Goal: Information Seeking & Learning: Learn about a topic

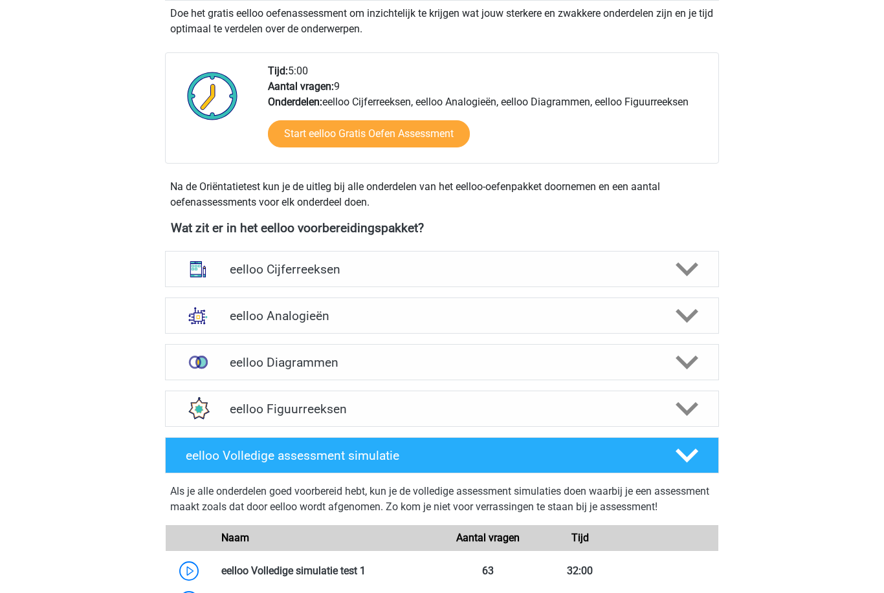
scroll to position [285, 0]
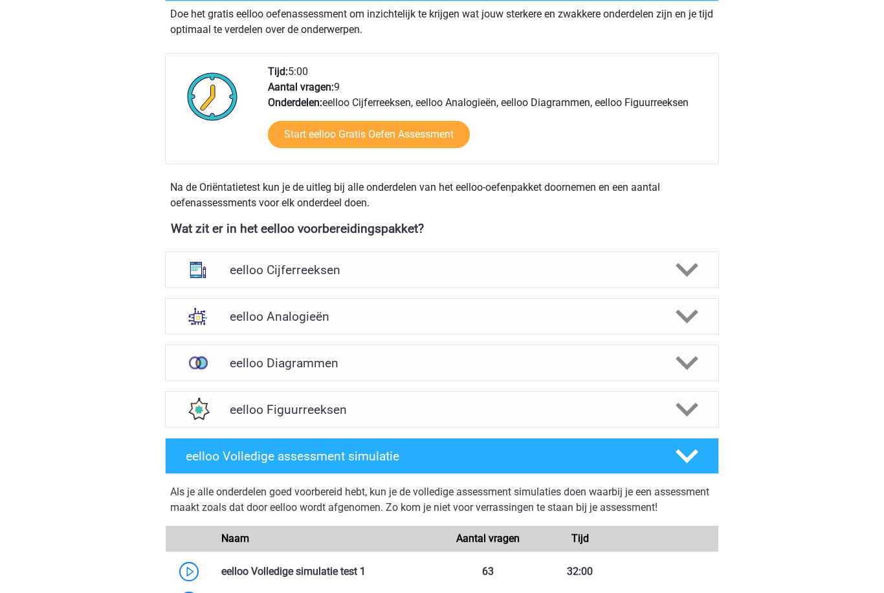
click at [677, 262] on icon at bounding box center [686, 270] width 23 height 23
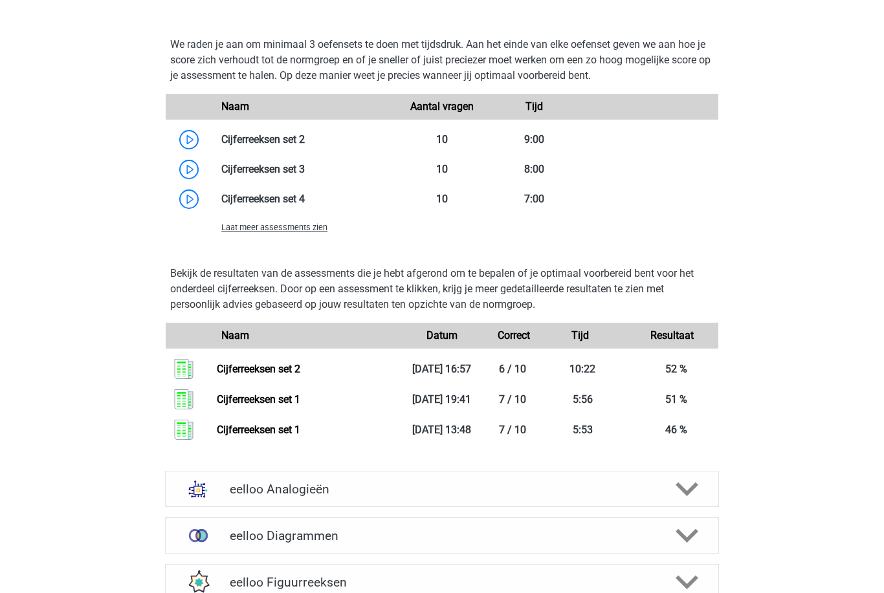
scroll to position [967, 0]
click at [305, 162] on link at bounding box center [305, 168] width 0 height 12
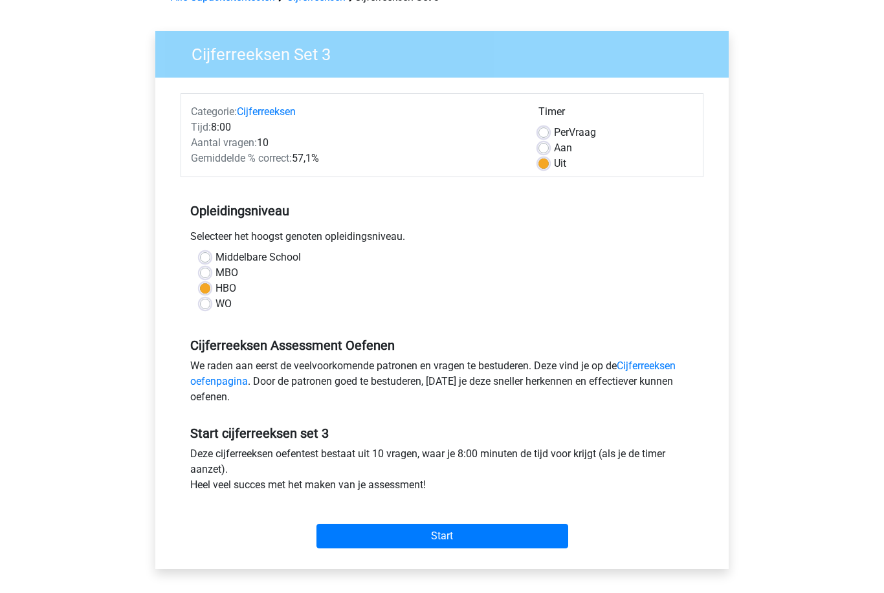
scroll to position [76, 0]
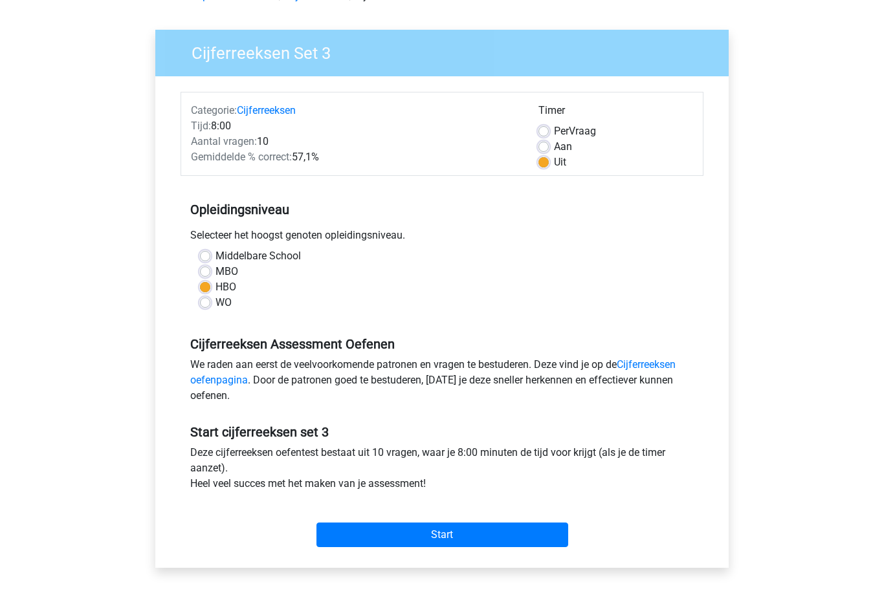
click at [526, 530] on input "Start" at bounding box center [442, 535] width 252 height 25
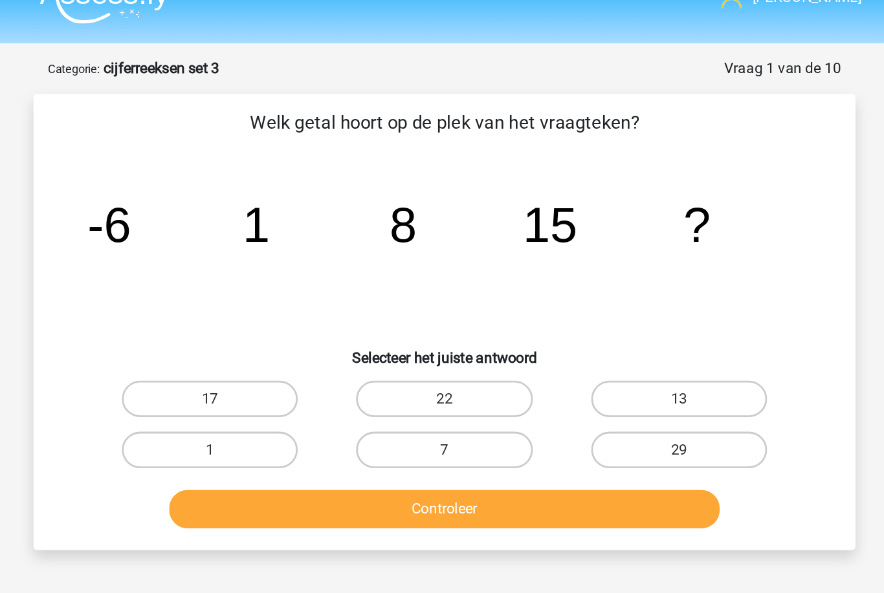
click at [379, 294] on label "22" at bounding box center [441, 307] width 125 height 26
click at [442, 307] on input "22" at bounding box center [446, 311] width 8 height 8
radio input "true"
click at [342, 372] on button "Controleer" at bounding box center [441, 385] width 391 height 27
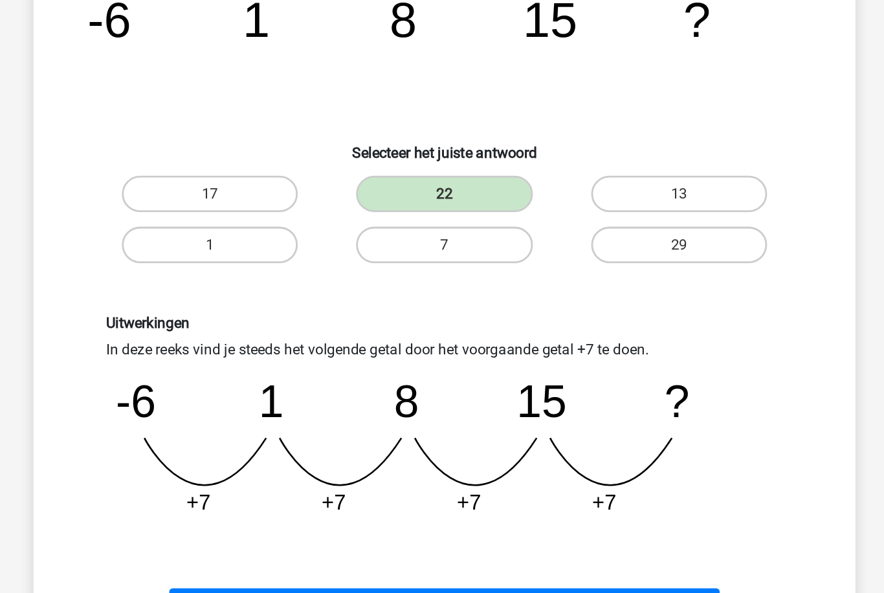
scroll to position [27, 0]
click at [453, 560] on button "Volgende vraag" at bounding box center [441, 573] width 391 height 27
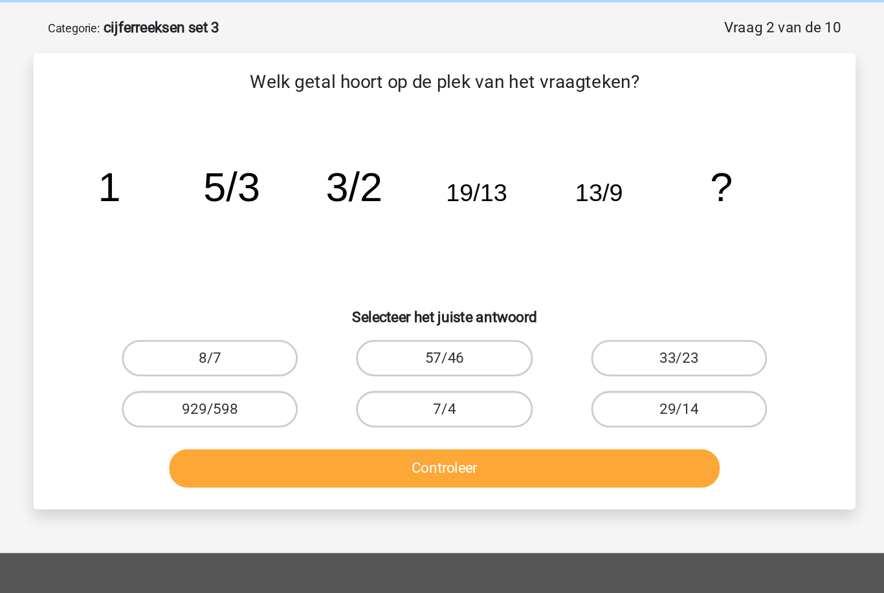
click at [546, 267] on label "33/23" at bounding box center [608, 280] width 125 height 26
click at [608, 280] on input "33/23" at bounding box center [612, 284] width 8 height 8
radio input "true"
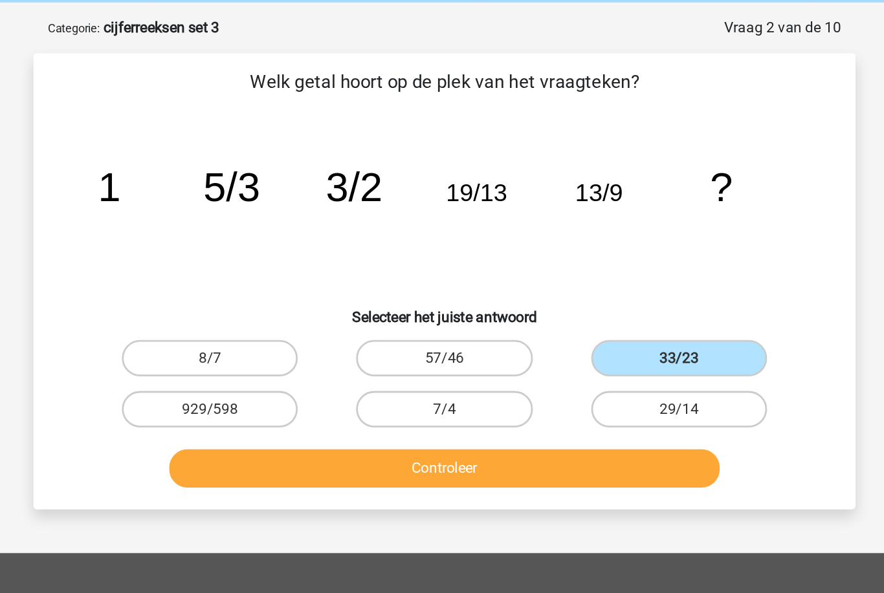
click at [485, 345] on button "Controleer" at bounding box center [441, 358] width 391 height 27
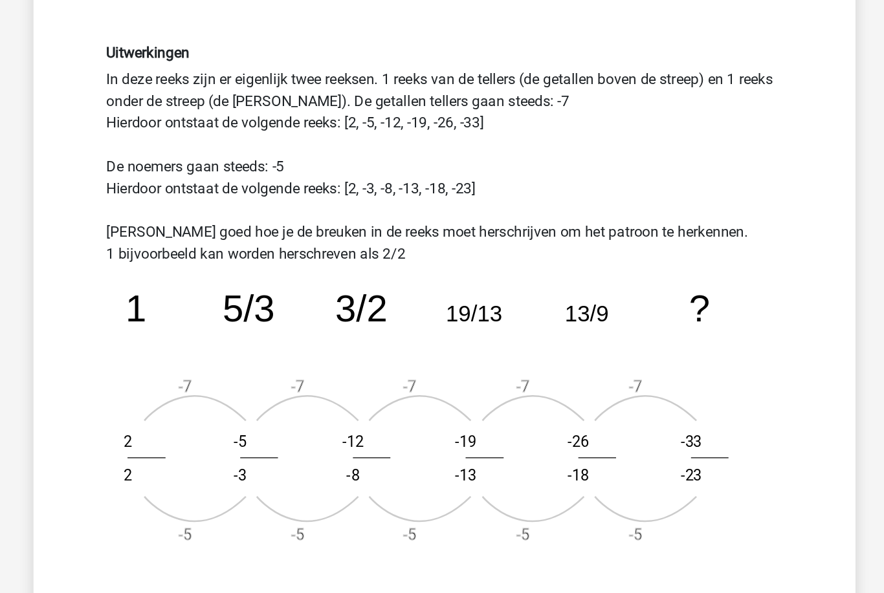
scroll to position [220, 0]
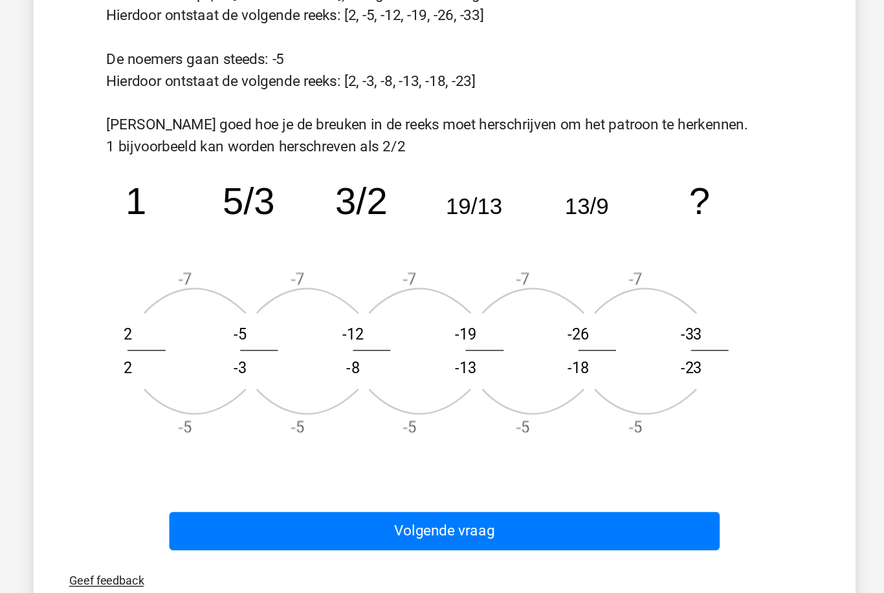
click at [459, 507] on button "Volgende vraag" at bounding box center [441, 520] width 391 height 27
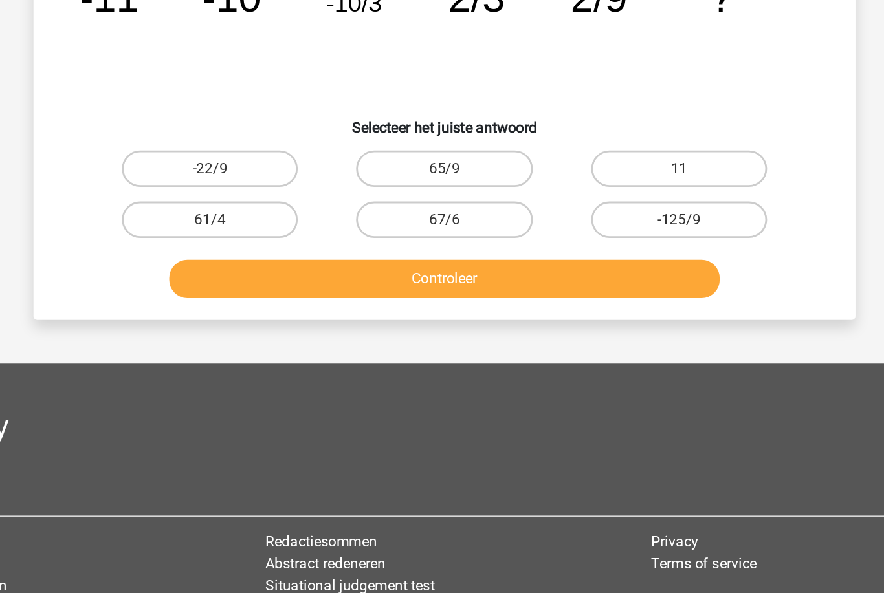
scroll to position [65, 0]
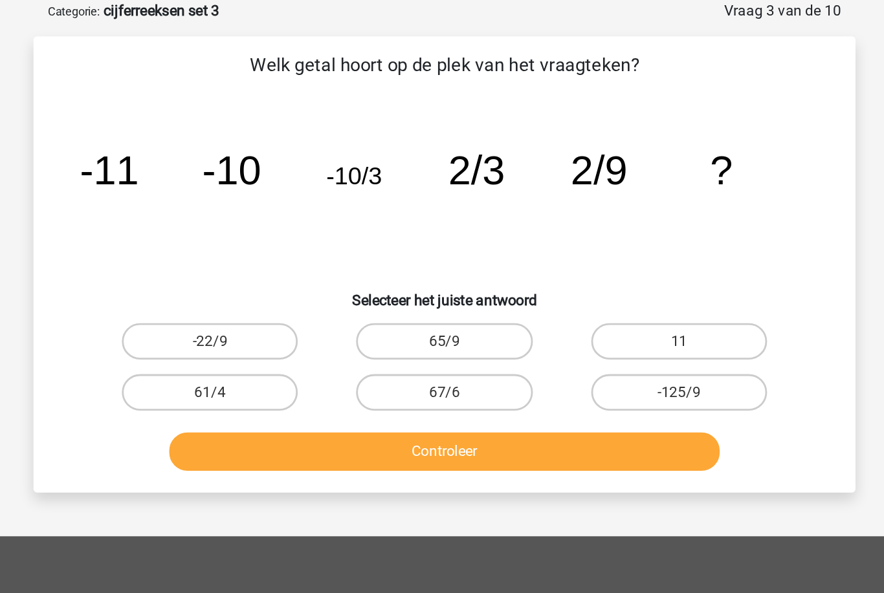
click at [379, 244] on label "65/9" at bounding box center [441, 243] width 125 height 26
click at [442, 244] on input "65/9" at bounding box center [446, 247] width 8 height 8
radio input "true"
click at [246, 330] on button "Controleer" at bounding box center [441, 320] width 391 height 27
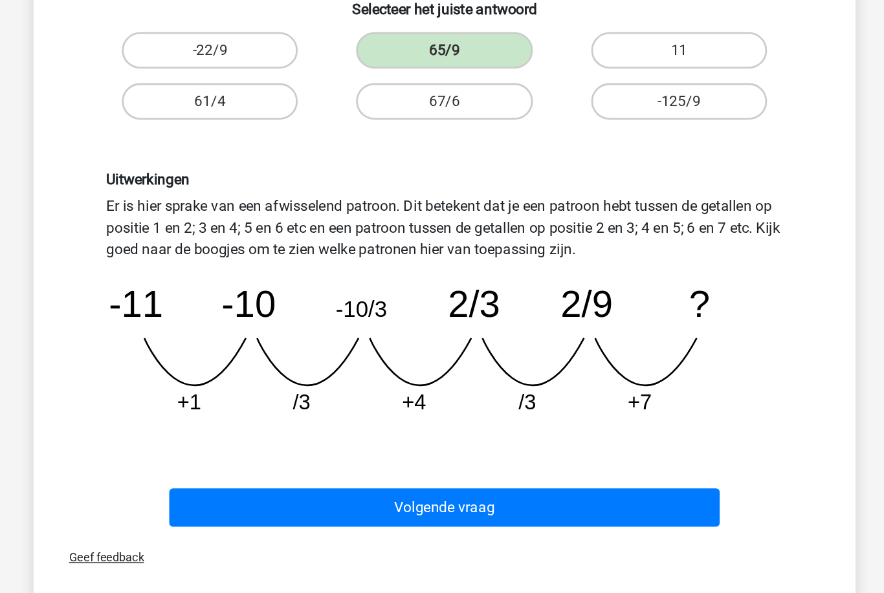
scroll to position [134, 0]
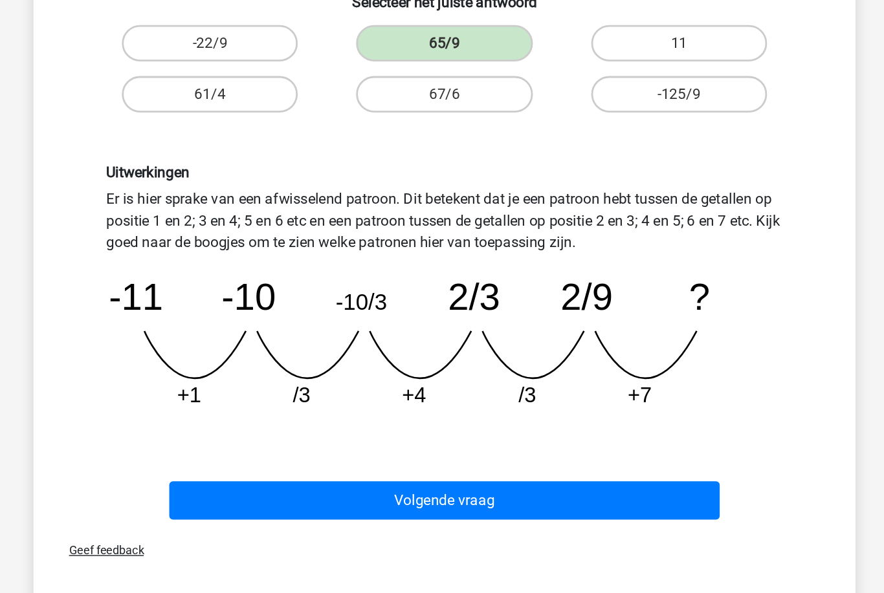
click at [246, 485] on button "Volgende vraag" at bounding box center [441, 498] width 391 height 27
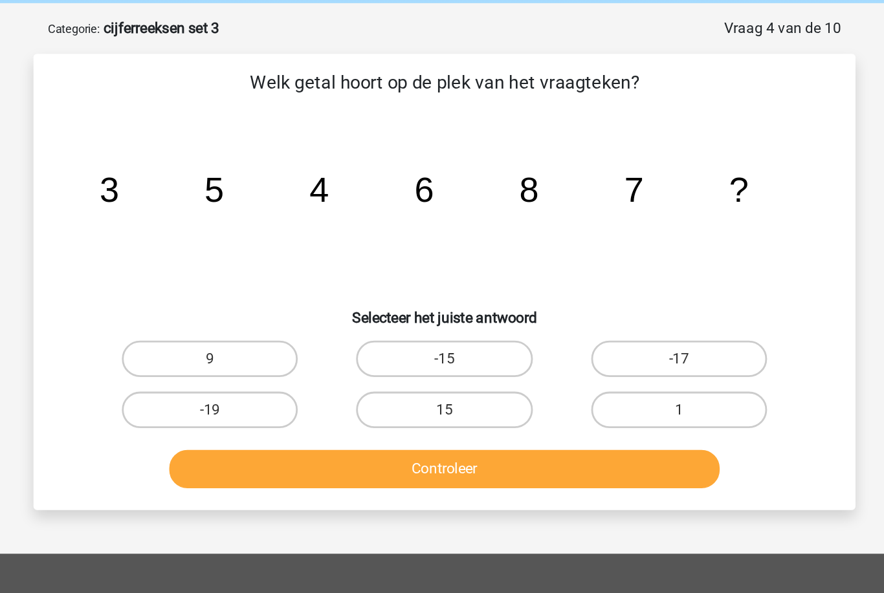
scroll to position [52, 0]
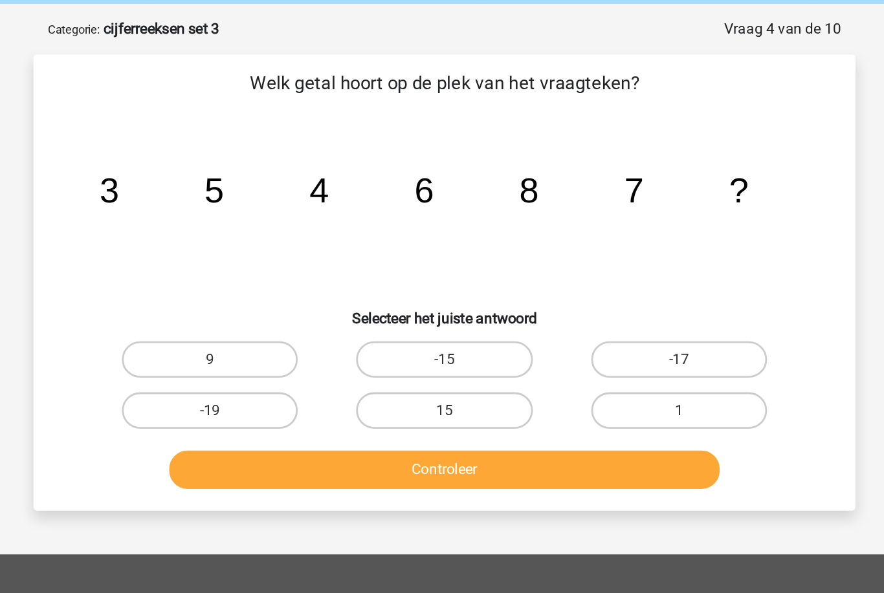
click at [213, 247] on label "9" at bounding box center [275, 256] width 125 height 26
click at [276, 256] on input "9" at bounding box center [280, 260] width 8 height 8
radio input "true"
click at [246, 333] on button "Controleer" at bounding box center [441, 333] width 391 height 27
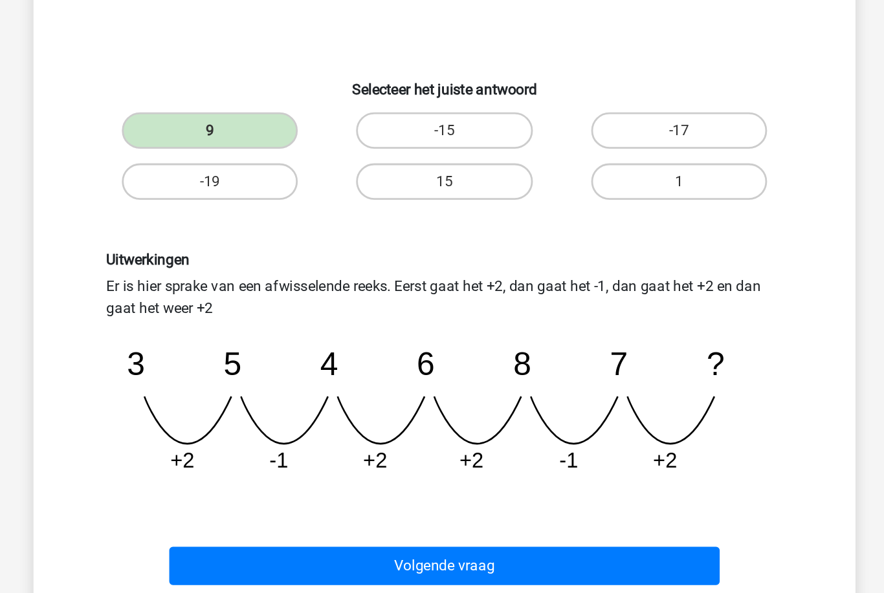
click at [485, 531] on button "Volgende vraag" at bounding box center [441, 544] width 391 height 27
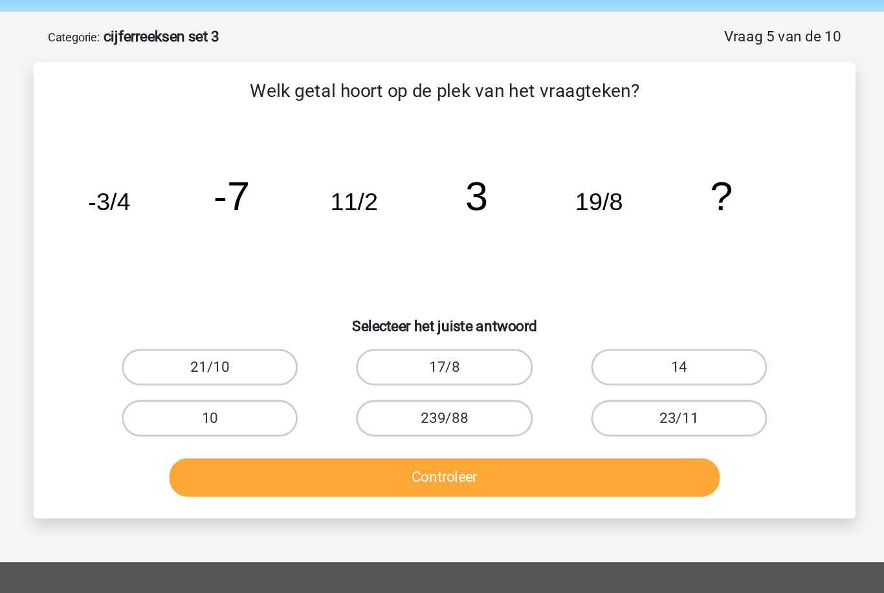
scroll to position [46, 0]
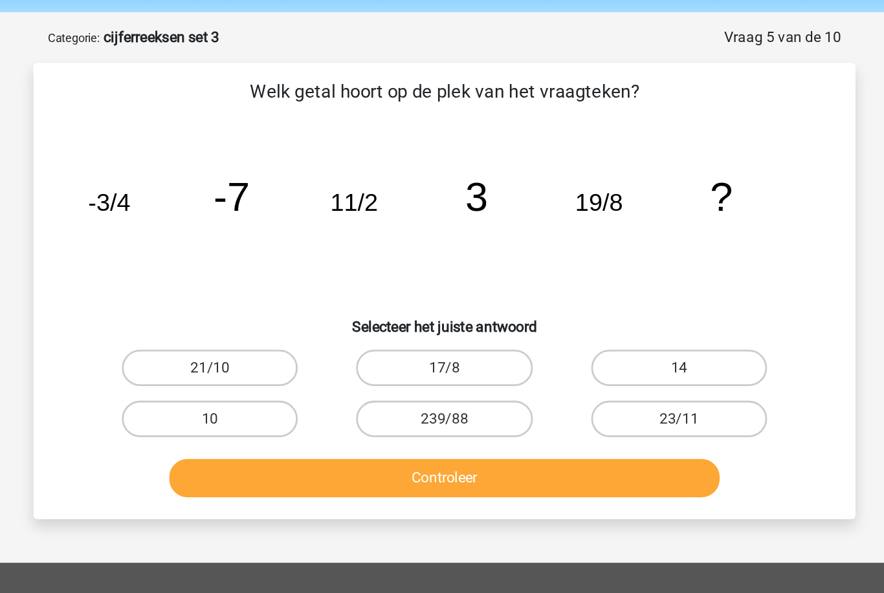
click at [546, 260] on label "14" at bounding box center [608, 261] width 125 height 26
click at [608, 261] on input "14" at bounding box center [612, 265] width 8 height 8
radio input "true"
click at [328, 346] on button "Controleer" at bounding box center [441, 339] width 391 height 27
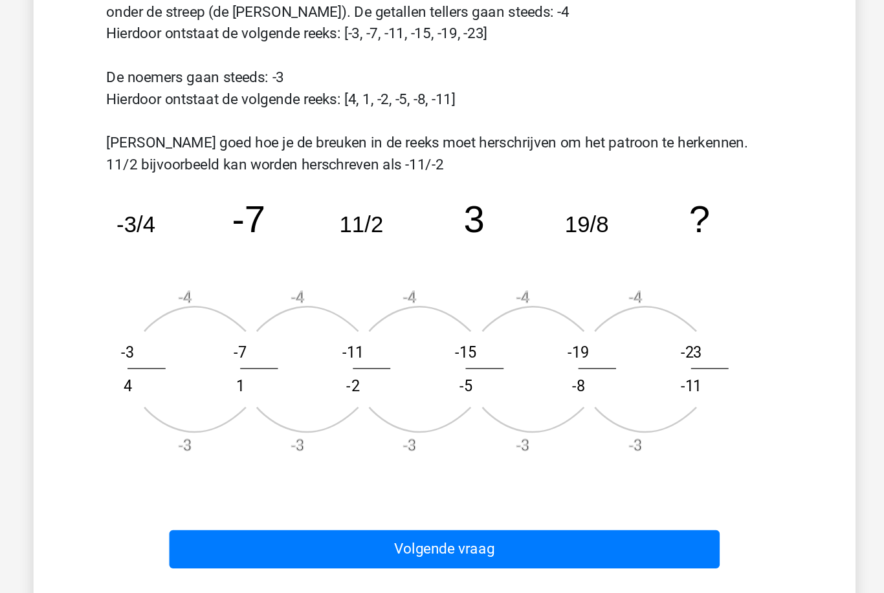
scroll to position [283, 0]
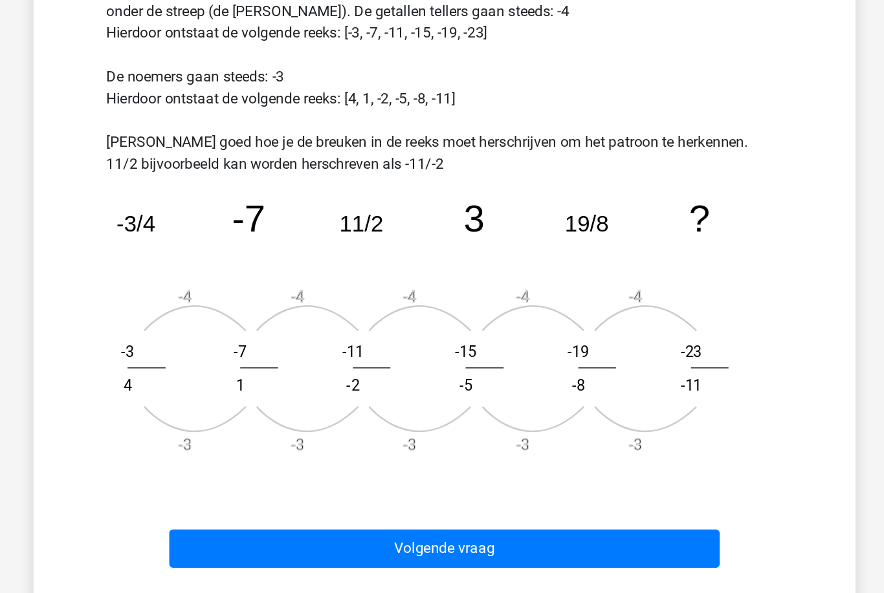
click at [307, 519] on button "Volgende vraag" at bounding box center [441, 532] width 391 height 27
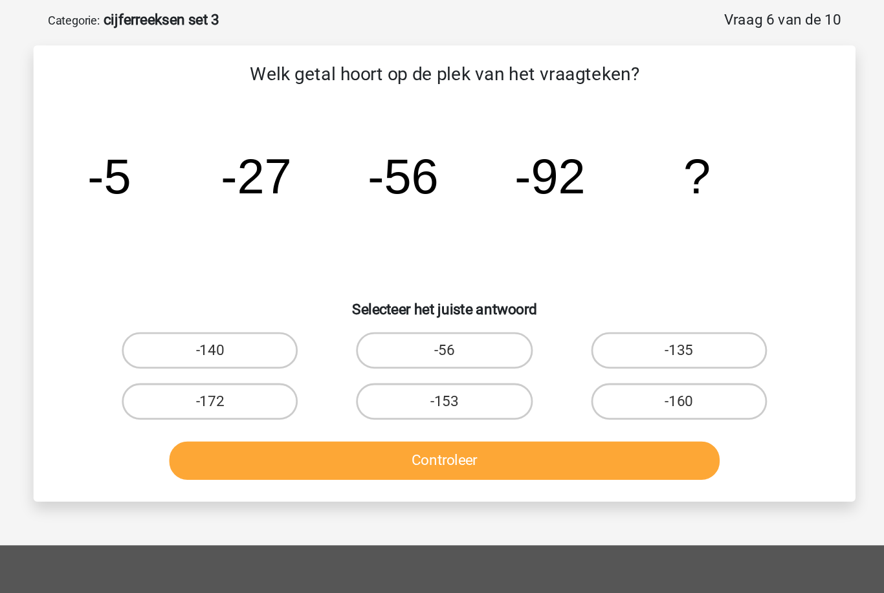
scroll to position [42, 0]
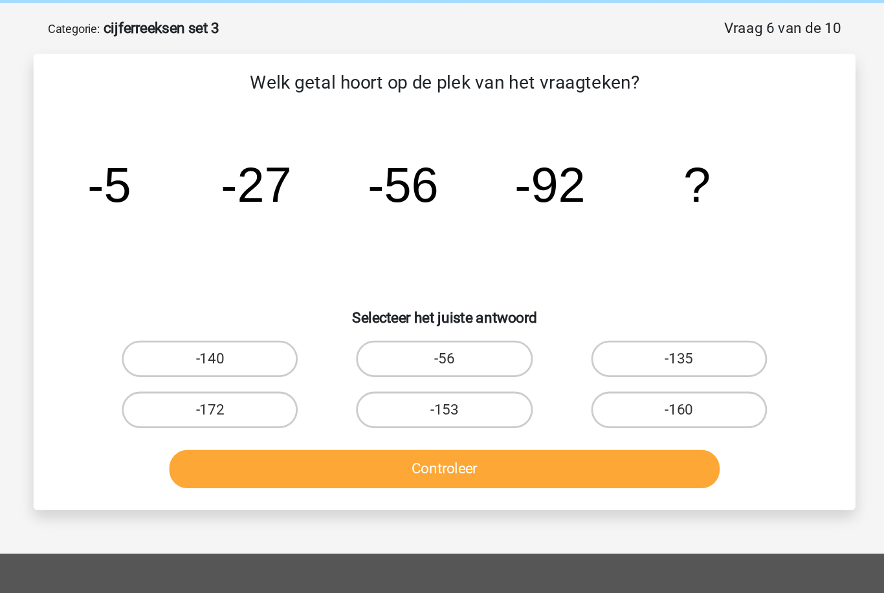
click at [546, 266] on label "-135" at bounding box center [608, 265] width 125 height 26
click at [608, 266] on input "-135" at bounding box center [612, 269] width 8 height 8
radio input "true"
click at [487, 332] on button "Controleer" at bounding box center [441, 343] width 391 height 27
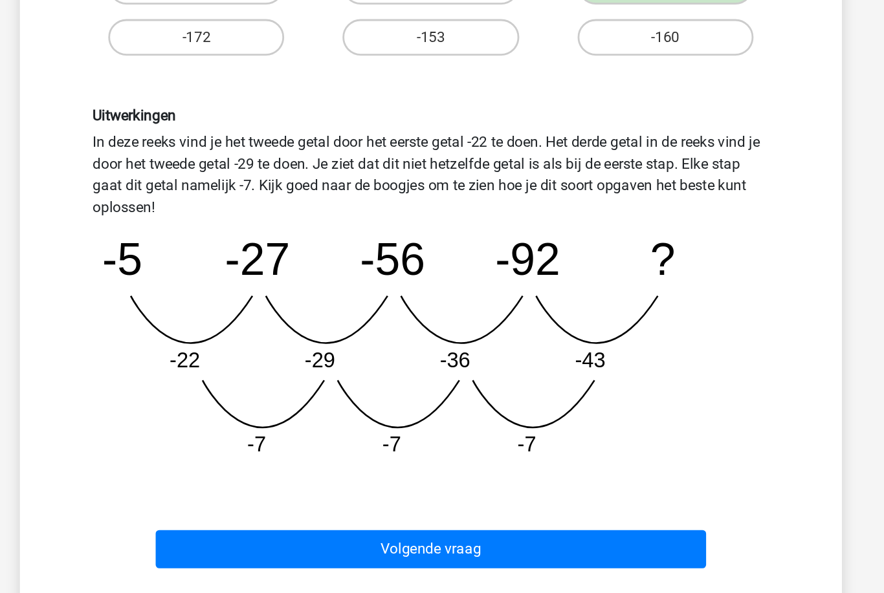
scroll to position [178, 0]
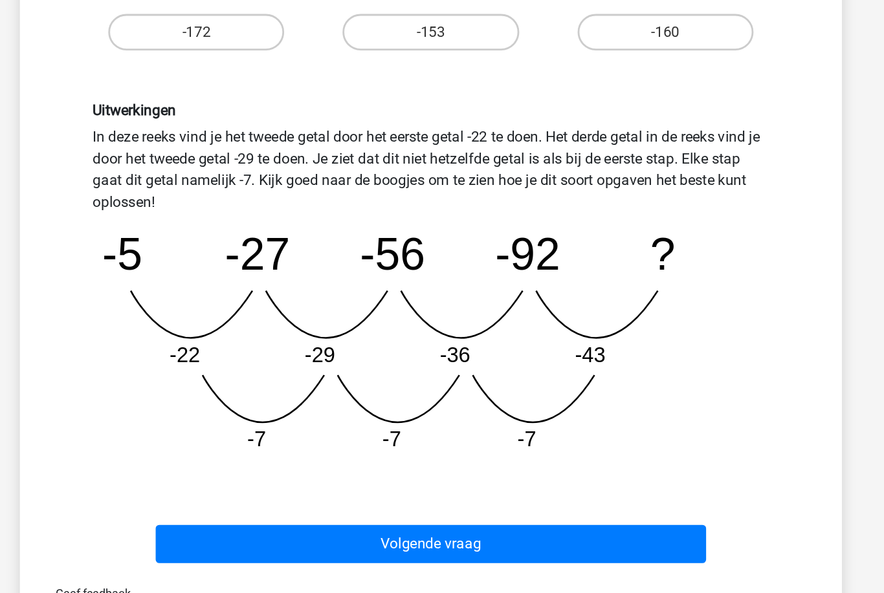
click at [246, 516] on button "Volgende vraag" at bounding box center [441, 529] width 391 height 27
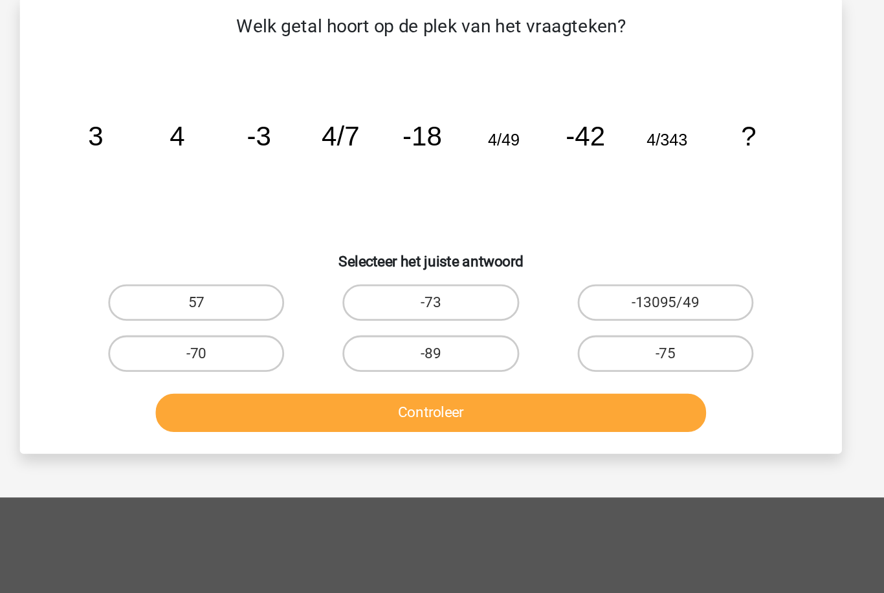
scroll to position [65, 0]
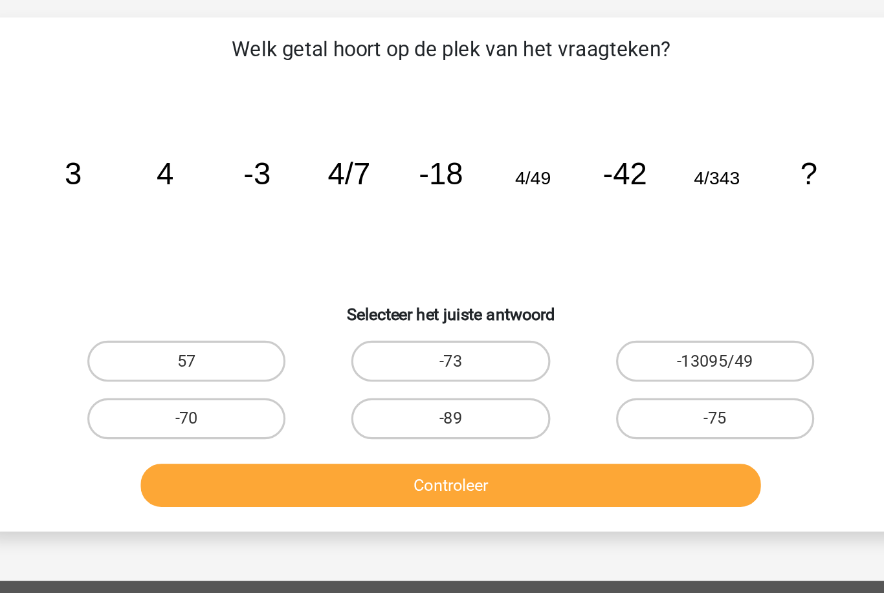
click at [546, 266] on label "-75" at bounding box center [608, 279] width 125 height 26
click at [608, 279] on input "-75" at bounding box center [612, 283] width 8 height 8
radio input "true"
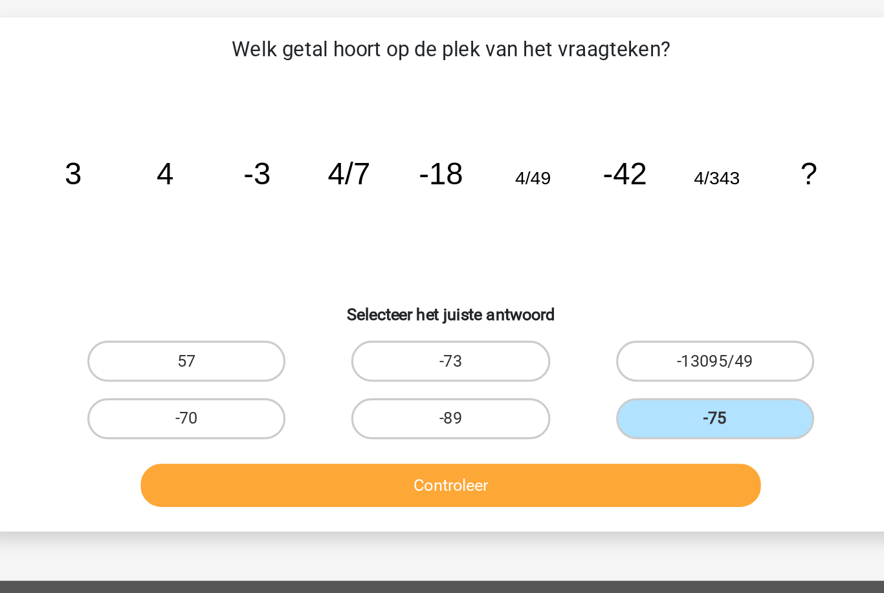
click at [457, 308] on button "Controleer" at bounding box center [441, 320] width 391 height 27
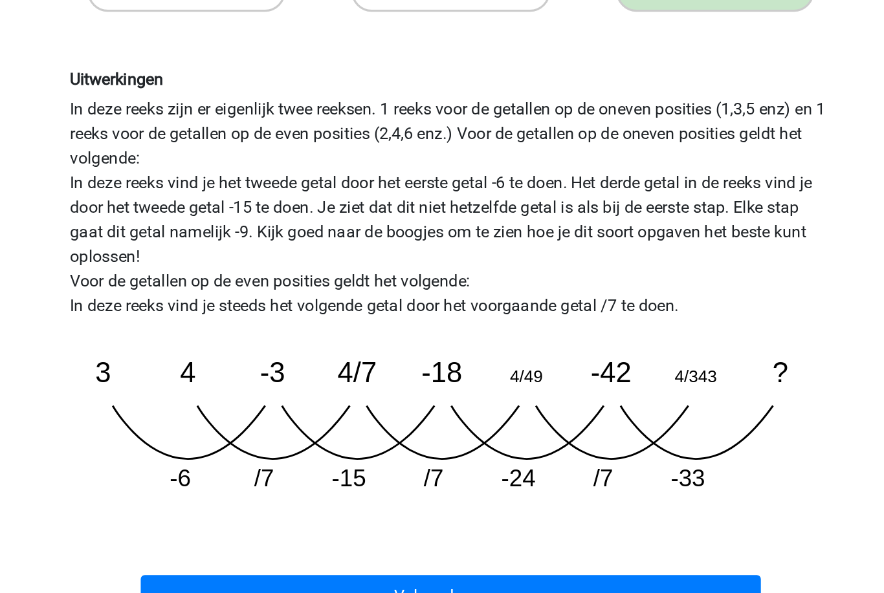
scroll to position [157, 0]
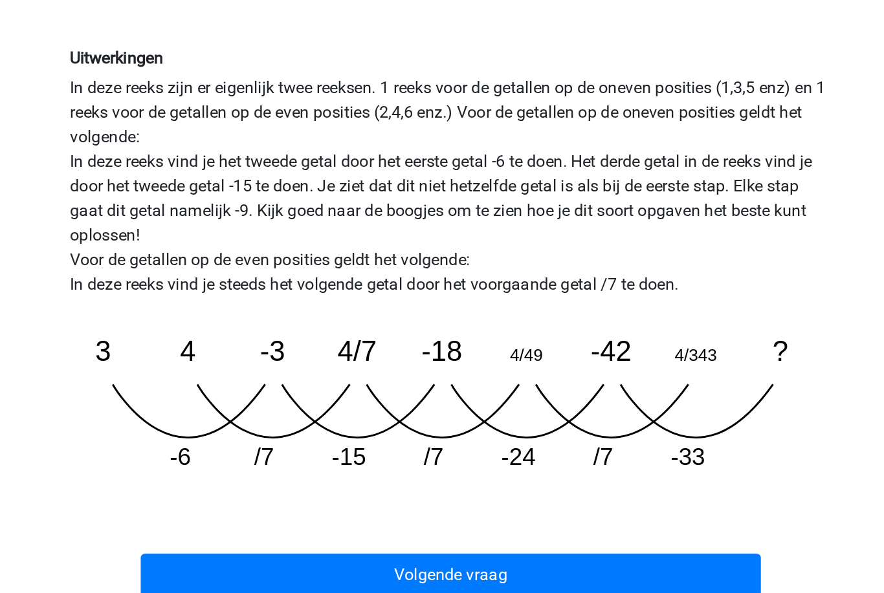
click at [246, 543] on button "Volgende vraag" at bounding box center [441, 556] width 391 height 27
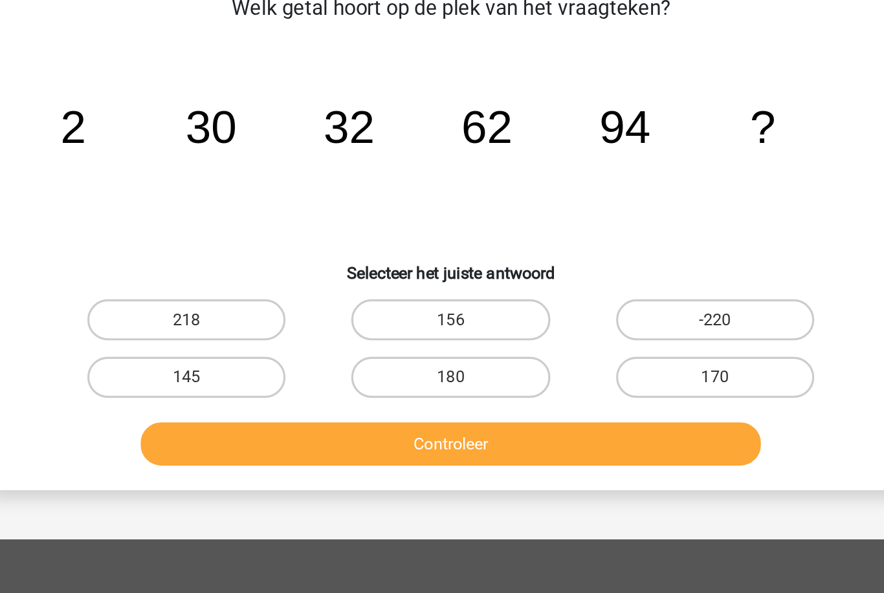
scroll to position [64, 0]
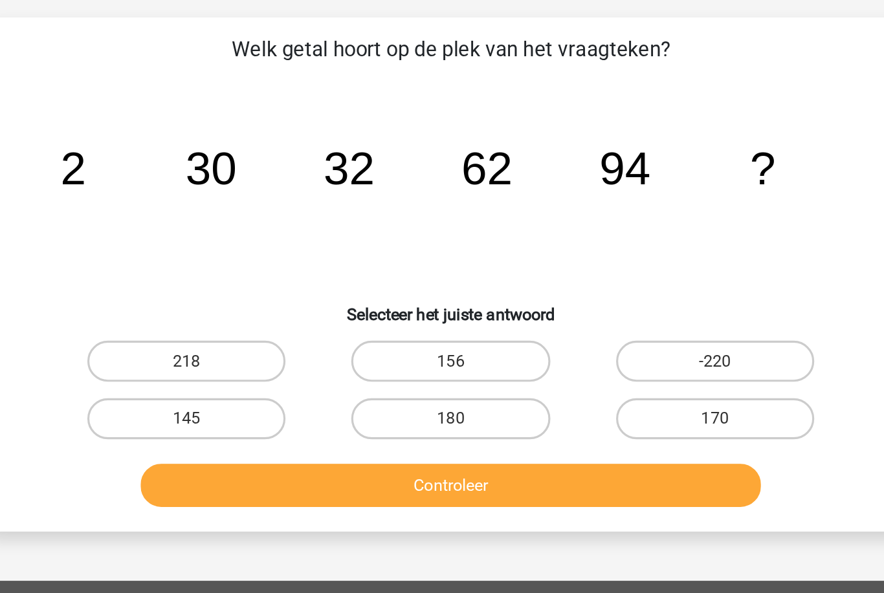
click at [379, 230] on label "156" at bounding box center [441, 243] width 125 height 26
click at [442, 243] on input "156" at bounding box center [446, 247] width 8 height 8
radio input "true"
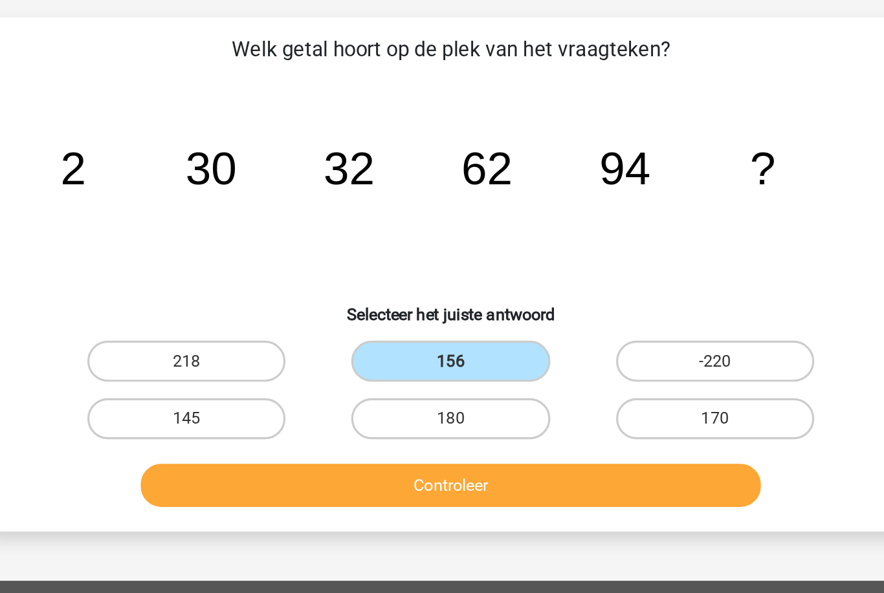
click at [246, 311] on button "Controleer" at bounding box center [441, 321] width 391 height 27
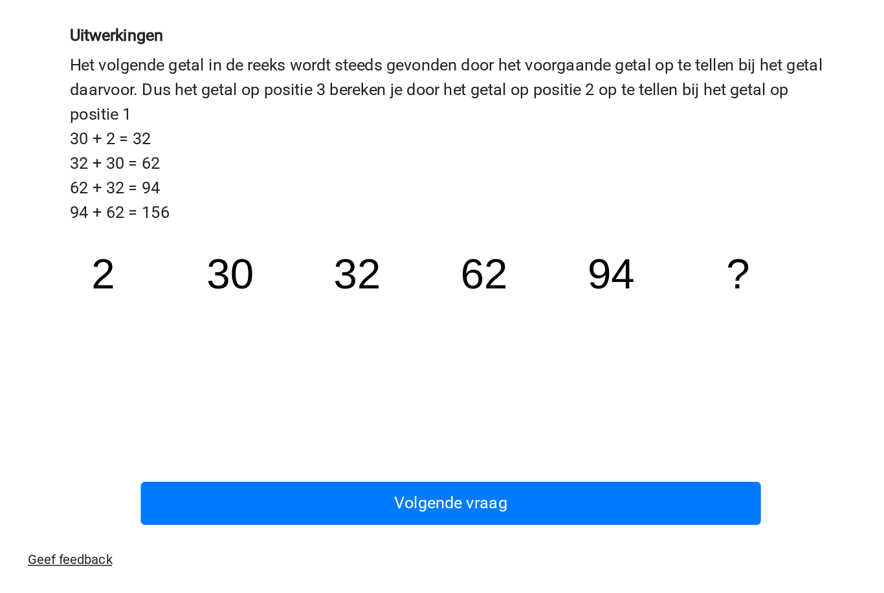
click at [246, 497] on button "Volgende vraag" at bounding box center [441, 510] width 391 height 27
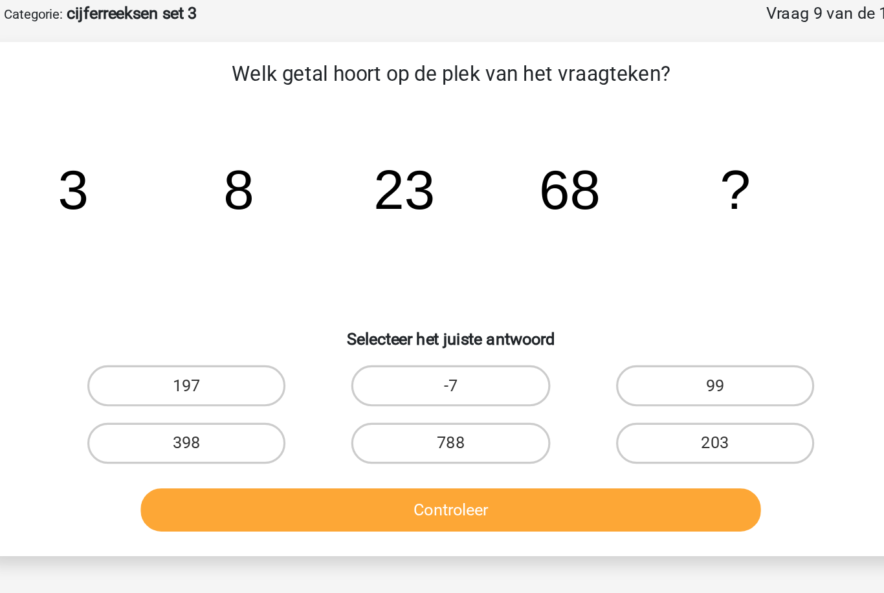
click at [546, 284] on label "203" at bounding box center [608, 280] width 125 height 26
click at [608, 284] on input "203" at bounding box center [612, 283] width 8 height 8
radio input "true"
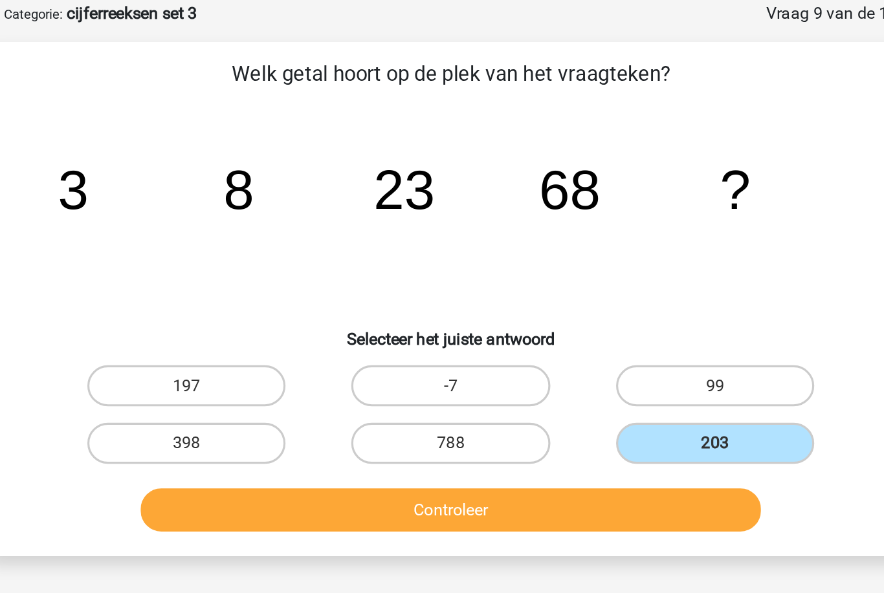
click at [459, 326] on button "Controleer" at bounding box center [441, 321] width 391 height 27
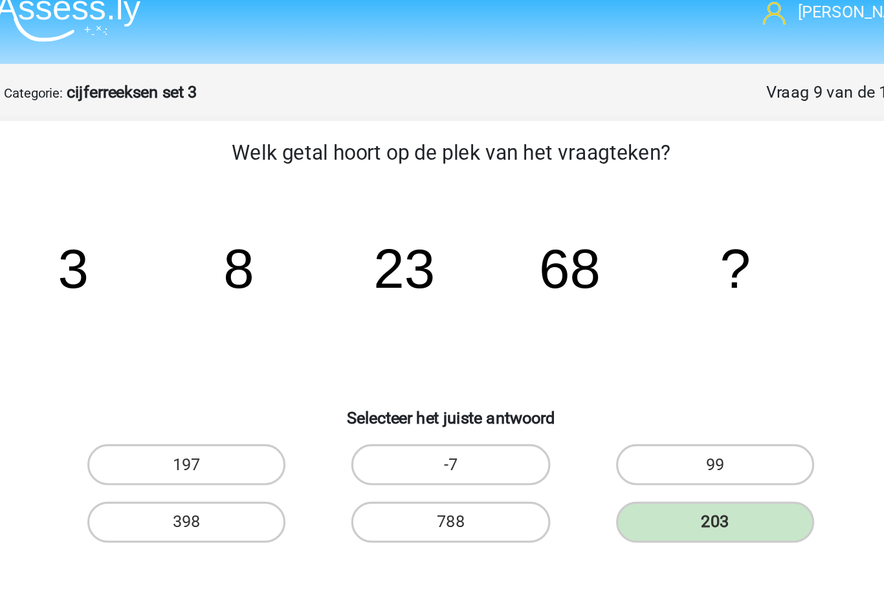
scroll to position [0, 0]
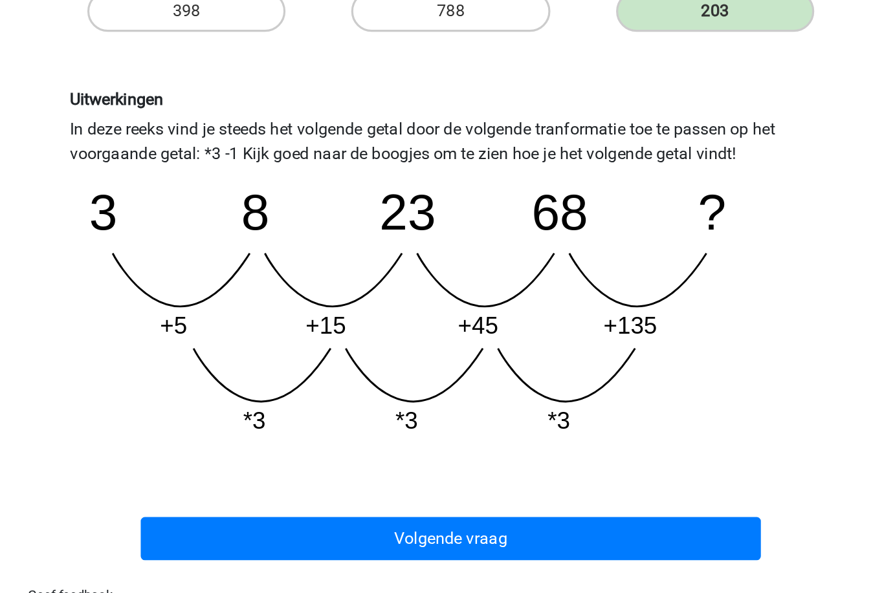
click at [246, 520] on button "Volgende vraag" at bounding box center [441, 533] width 391 height 27
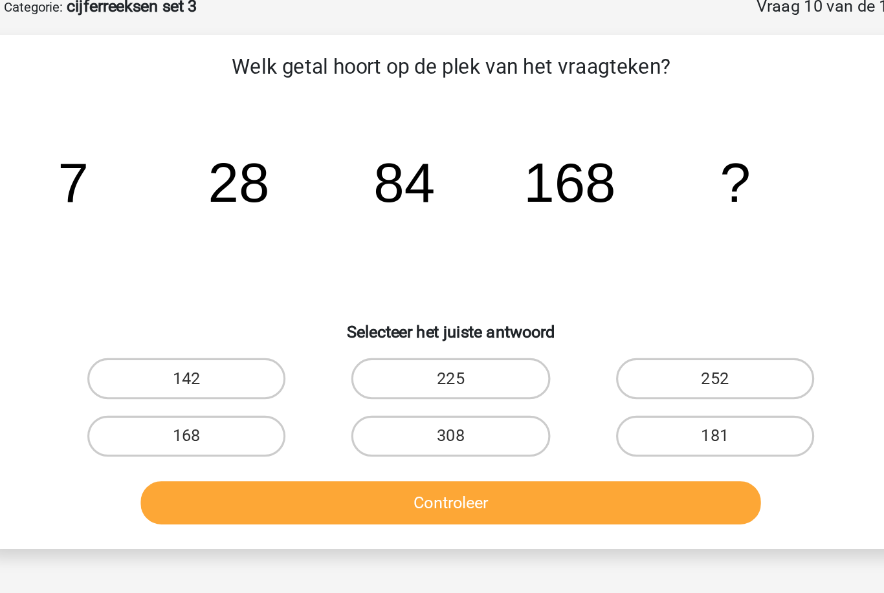
scroll to position [64, 0]
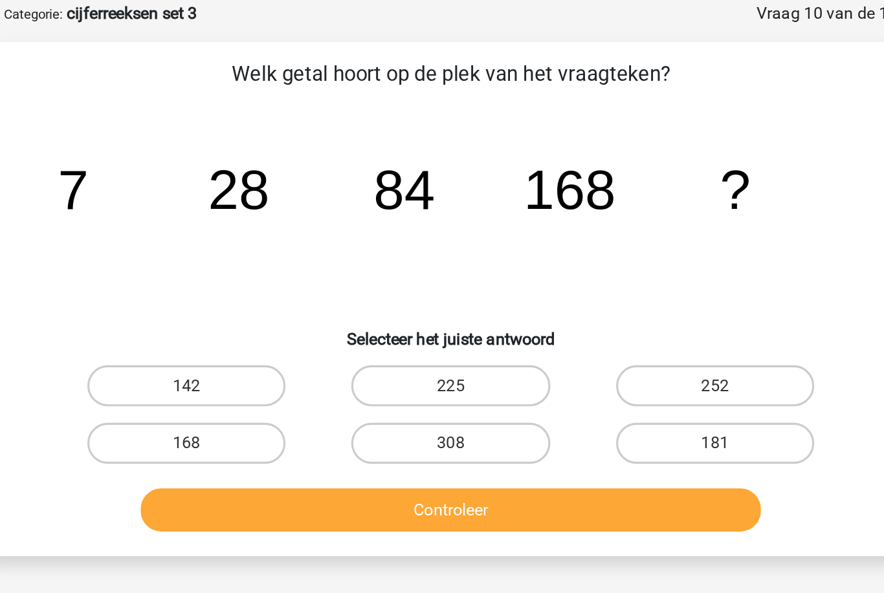
click at [546, 243] on label "252" at bounding box center [608, 243] width 125 height 26
click at [608, 243] on input "252" at bounding box center [612, 247] width 8 height 8
radio input "true"
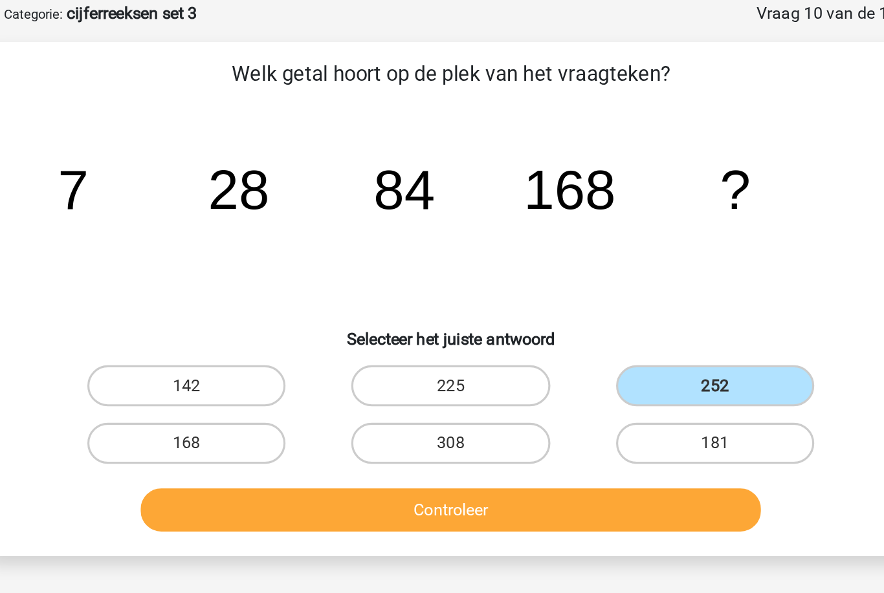
click at [387, 323] on button "Controleer" at bounding box center [441, 321] width 391 height 27
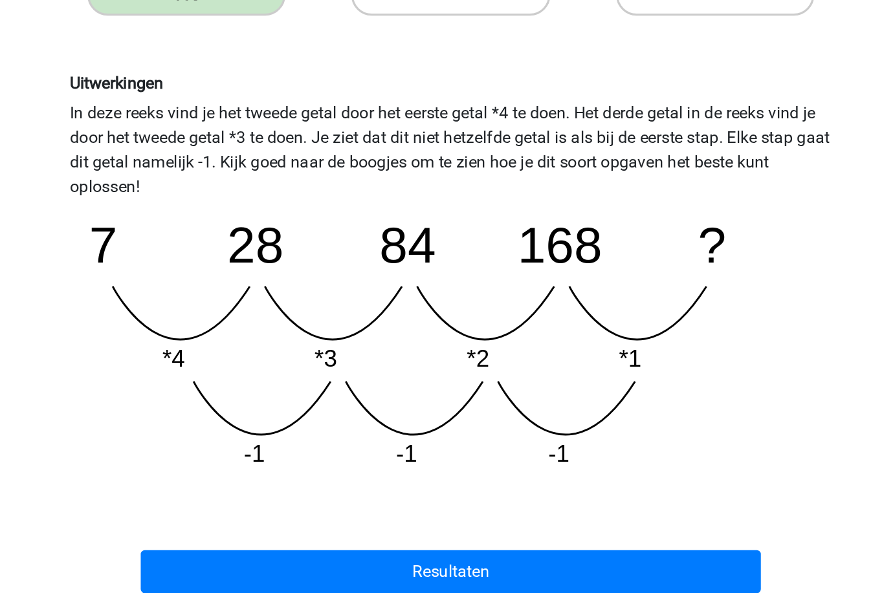
scroll to position [155, 0]
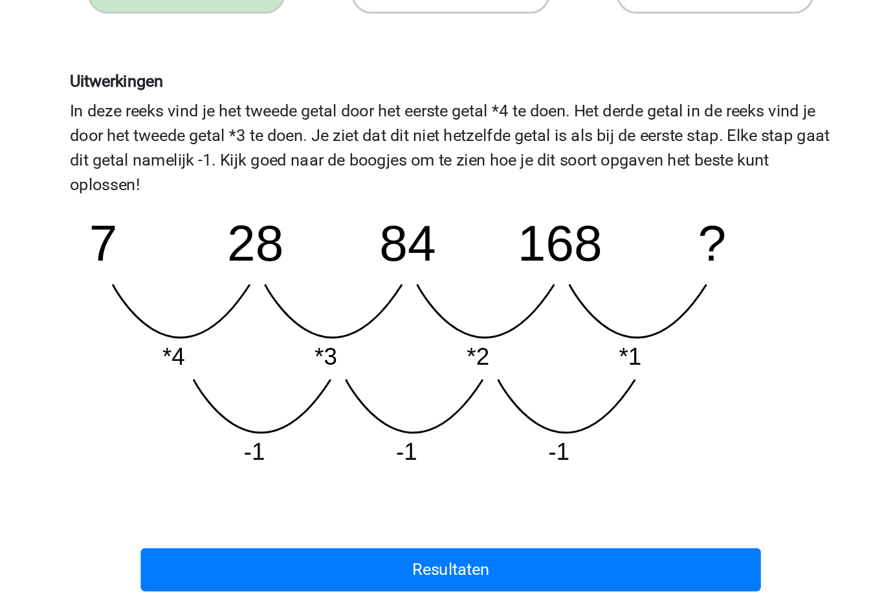
click at [246, 539] on button "Resultaten" at bounding box center [441, 552] width 391 height 27
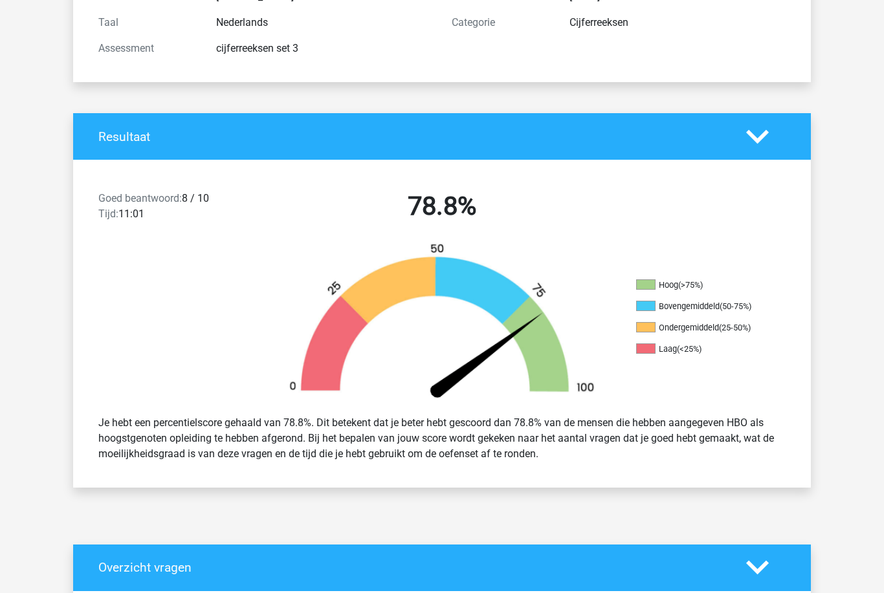
scroll to position [169, 0]
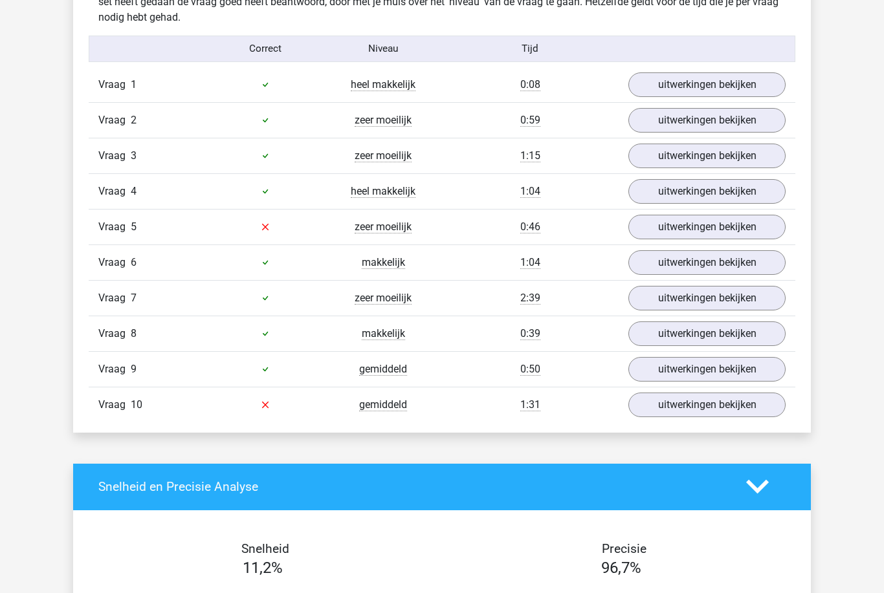
click at [755, 227] on link "uitwerkingen bekijken" at bounding box center [706, 227] width 157 height 25
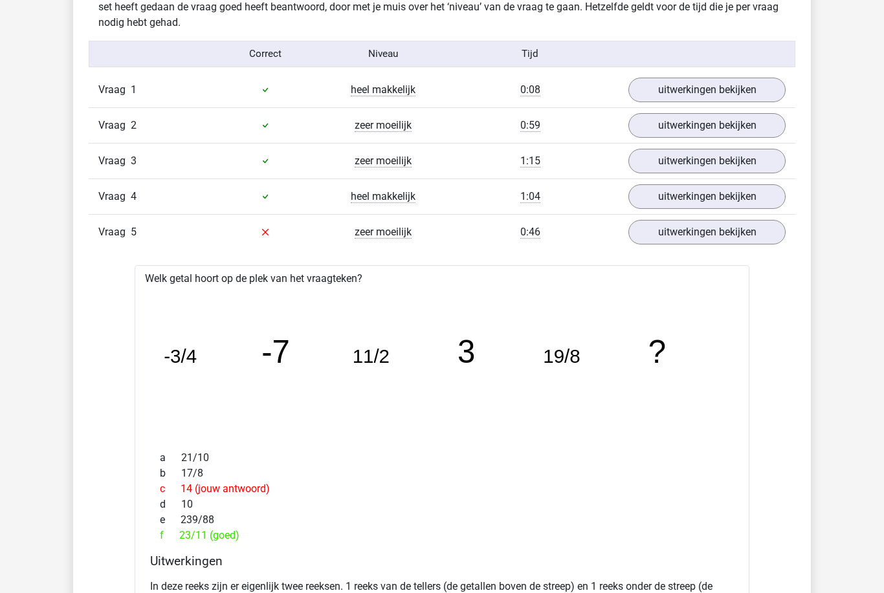
scroll to position [774, 0]
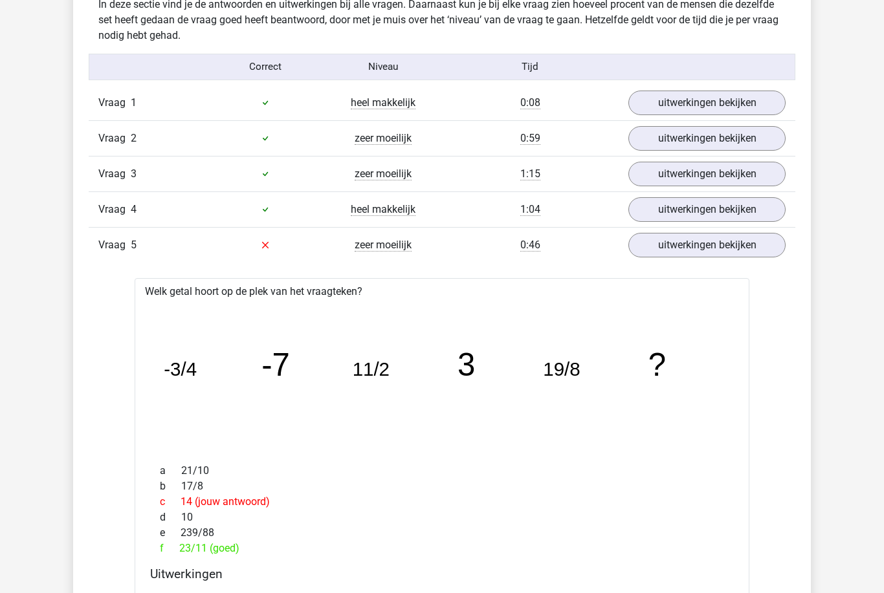
click at [758, 144] on link "uitwerkingen bekijken" at bounding box center [706, 138] width 157 height 25
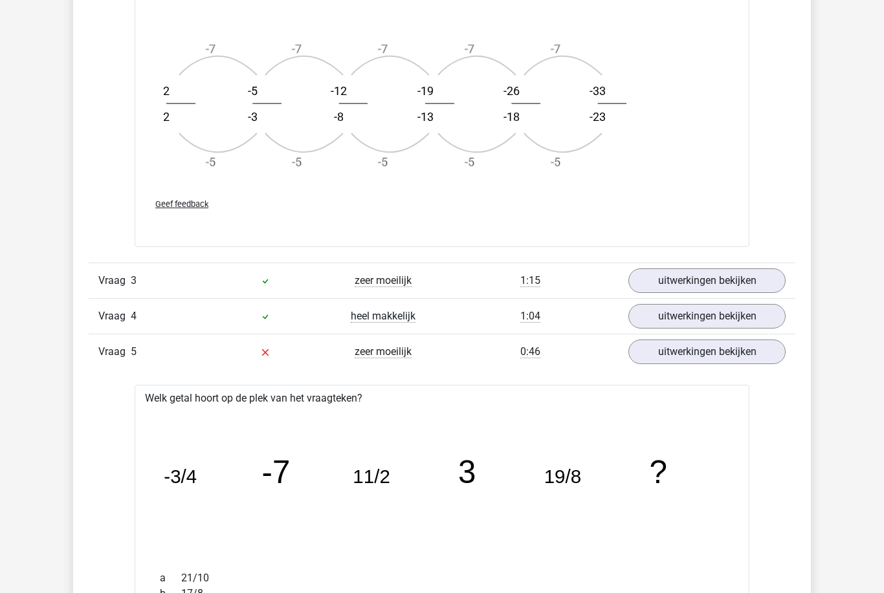
scroll to position [1446, 0]
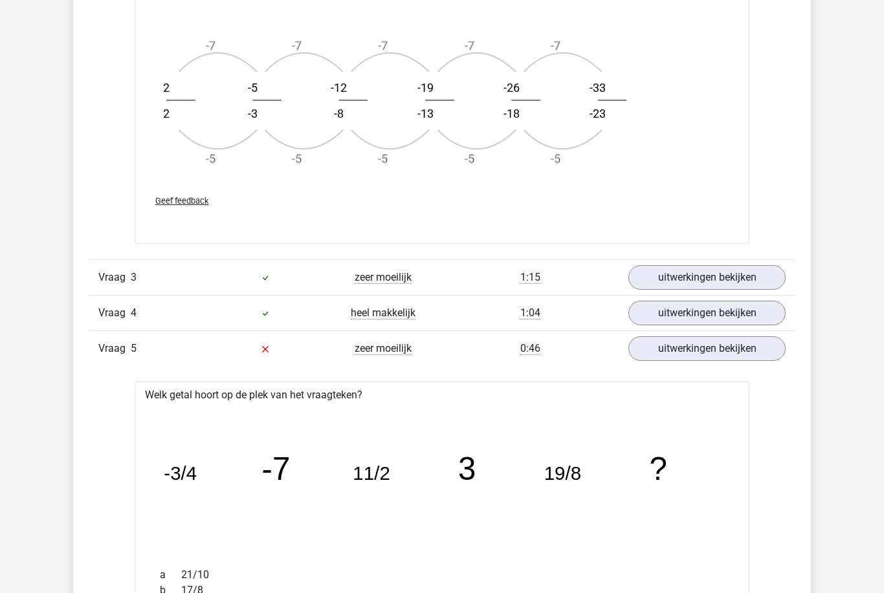
click at [733, 286] on link "uitwerkingen bekijken" at bounding box center [706, 277] width 157 height 25
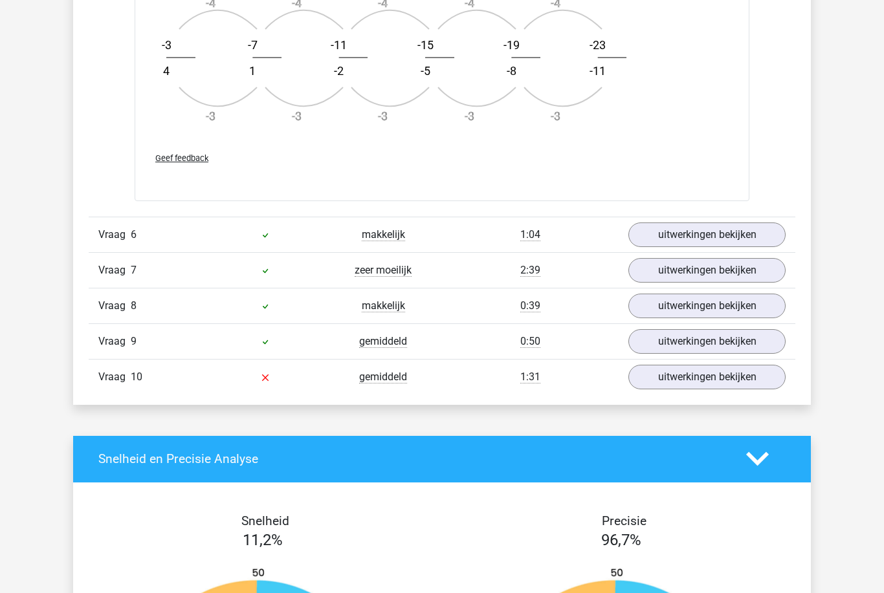
click at [738, 272] on link "uitwerkingen bekijken" at bounding box center [706, 271] width 157 height 25
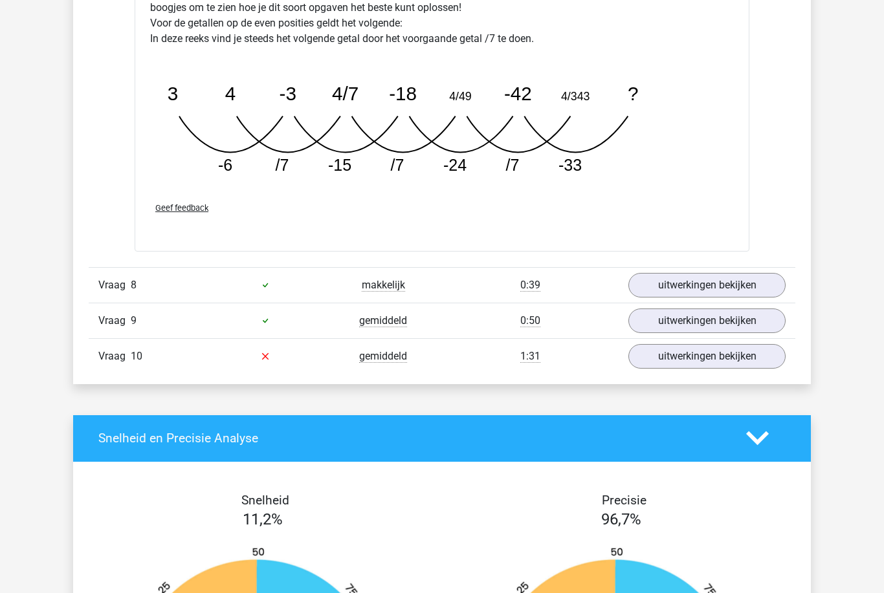
scroll to position [3661, 0]
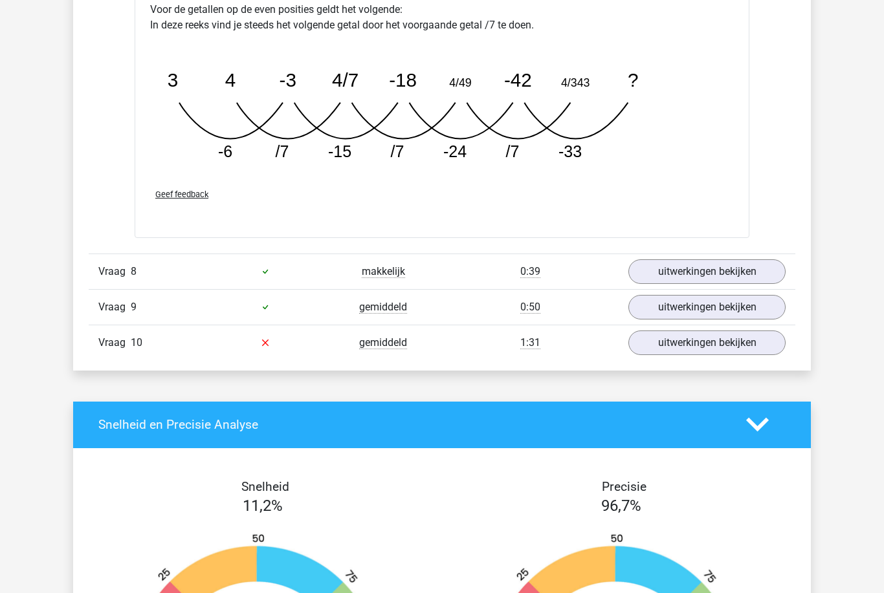
click at [749, 337] on link "uitwerkingen bekijken" at bounding box center [706, 343] width 157 height 25
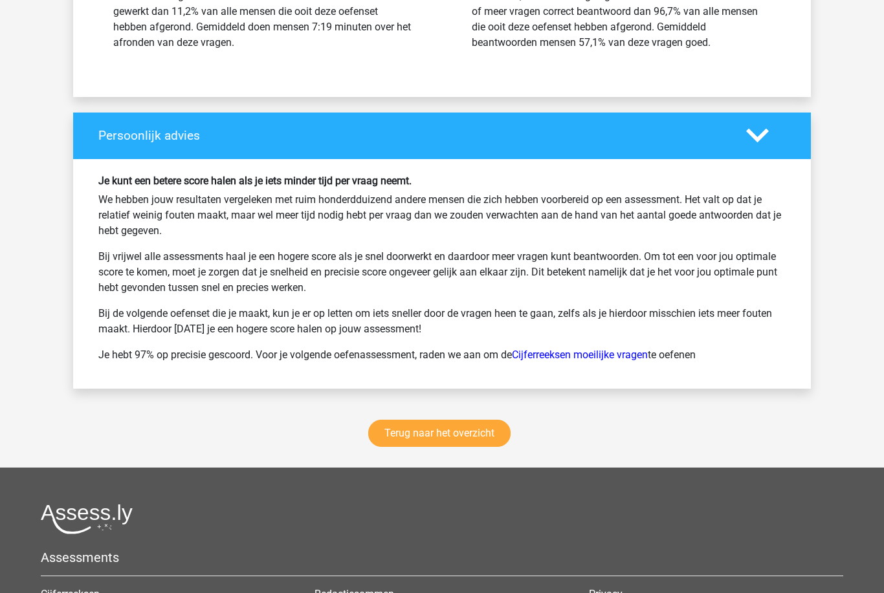
scroll to position [5098, 0]
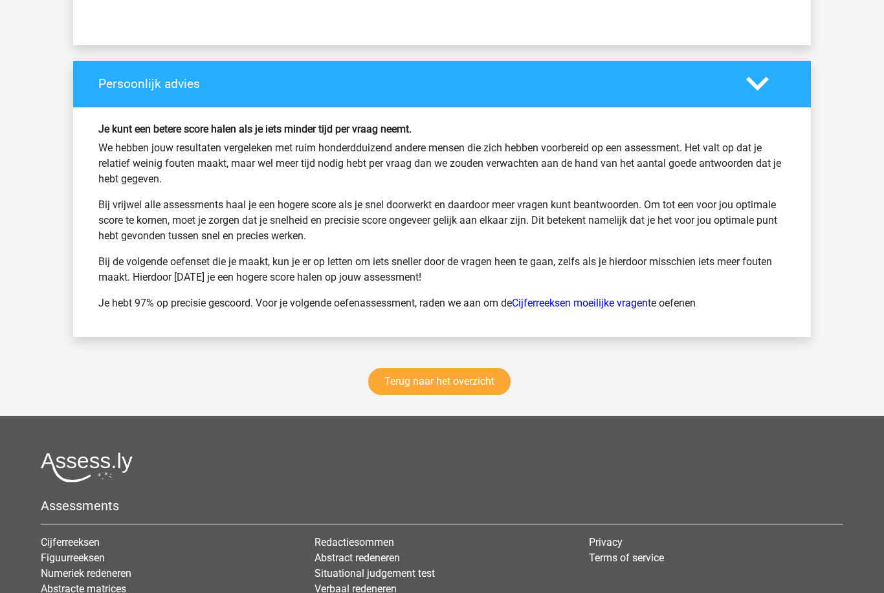
click at [476, 378] on link "Terug naar het overzicht" at bounding box center [439, 381] width 142 height 27
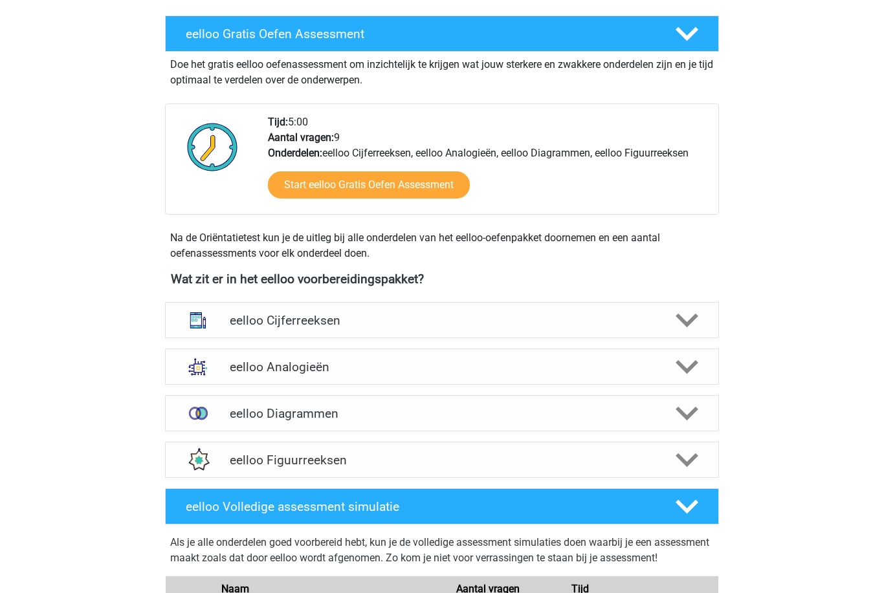
click at [688, 362] on icon at bounding box center [686, 367] width 23 height 23
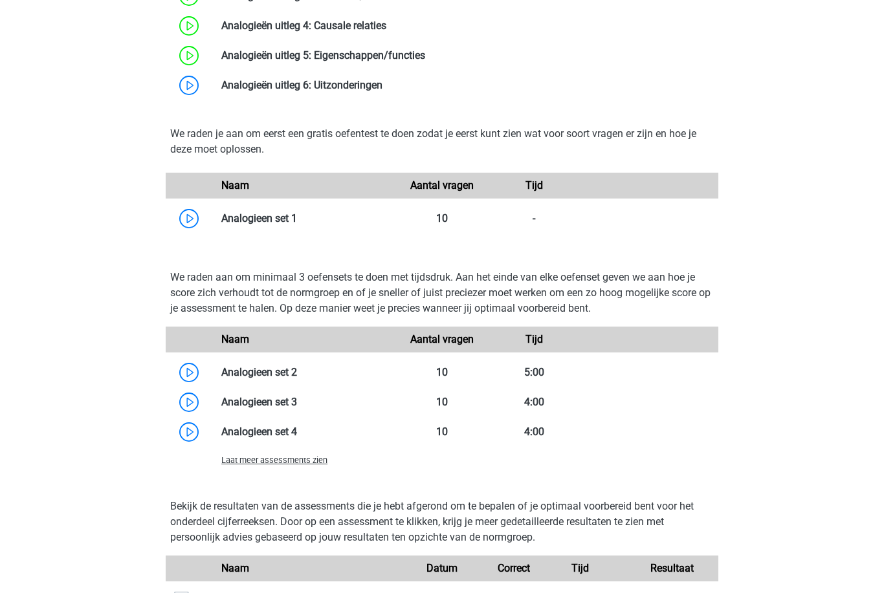
scroll to position [912, 0]
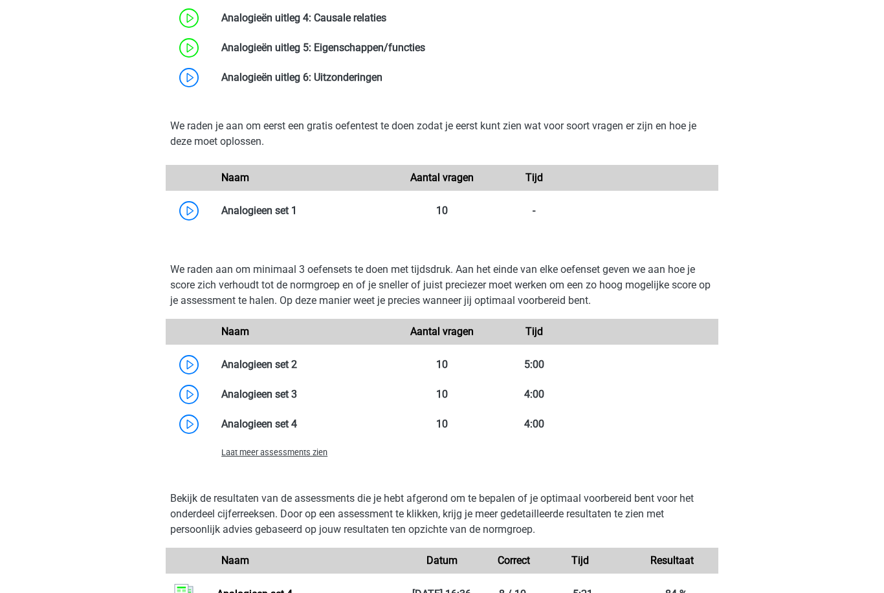
click at [309, 456] on span "Laat meer assessments zien" at bounding box center [274, 453] width 106 height 10
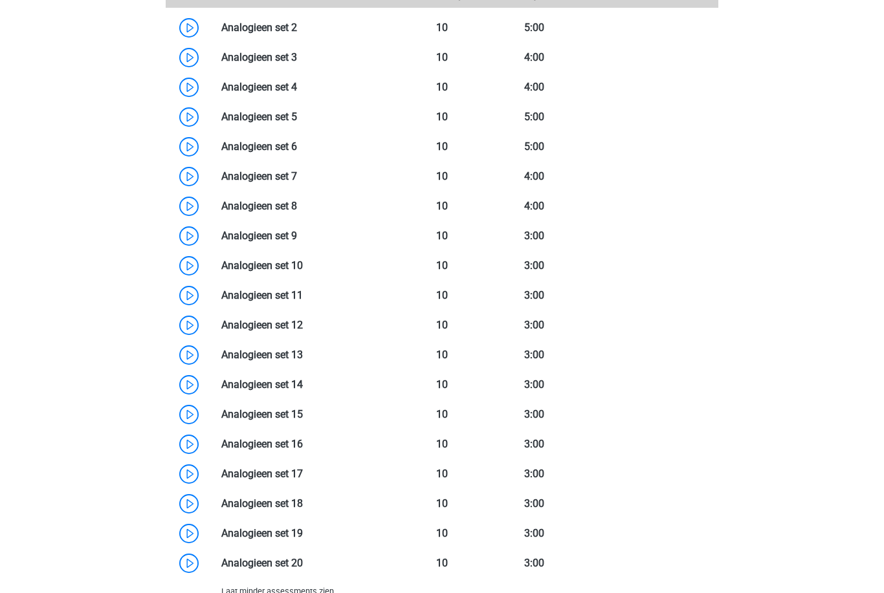
scroll to position [1242, 0]
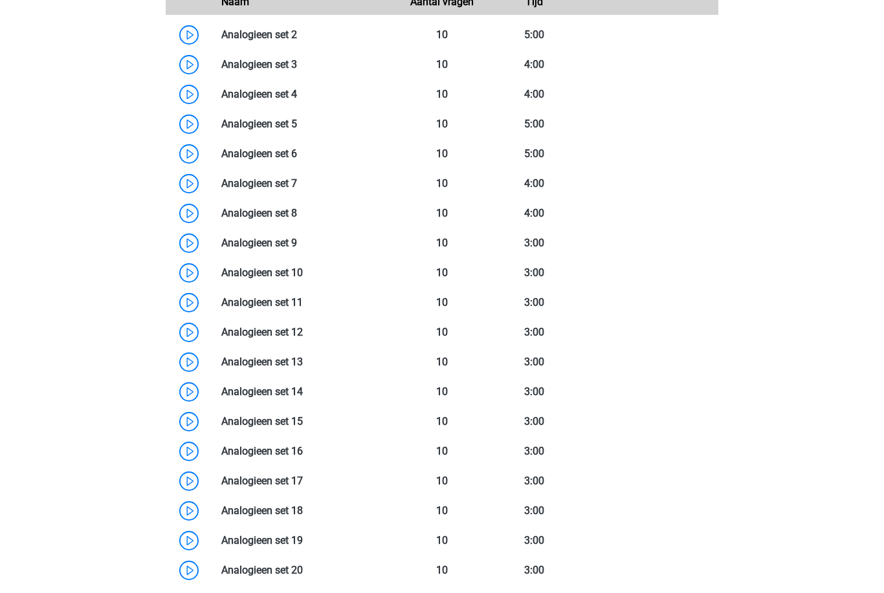
click at [297, 129] on link at bounding box center [297, 124] width 0 height 12
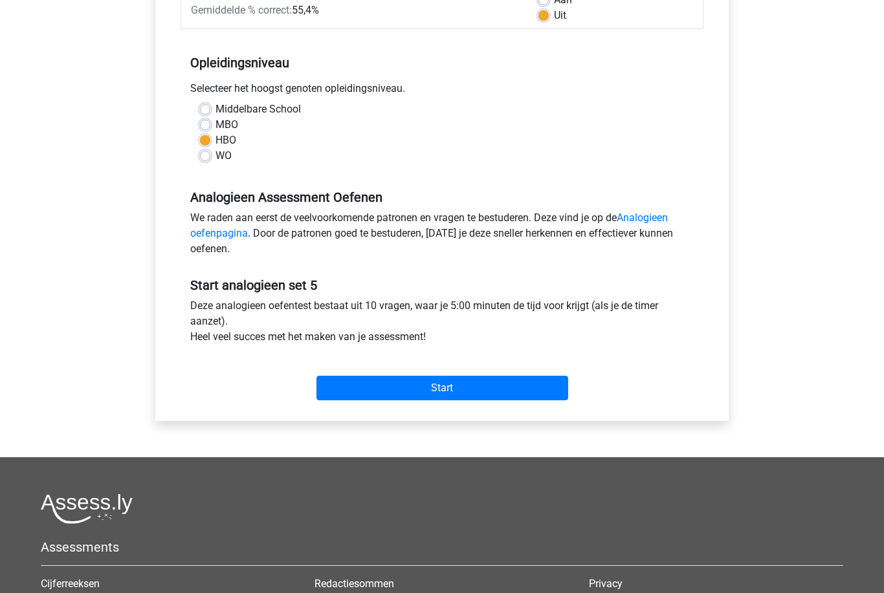
scroll to position [224, 0]
click at [541, 390] on input "Start" at bounding box center [442, 387] width 252 height 25
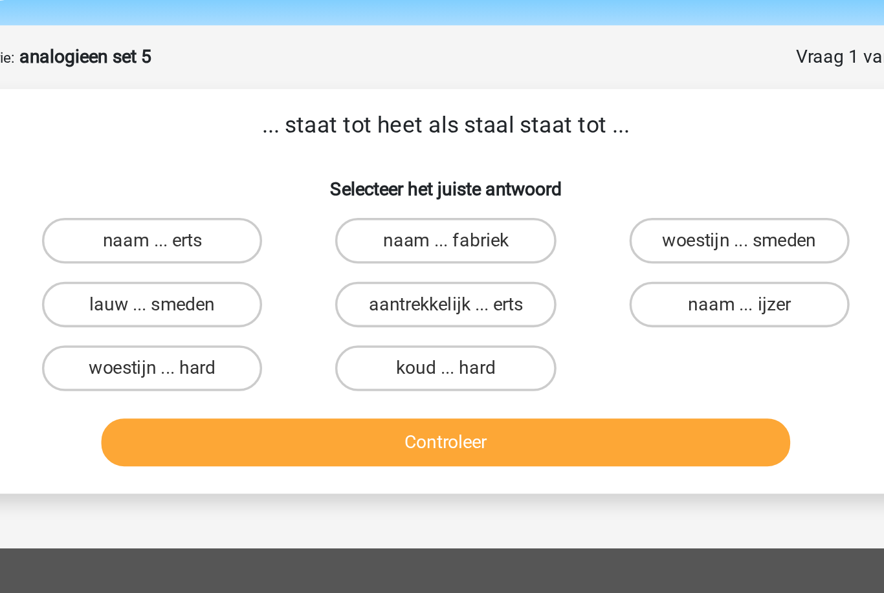
click at [213, 236] on label "woestijn ... hard" at bounding box center [275, 249] width 125 height 26
click at [276, 249] on input "woestijn ... hard" at bounding box center [280, 253] width 8 height 8
radio input "true"
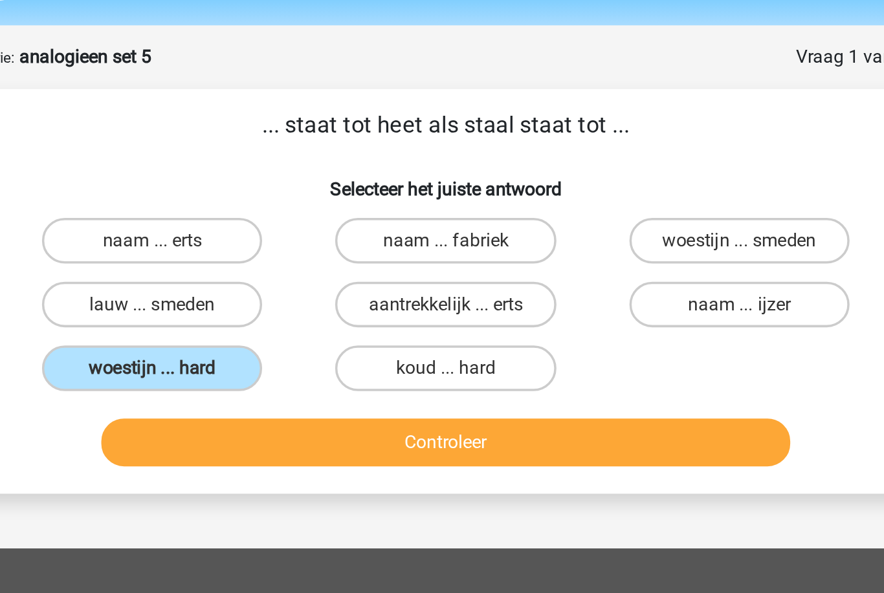
click at [246, 278] on button "Controleer" at bounding box center [441, 291] width 391 height 27
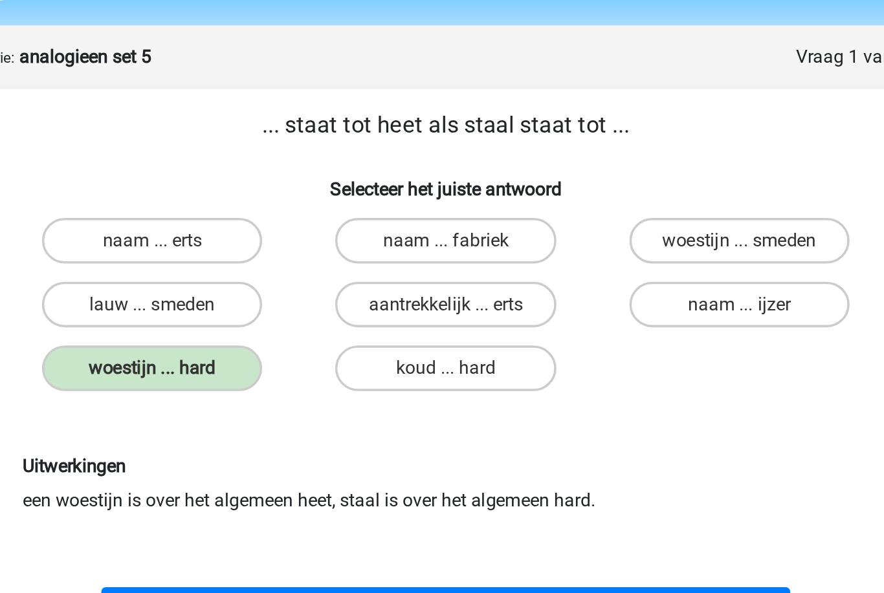
click at [347, 373] on button "Volgende vraag" at bounding box center [441, 386] width 391 height 27
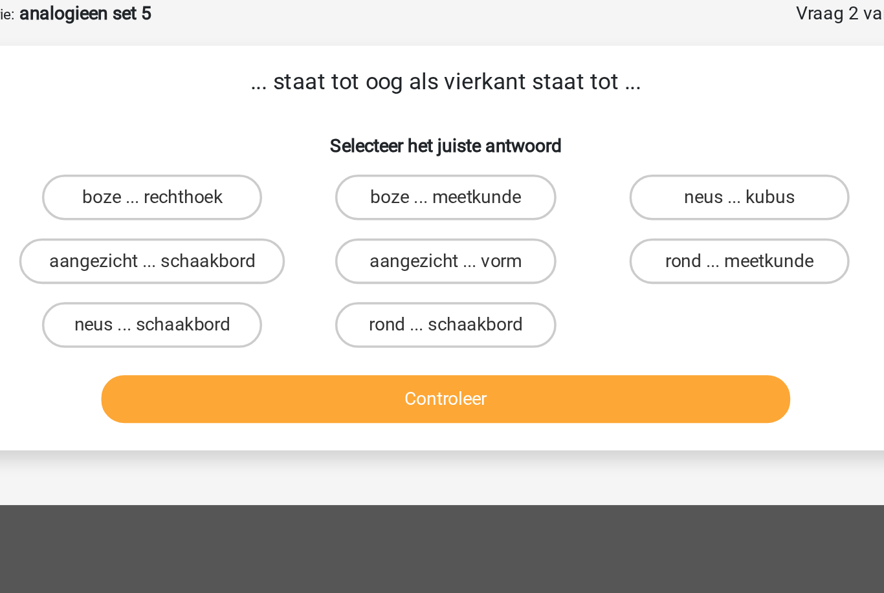
click at [379, 236] on label "rond ... schaakbord" at bounding box center [441, 249] width 125 height 26
click at [442, 249] on input "rond ... schaakbord" at bounding box center [446, 253] width 8 height 8
radio input "true"
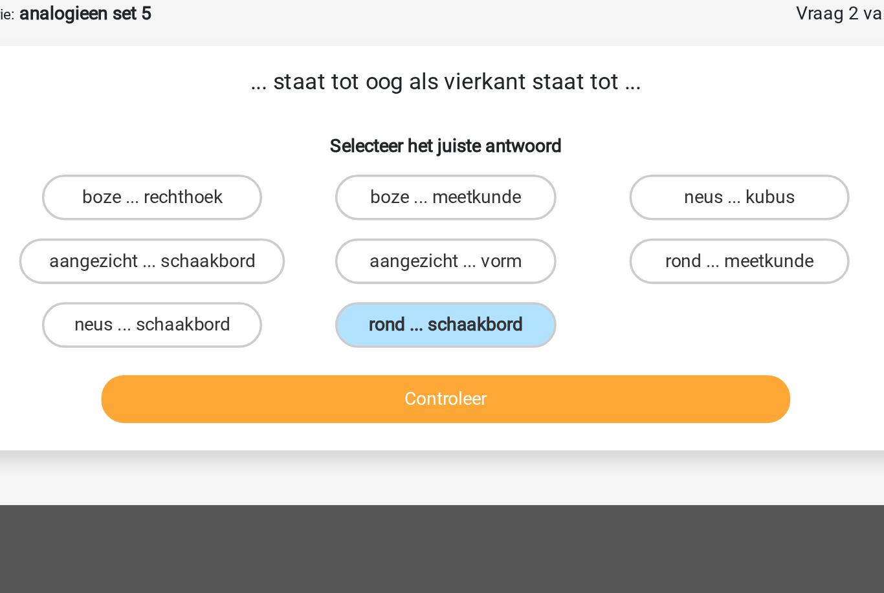
click at [246, 278] on button "Controleer" at bounding box center [441, 291] width 391 height 27
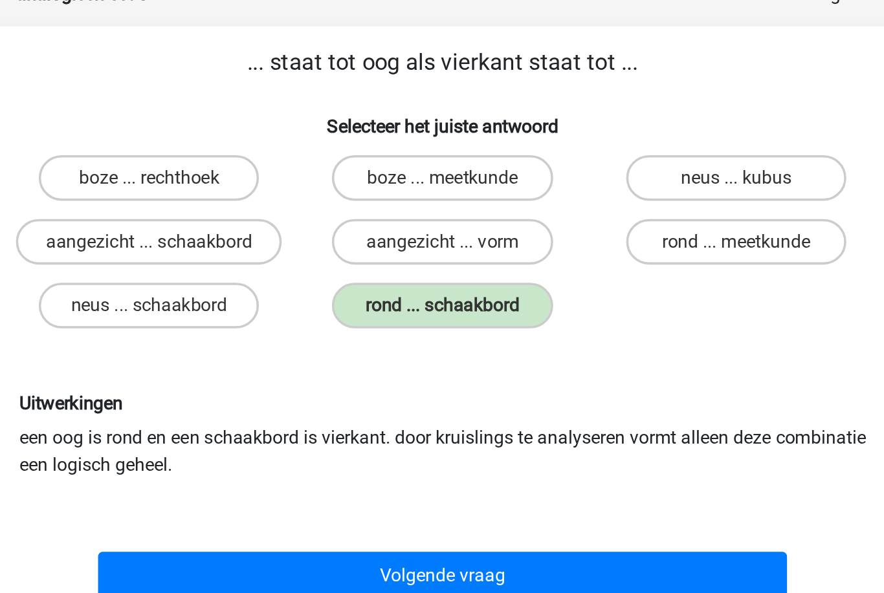
click at [308, 389] on button "Volgende vraag" at bounding box center [441, 402] width 391 height 27
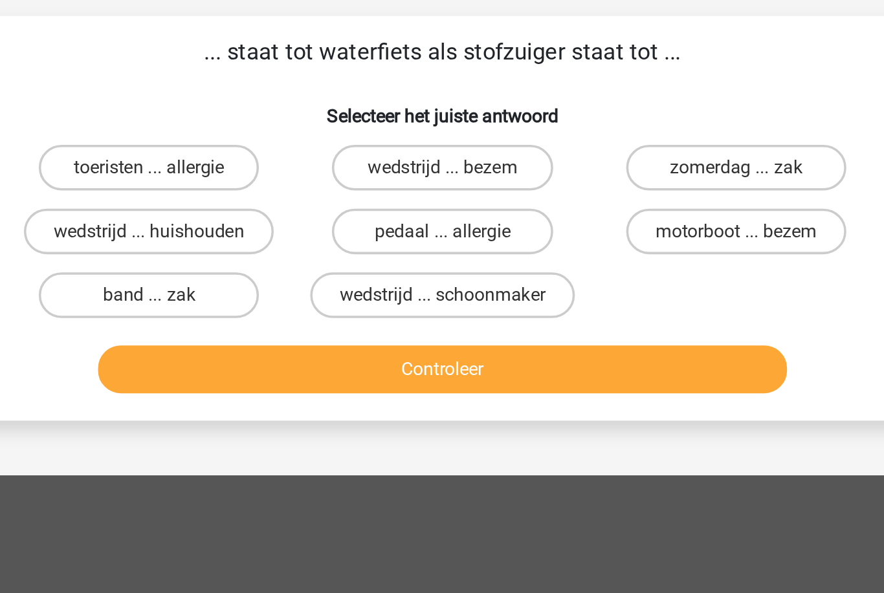
click at [546, 200] on label "motorboot ... bezem" at bounding box center [608, 213] width 125 height 26
click at [608, 213] on input "motorboot ... bezem" at bounding box center [612, 217] width 8 height 8
radio input "true"
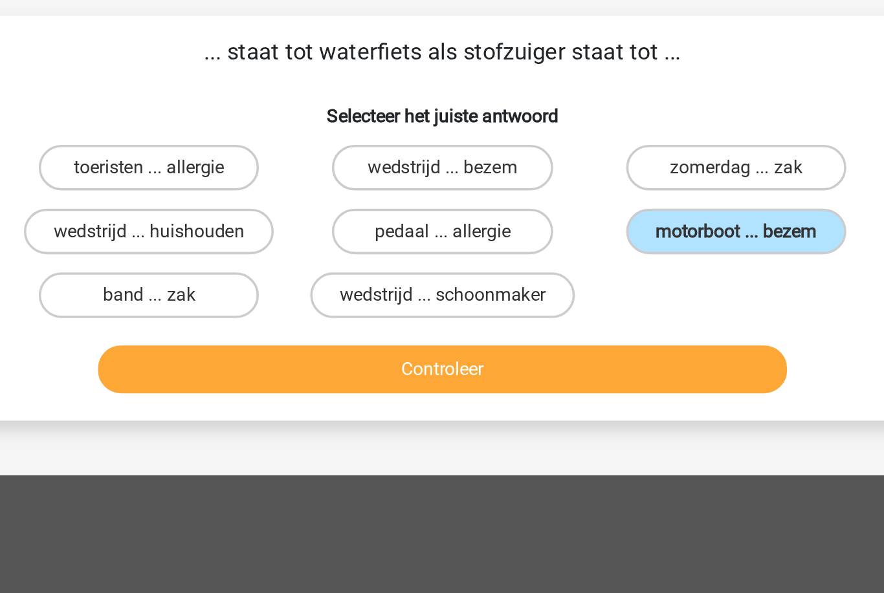
click at [387, 278] on button "Controleer" at bounding box center [441, 291] width 391 height 27
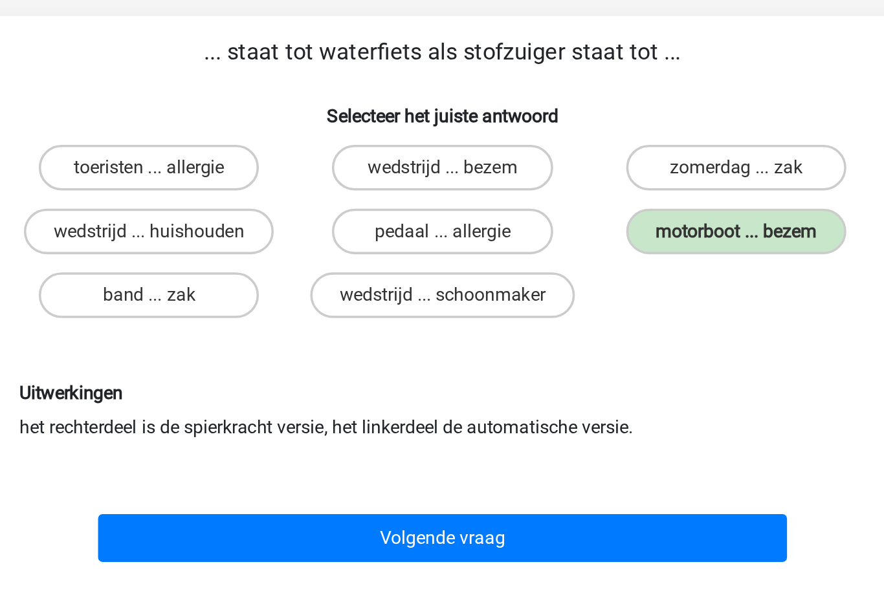
click at [279, 373] on button "Volgende vraag" at bounding box center [441, 386] width 391 height 27
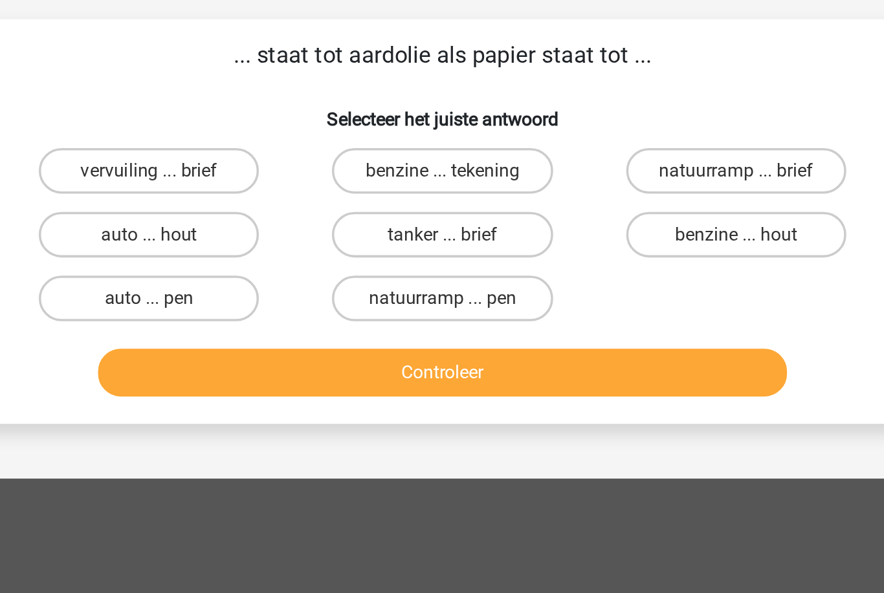
click at [546, 200] on label "benzine ... hout" at bounding box center [608, 213] width 125 height 26
click at [608, 213] on input "benzine ... hout" at bounding box center [612, 217] width 8 height 8
radio input "true"
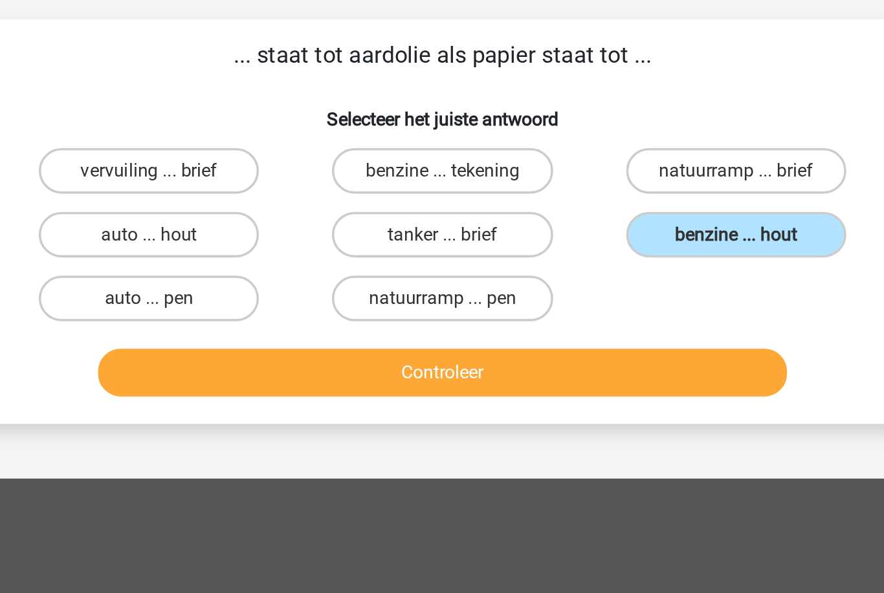
click at [371, 278] on button "Controleer" at bounding box center [441, 291] width 391 height 27
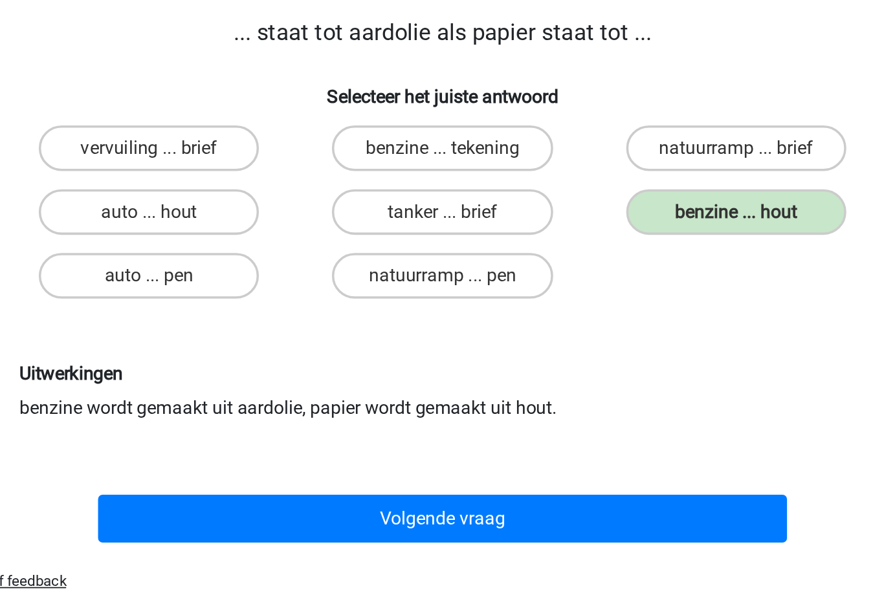
click at [370, 373] on button "Volgende vraag" at bounding box center [441, 386] width 391 height 27
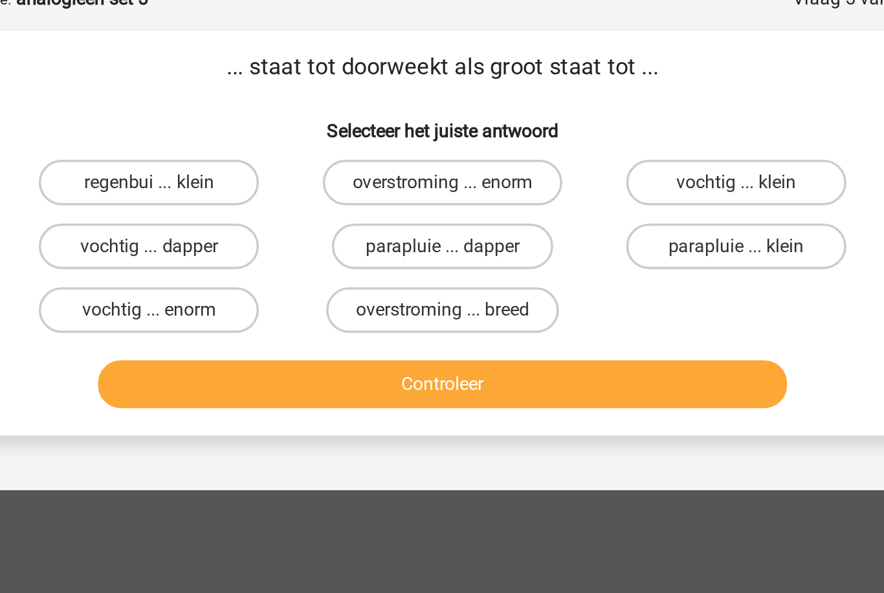
click at [213, 236] on label "vochtig ... enorm" at bounding box center [275, 249] width 125 height 26
click at [276, 249] on input "vochtig ... enorm" at bounding box center [280, 253] width 8 height 8
radio input "true"
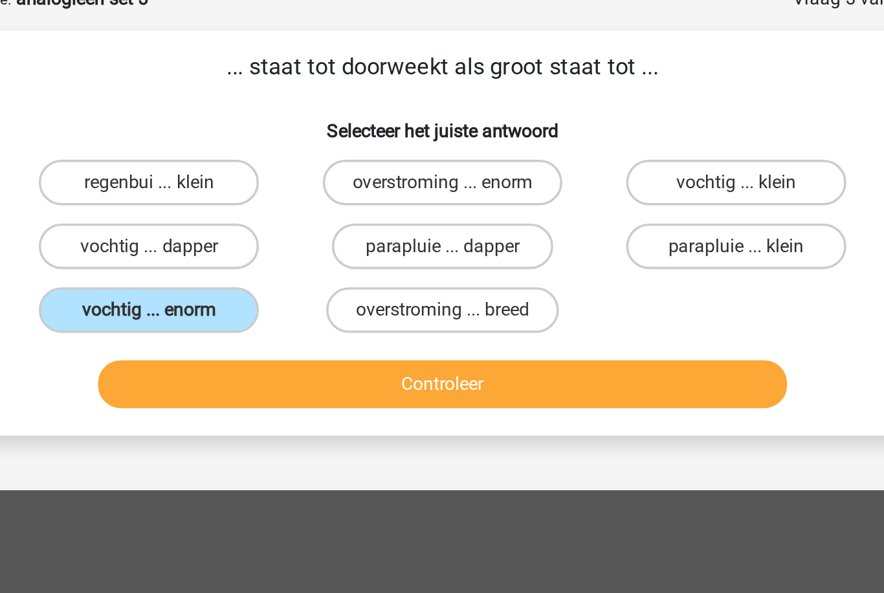
click at [246, 278] on button "Controleer" at bounding box center [441, 291] width 391 height 27
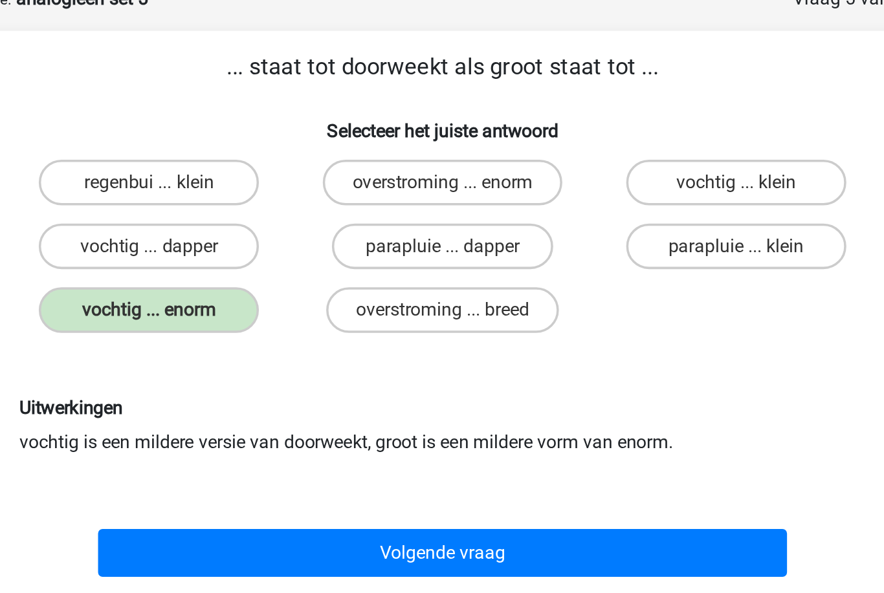
click at [246, 373] on button "Volgende vraag" at bounding box center [441, 386] width 391 height 27
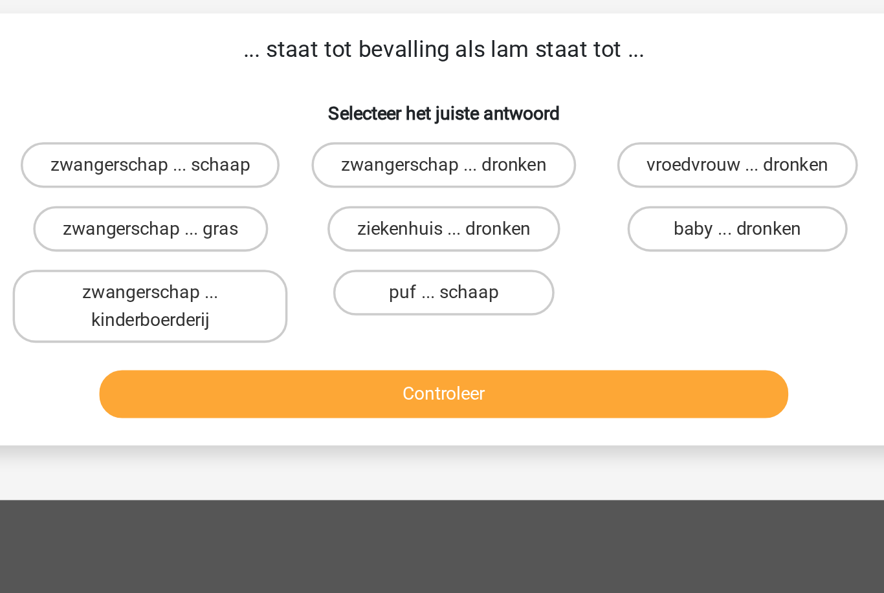
click at [367, 164] on label "zwangerschap ... dronken" at bounding box center [442, 177] width 150 height 26
click at [442, 177] on input "zwangerschap ... dronken" at bounding box center [446, 181] width 8 height 8
radio input "true"
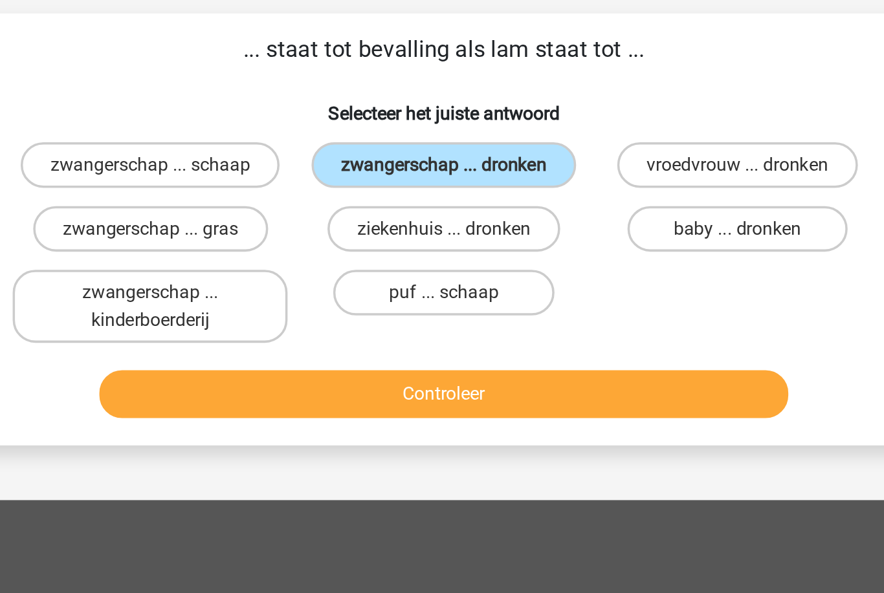
click at [281, 293] on button "Controleer" at bounding box center [441, 306] width 391 height 27
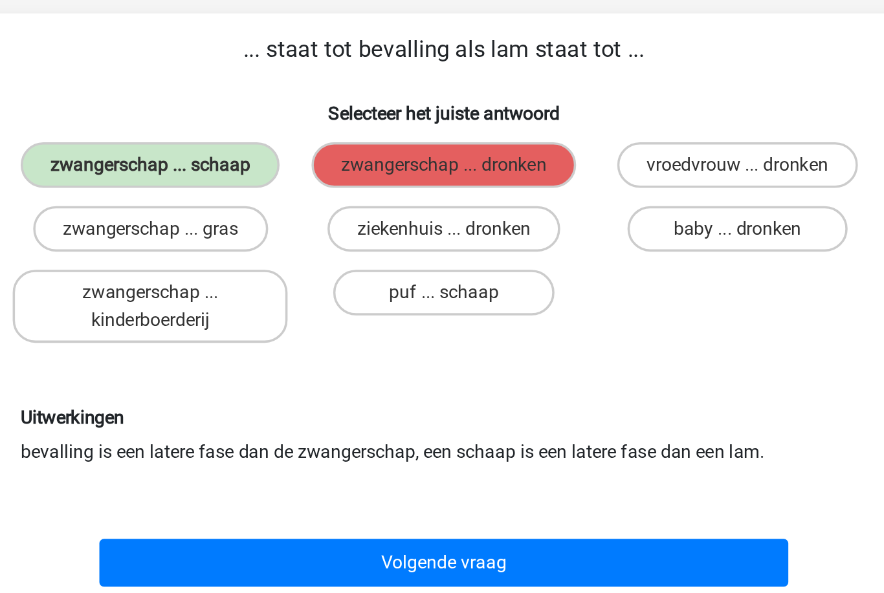
click at [246, 389] on button "Volgende vraag" at bounding box center [441, 402] width 391 height 27
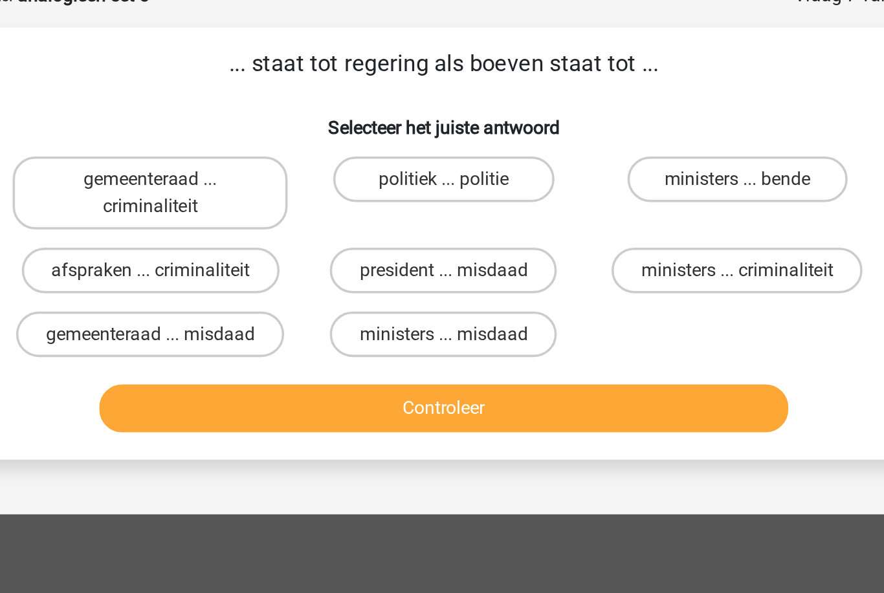
click at [546, 164] on label "ministers ... bende" at bounding box center [608, 177] width 125 height 26
click at [608, 177] on input "ministers ... bende" at bounding box center [612, 181] width 8 height 8
radio input "true"
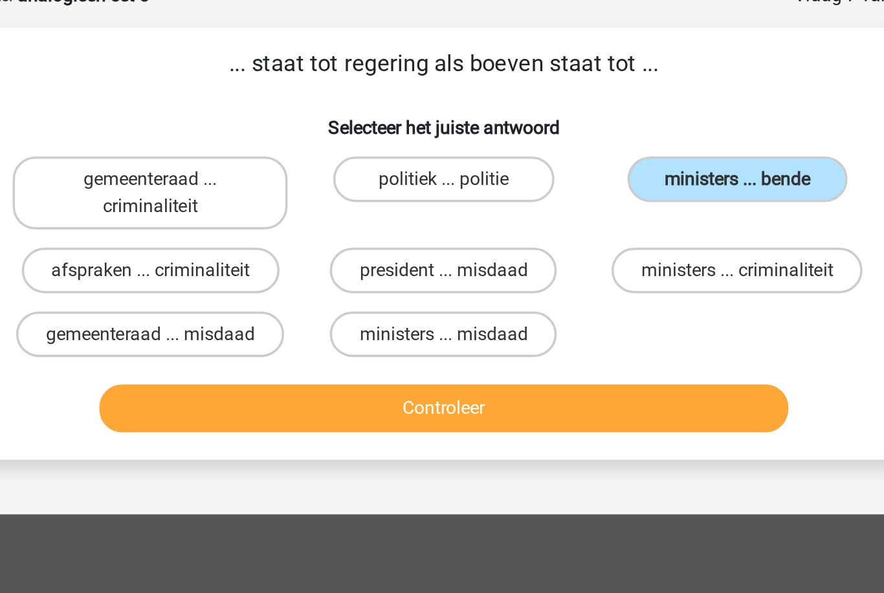
click at [406, 293] on button "Controleer" at bounding box center [441, 306] width 391 height 27
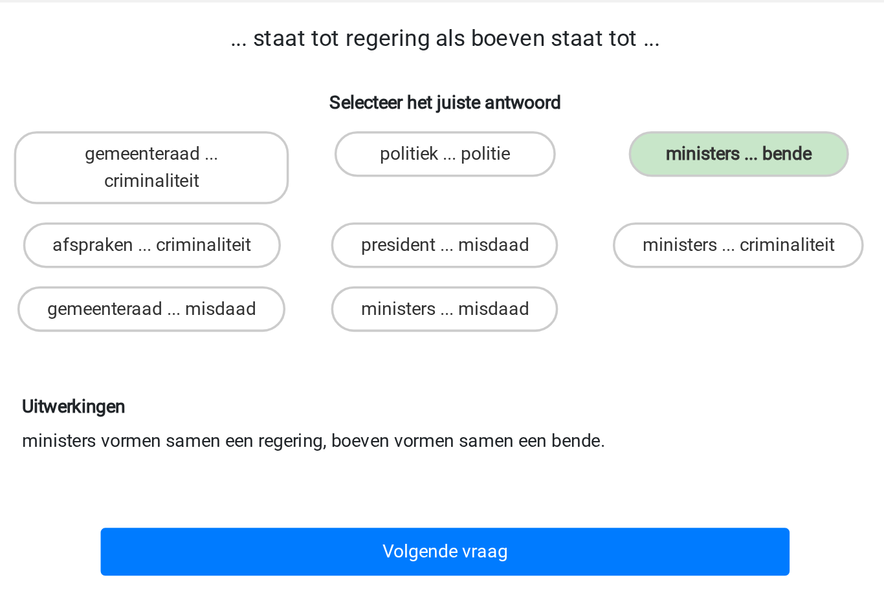
click at [424, 389] on button "Volgende vraag" at bounding box center [441, 402] width 391 height 27
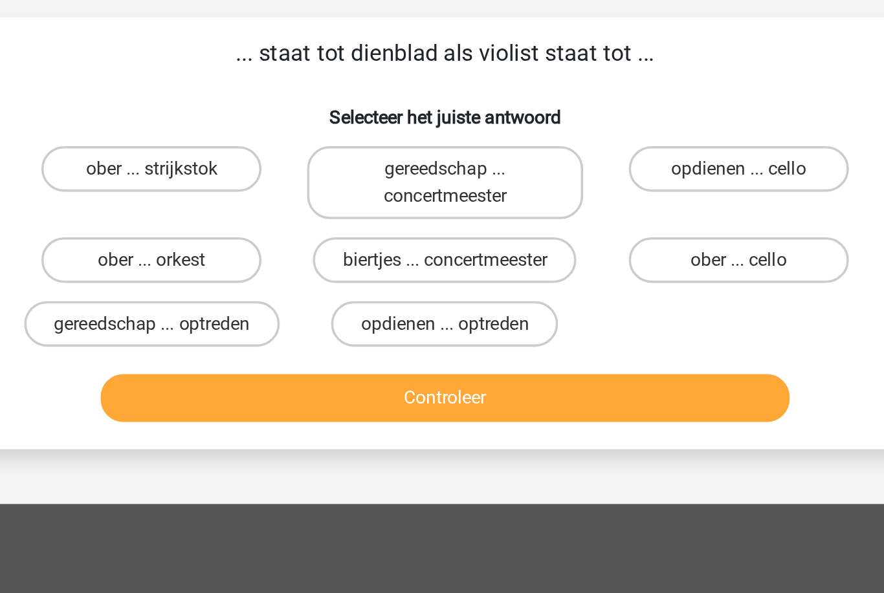
click at [546, 215] on label "ober ... cello" at bounding box center [608, 228] width 125 height 26
click at [608, 228] on input "ober ... cello" at bounding box center [612, 232] width 8 height 8
radio input "true"
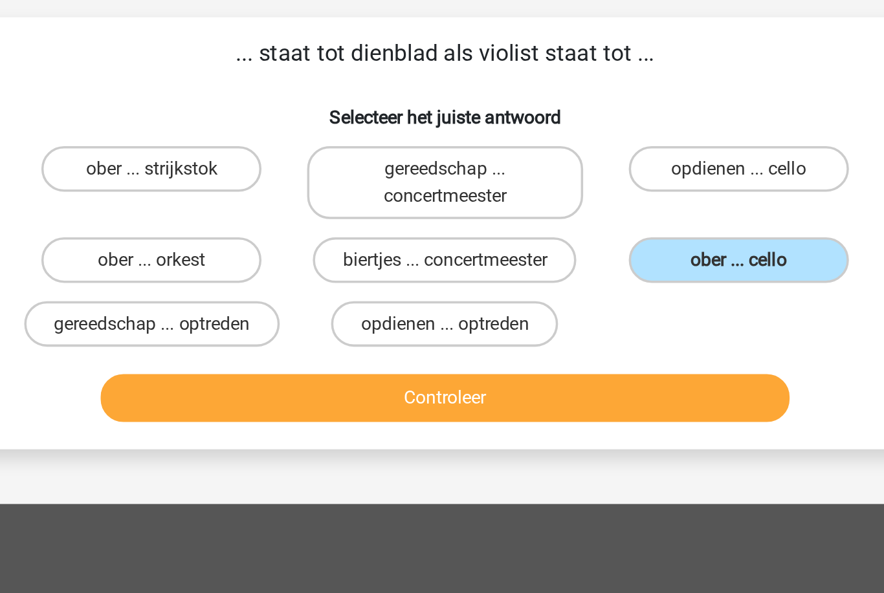
click at [397, 293] on button "Controleer" at bounding box center [441, 306] width 391 height 27
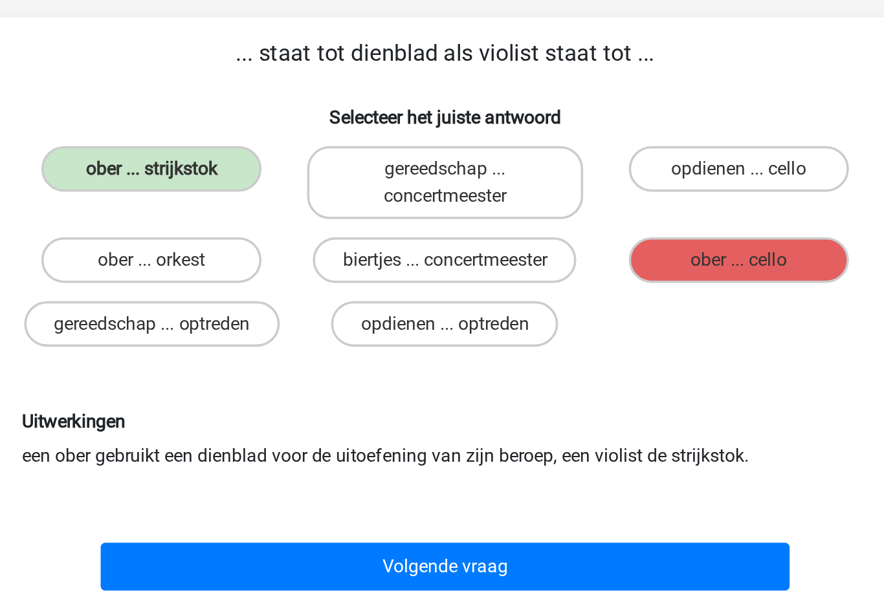
click at [330, 389] on button "Volgende vraag" at bounding box center [441, 402] width 391 height 27
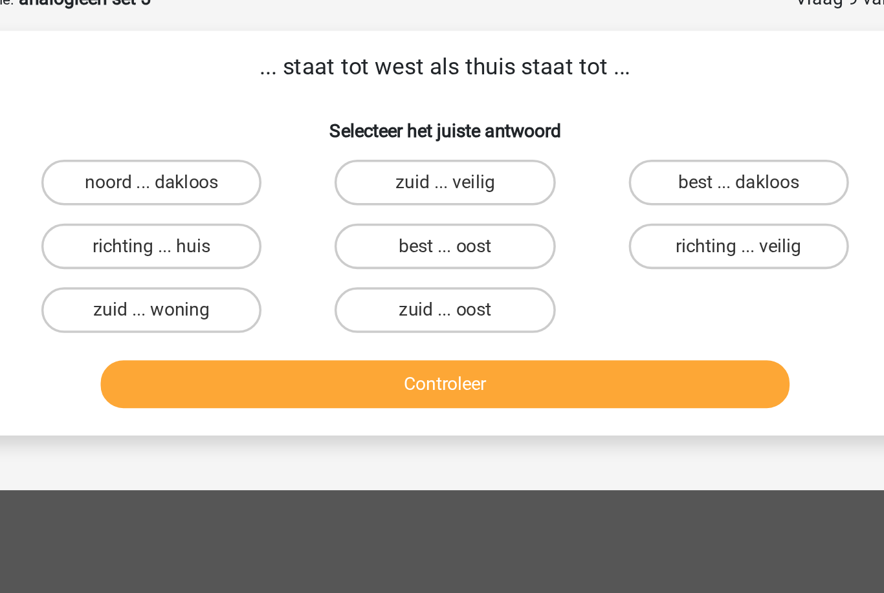
click at [379, 200] on label "best ... oost" at bounding box center [441, 213] width 125 height 26
click at [442, 213] on input "best ... oost" at bounding box center [446, 217] width 8 height 8
radio input "true"
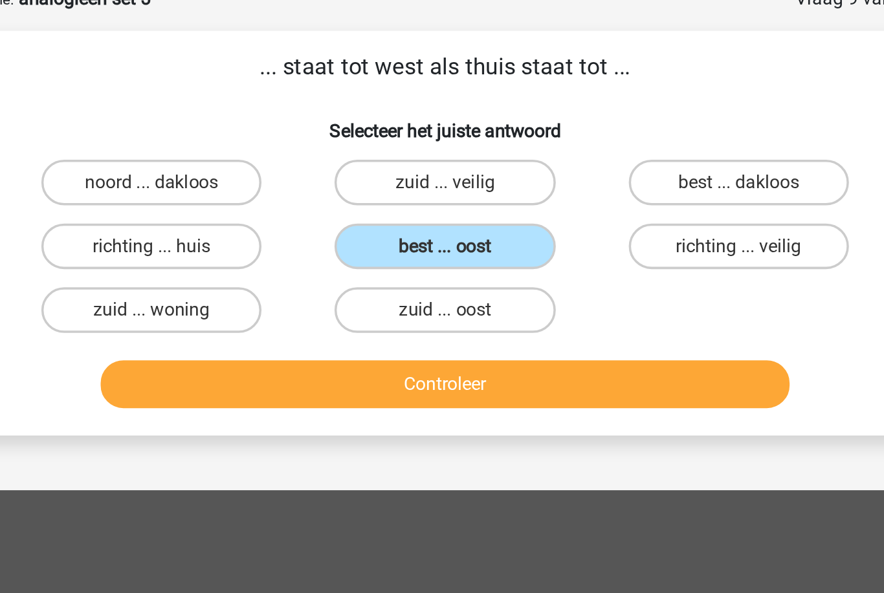
click at [246, 278] on button "Controleer" at bounding box center [441, 291] width 391 height 27
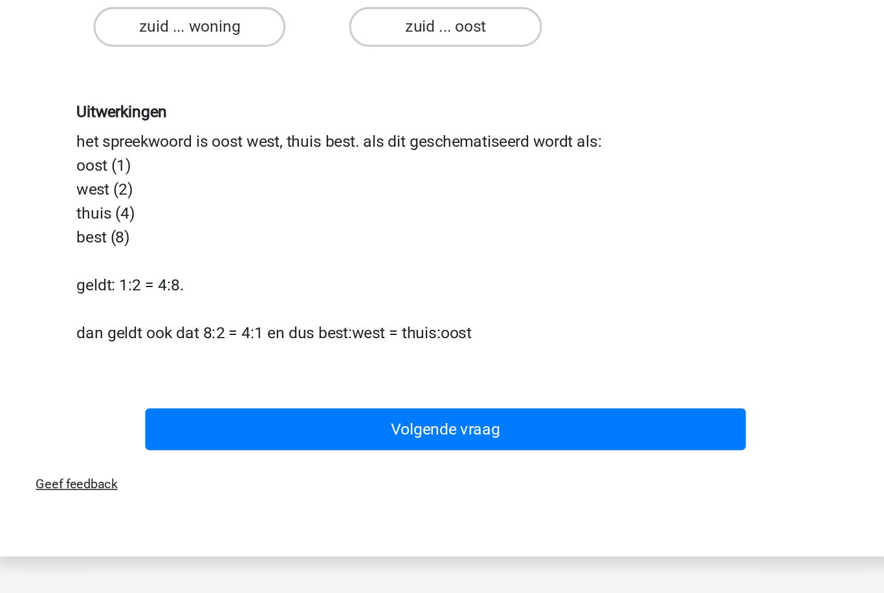
scroll to position [55, 0]
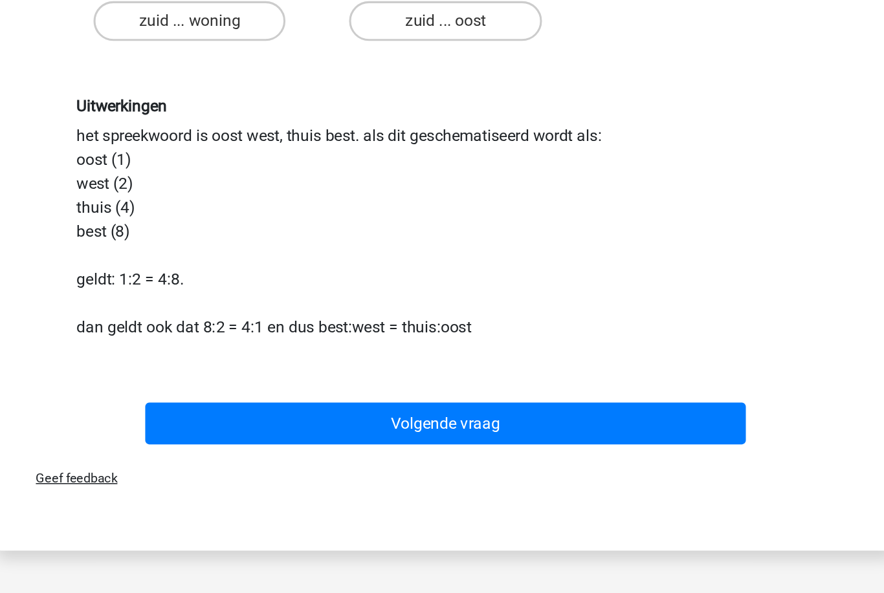
click at [246, 443] on button "Volgende vraag" at bounding box center [441, 456] width 391 height 27
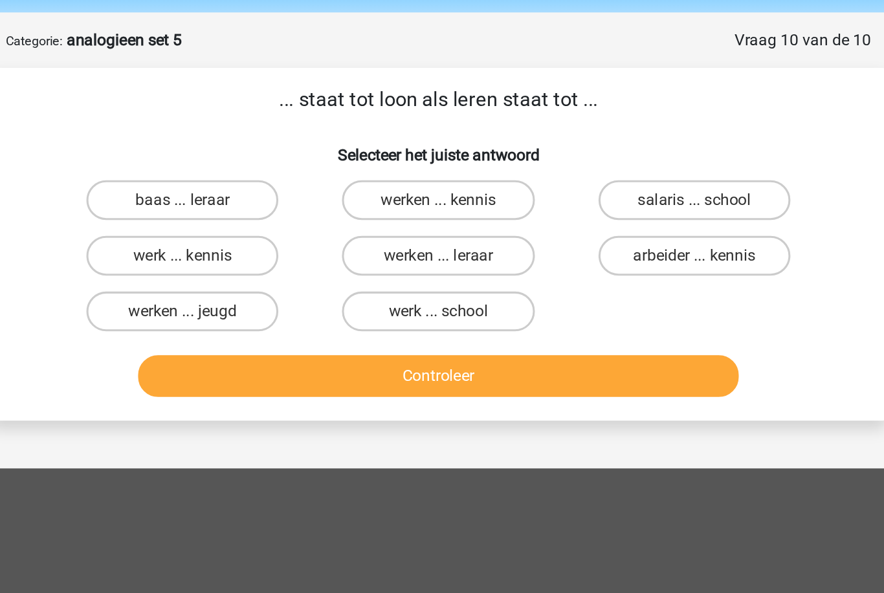
scroll to position [45, 0]
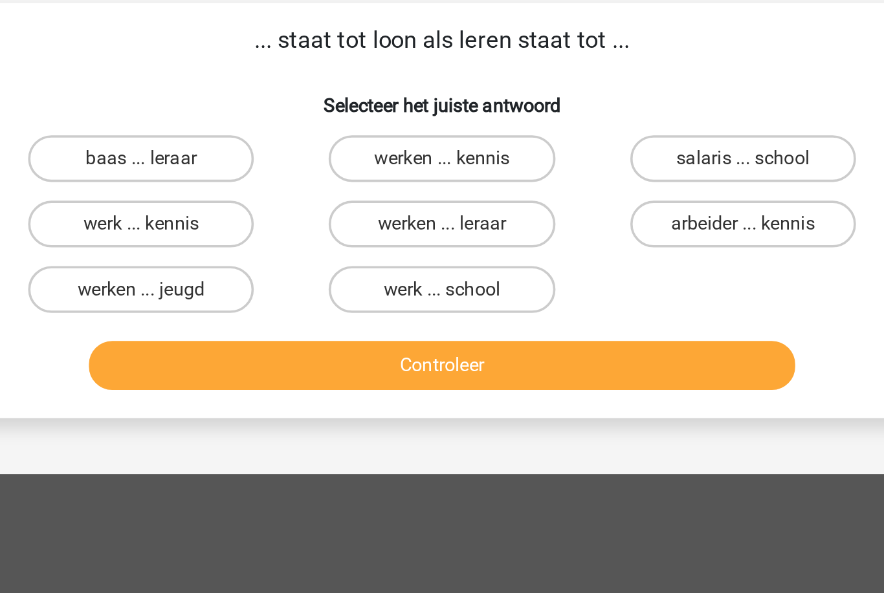
click at [213, 155] on label "werk ... kennis" at bounding box center [275, 168] width 125 height 26
click at [276, 168] on input "werk ... kennis" at bounding box center [280, 172] width 8 height 8
radio input "true"
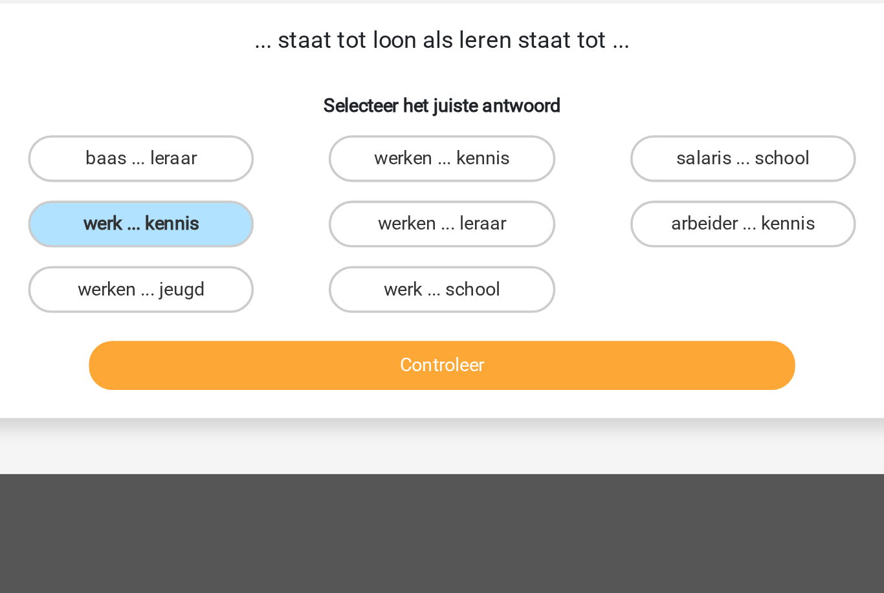
click at [246, 233] on button "Controleer" at bounding box center [441, 246] width 391 height 27
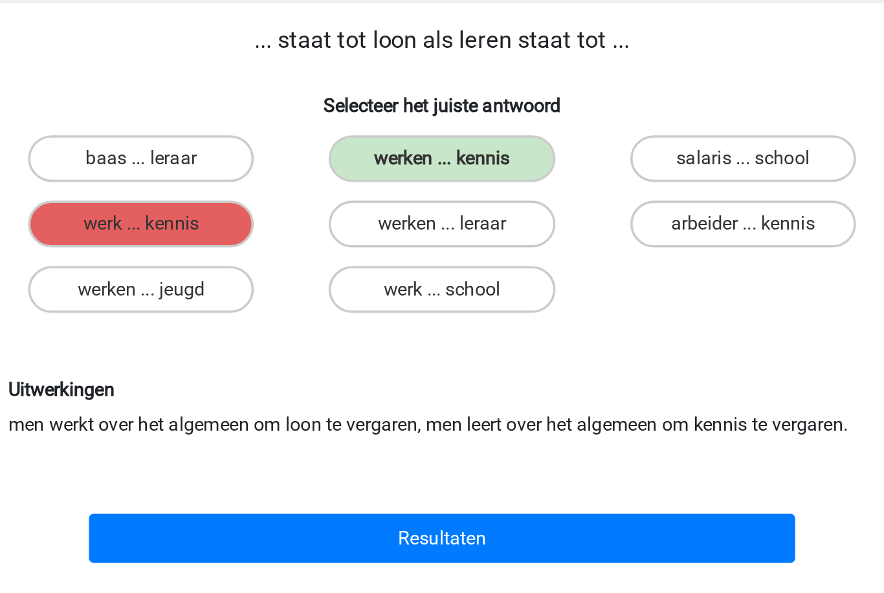
click at [251, 329] on button "Resultaten" at bounding box center [441, 342] width 391 height 27
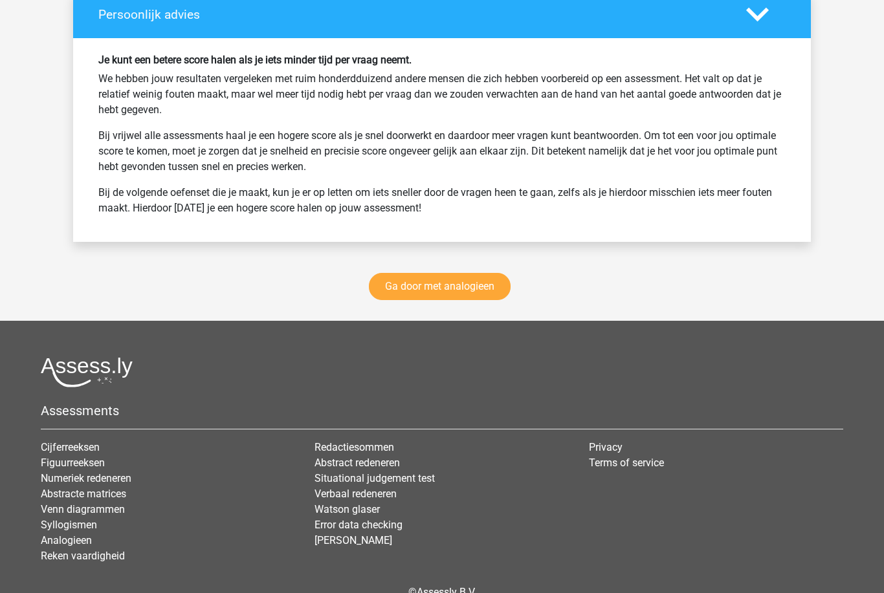
scroll to position [1748, 0]
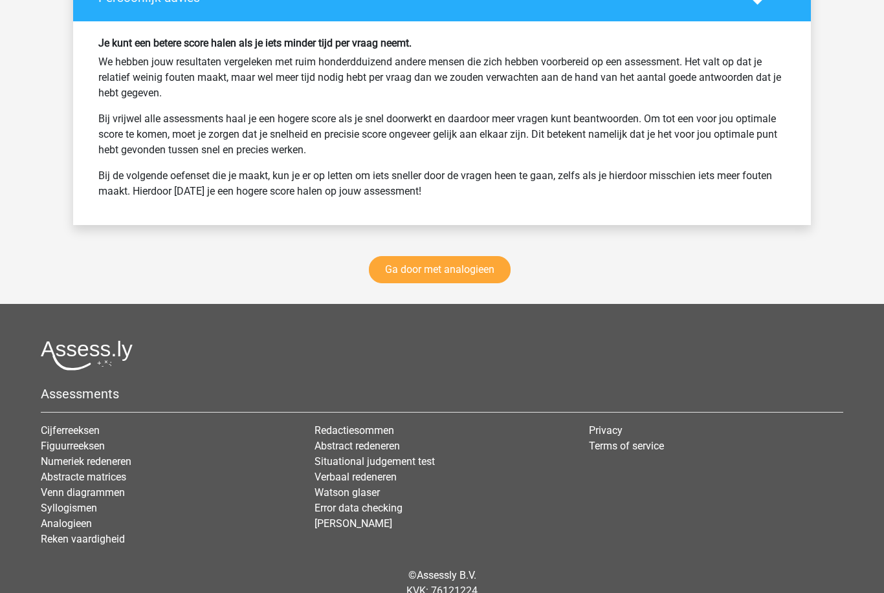
click at [411, 265] on link "Ga door met analogieen" at bounding box center [440, 269] width 142 height 27
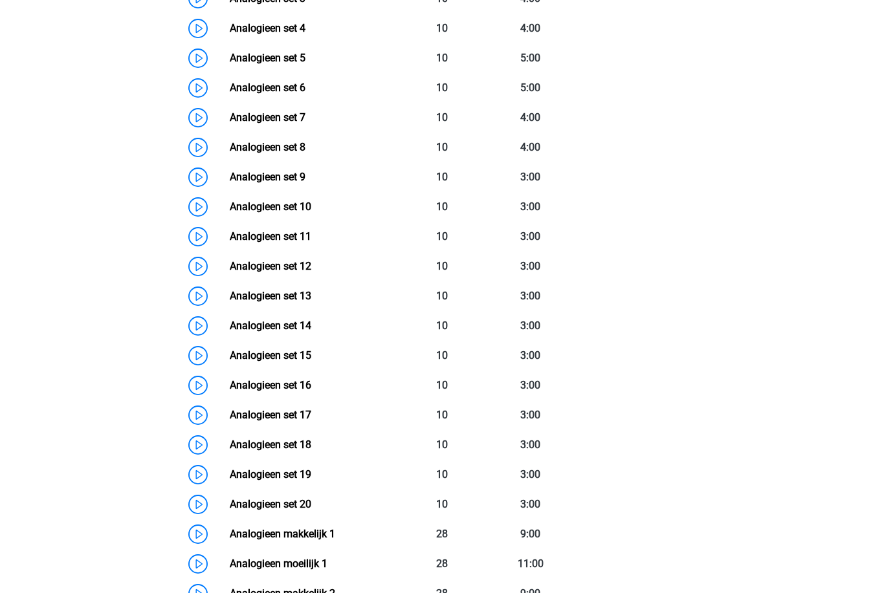
scroll to position [732, 0]
click at [251, 87] on link "Analogieen set 6" at bounding box center [268, 88] width 76 height 12
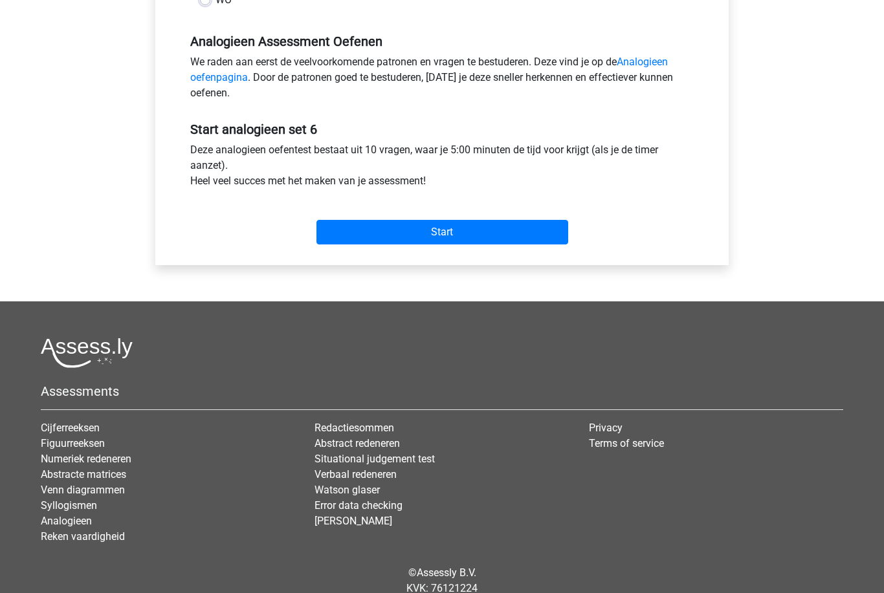
scroll to position [380, 0]
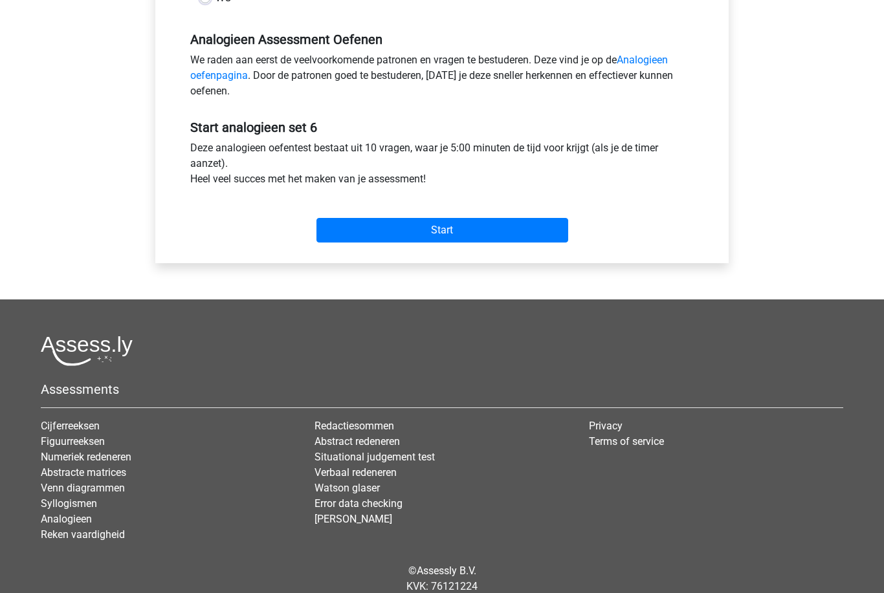
click at [323, 229] on input "Start" at bounding box center [442, 231] width 252 height 25
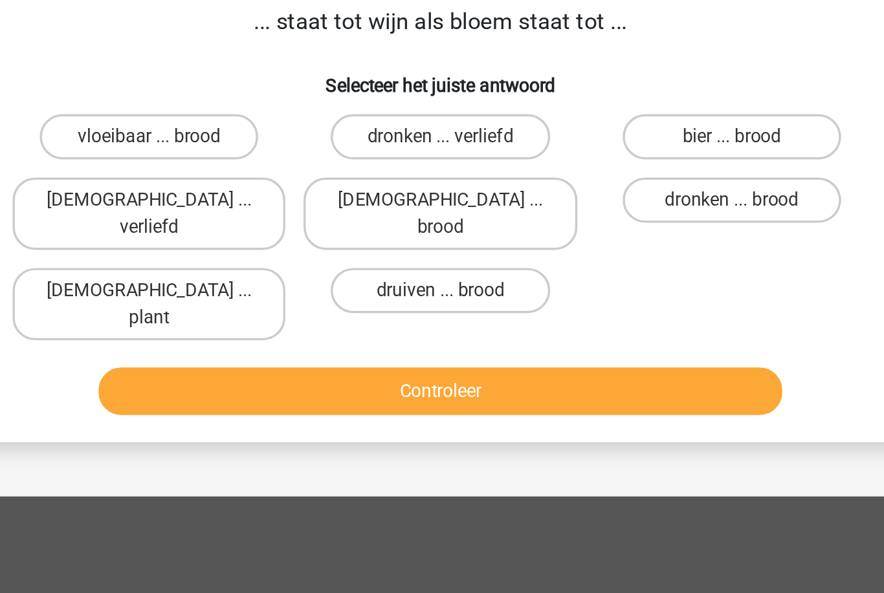
click at [379, 252] on label "druiven ... brood" at bounding box center [441, 265] width 125 height 26
click at [442, 265] on input "druiven ... brood" at bounding box center [446, 269] width 8 height 8
radio input "true"
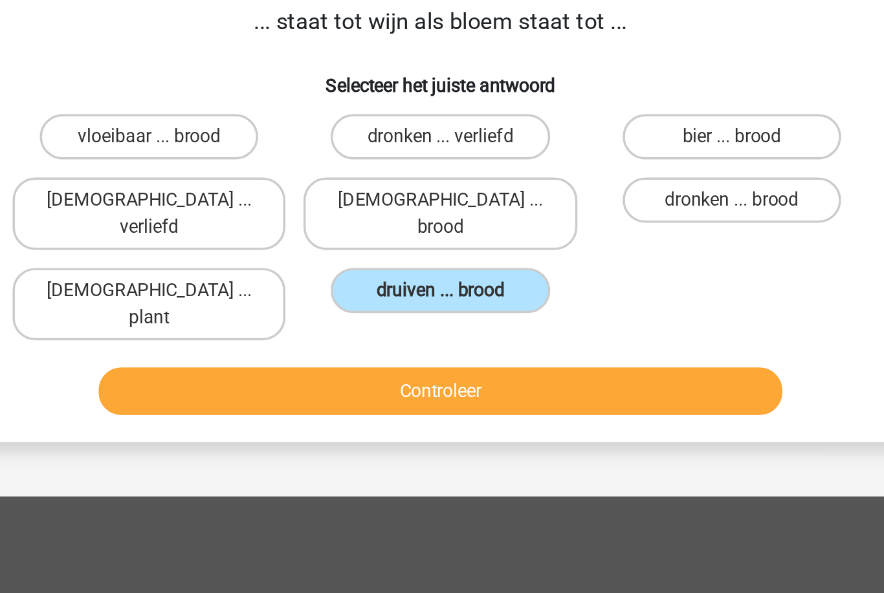
click at [246, 309] on button "Controleer" at bounding box center [441, 322] width 391 height 27
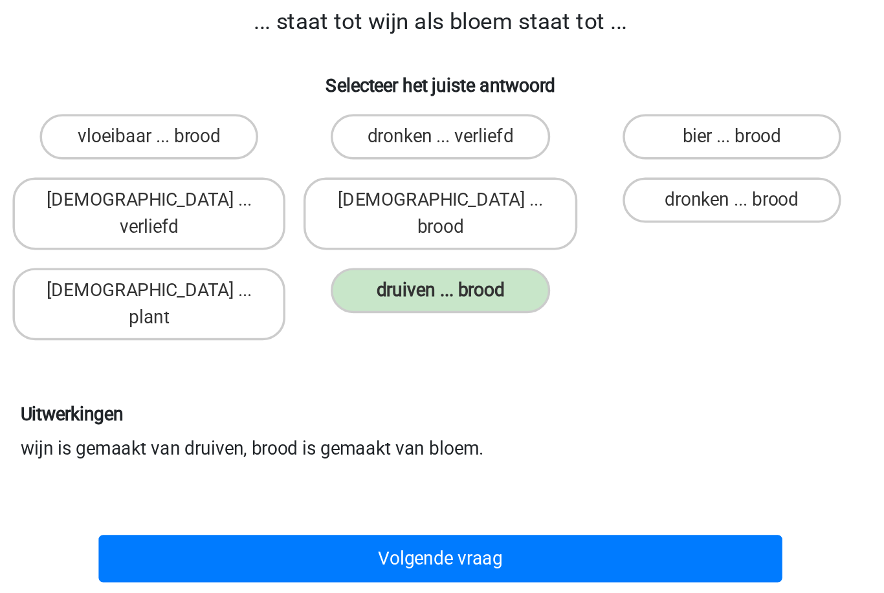
click at [246, 404] on button "Volgende vraag" at bounding box center [441, 417] width 391 height 27
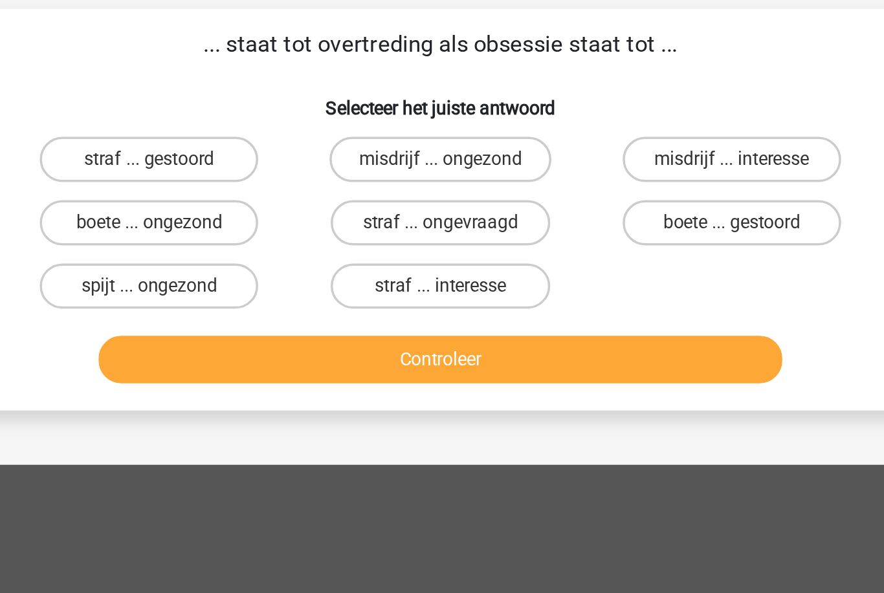
click at [546, 164] on label "misdrijf ... interesse" at bounding box center [608, 177] width 125 height 26
click at [608, 177] on input "misdrijf ... interesse" at bounding box center [612, 181] width 8 height 8
radio input "true"
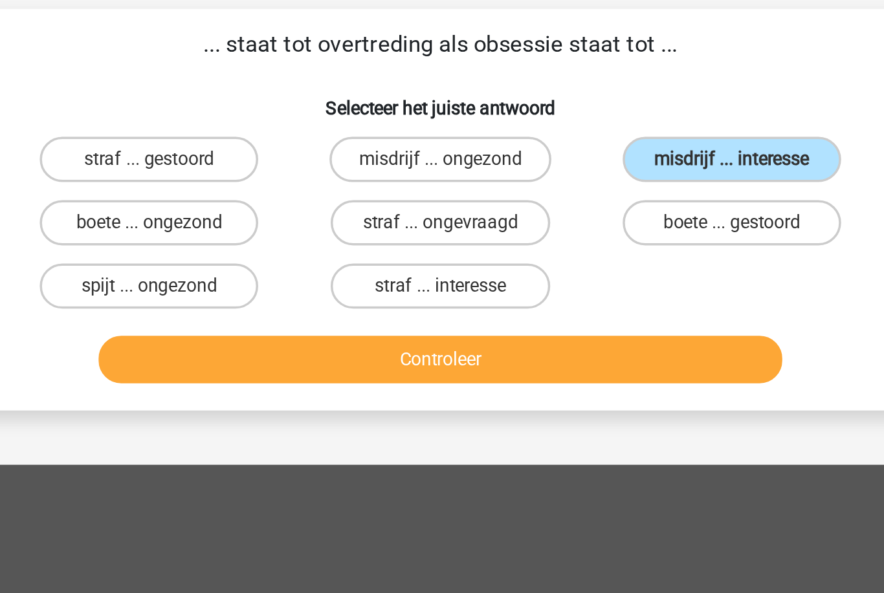
click at [382, 278] on button "Controleer" at bounding box center [441, 291] width 391 height 27
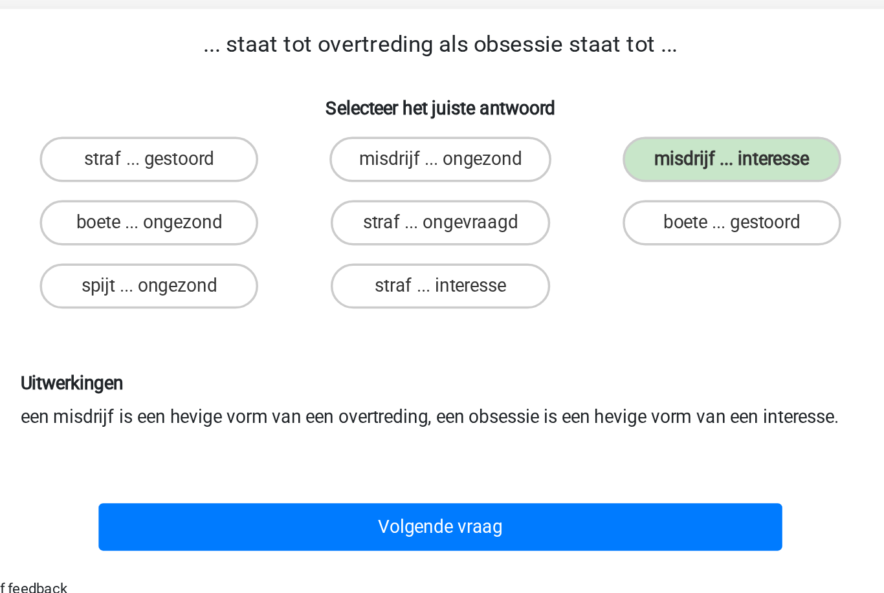
click at [351, 373] on button "Volgende vraag" at bounding box center [441, 386] width 391 height 27
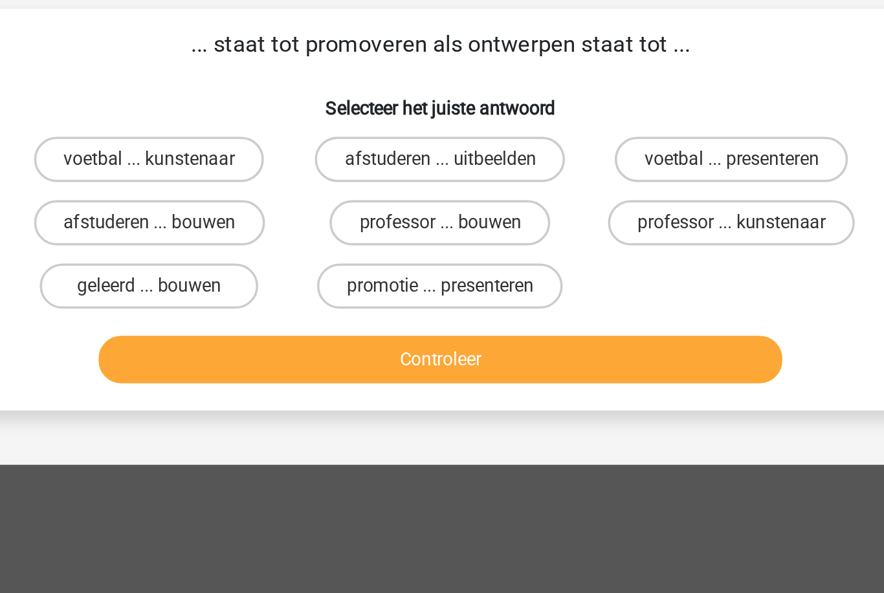
click at [210, 200] on label "afstuderen ... bouwen" at bounding box center [276, 213] width 132 height 26
click at [276, 213] on input "afstuderen ... bouwen" at bounding box center [280, 217] width 8 height 8
radio input "true"
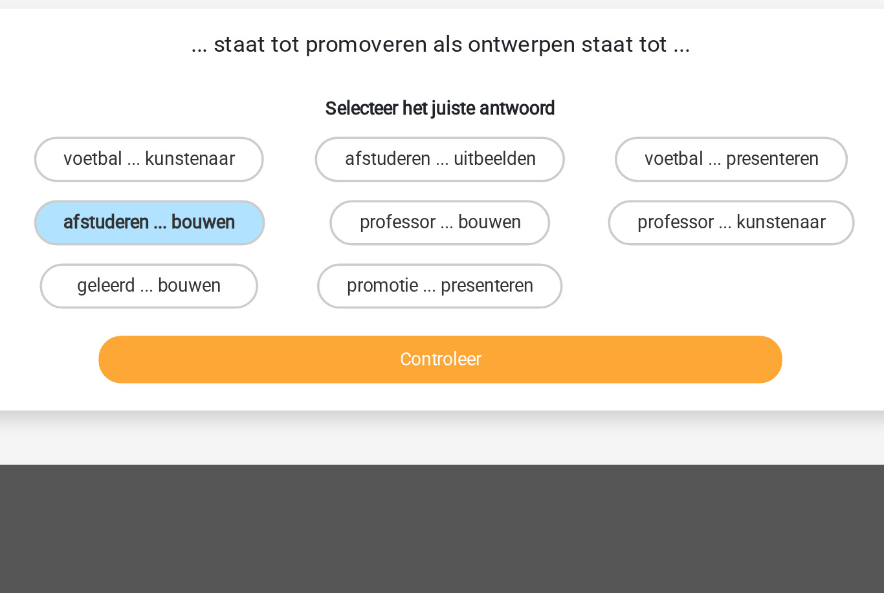
click at [314, 278] on button "Controleer" at bounding box center [441, 291] width 391 height 27
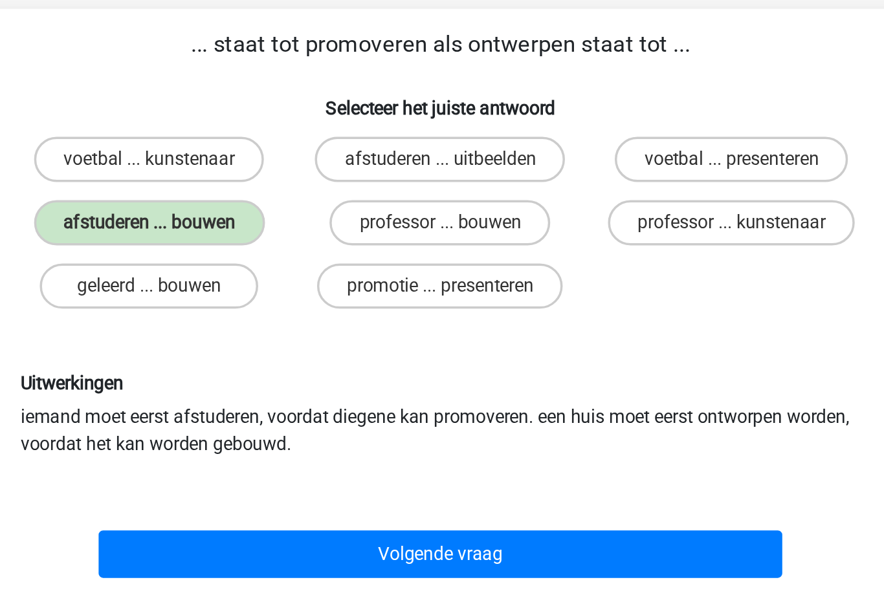
click at [301, 389] on button "Volgende vraag" at bounding box center [441, 402] width 391 height 27
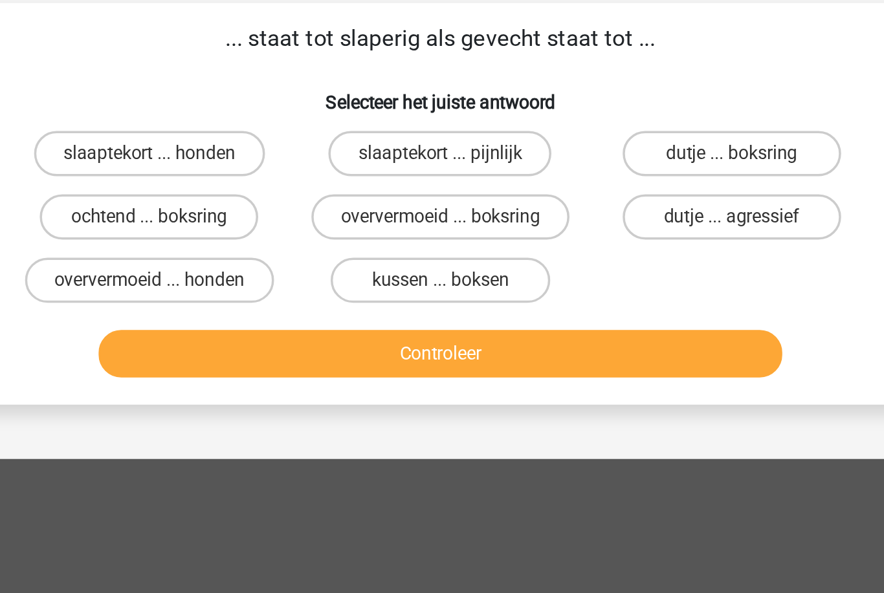
click at [213, 200] on label "ochtend ... boksring" at bounding box center [275, 213] width 125 height 26
click at [276, 213] on input "ochtend ... boksring" at bounding box center [280, 217] width 8 height 8
radio input "true"
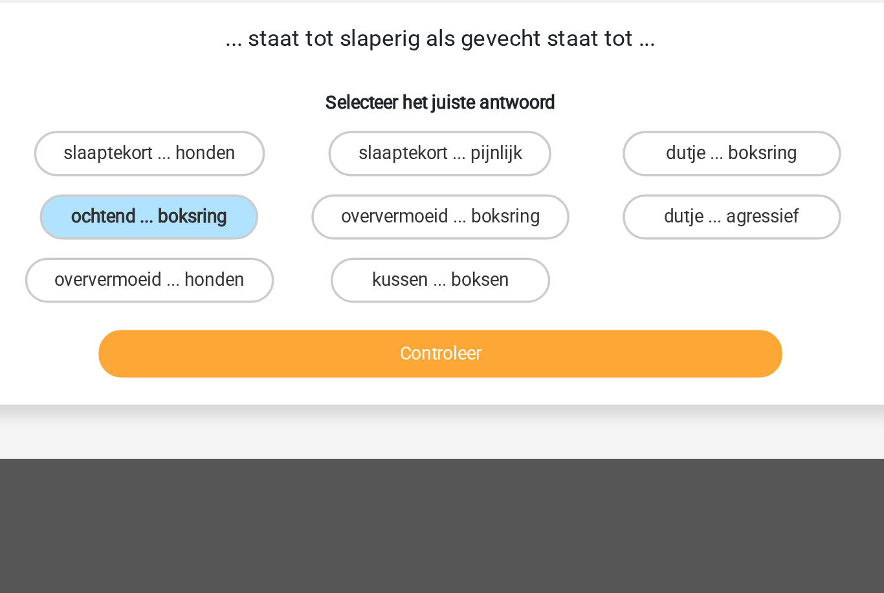
click at [246, 278] on button "Controleer" at bounding box center [441, 291] width 391 height 27
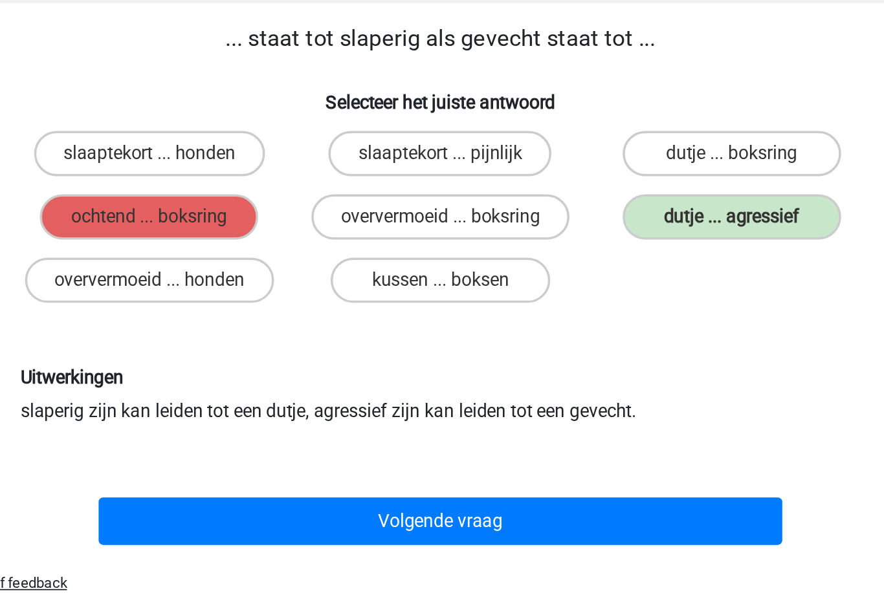
click at [248, 373] on button "Volgende vraag" at bounding box center [441, 386] width 391 height 27
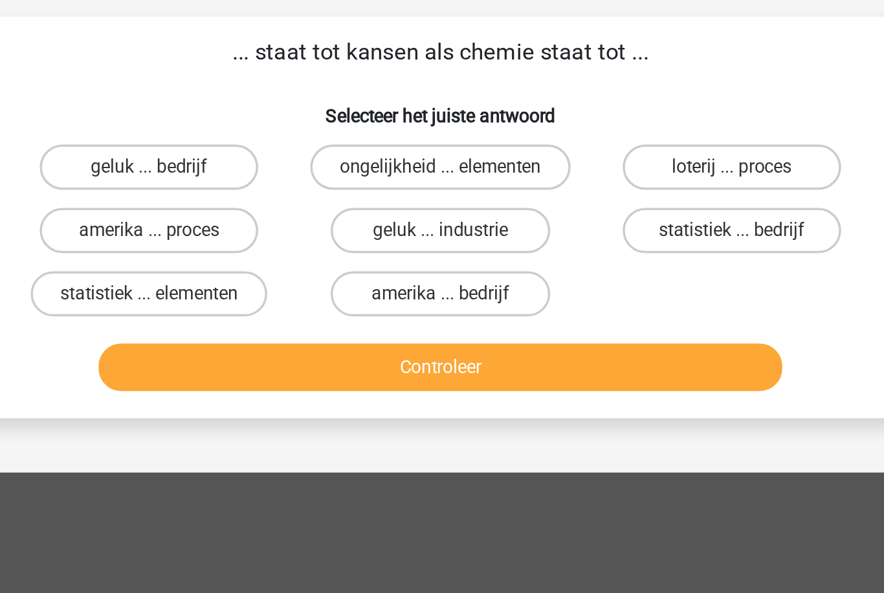
click at [208, 236] on label "statistiek ... elementen" at bounding box center [275, 249] width 135 height 26
click at [276, 249] on input "statistiek ... elementen" at bounding box center [280, 253] width 8 height 8
radio input "true"
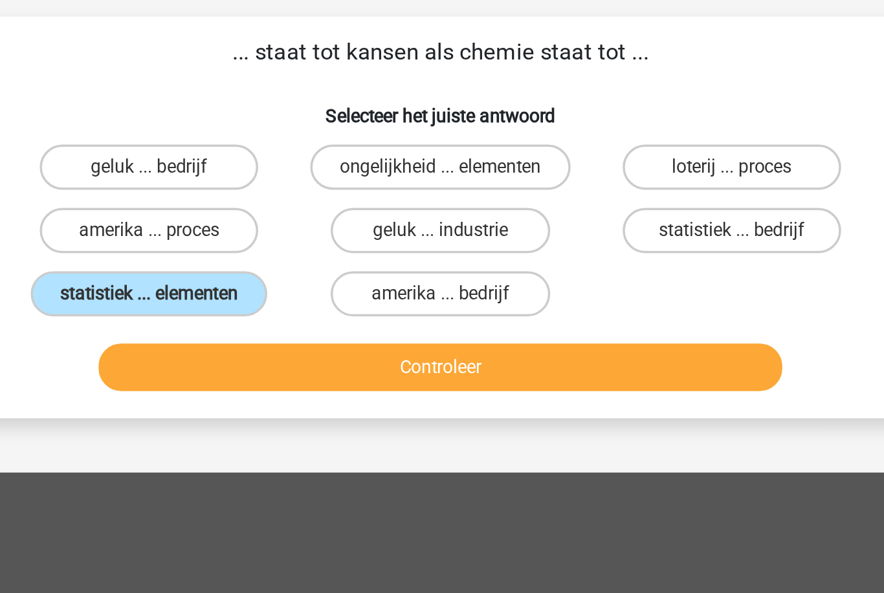
click at [246, 278] on button "Controleer" at bounding box center [441, 291] width 391 height 27
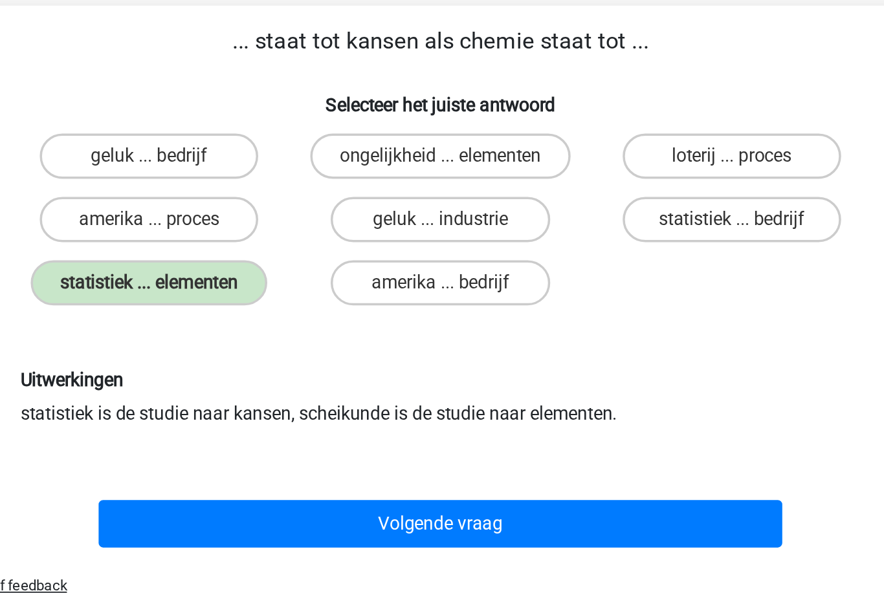
click at [268, 373] on button "Volgende vraag" at bounding box center [441, 386] width 391 height 27
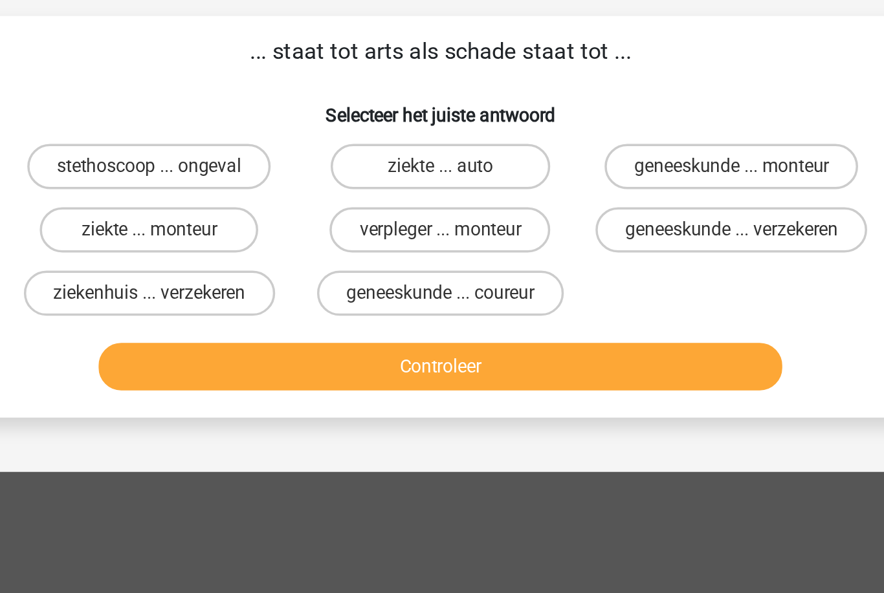
click at [213, 200] on label "ziekte ... monteur" at bounding box center [275, 213] width 125 height 26
click at [276, 213] on input "ziekte ... monteur" at bounding box center [280, 217] width 8 height 8
radio input "true"
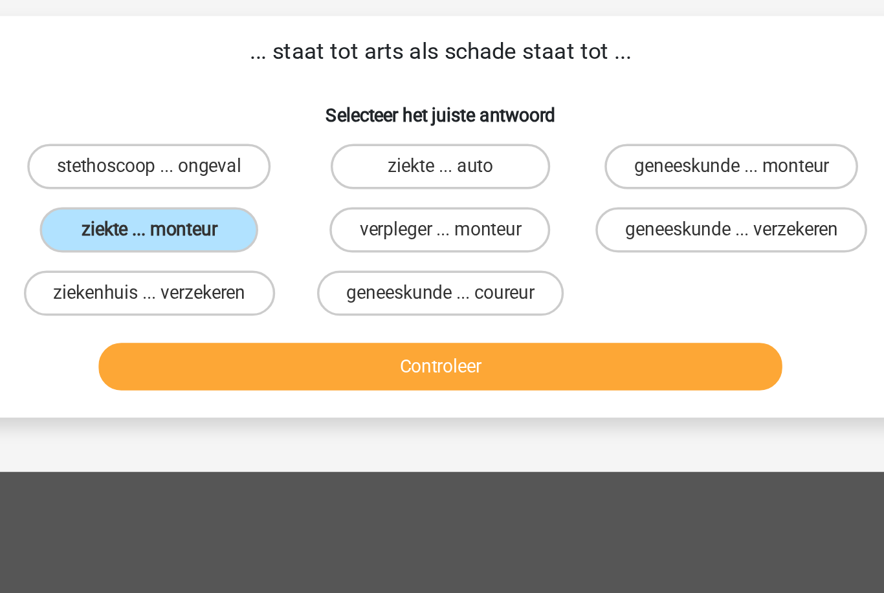
click at [246, 278] on button "Controleer" at bounding box center [441, 291] width 391 height 27
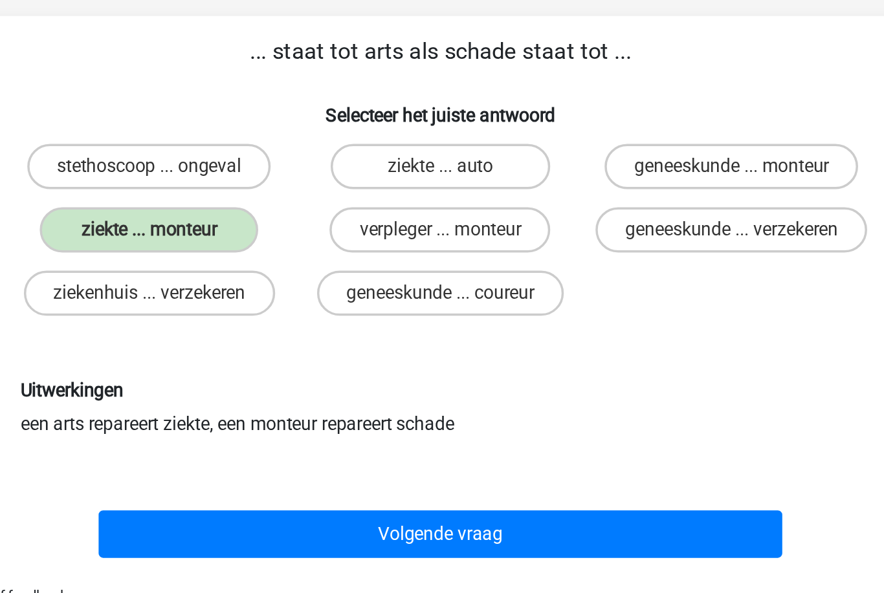
click at [349, 373] on button "Volgende vraag" at bounding box center [441, 386] width 391 height 27
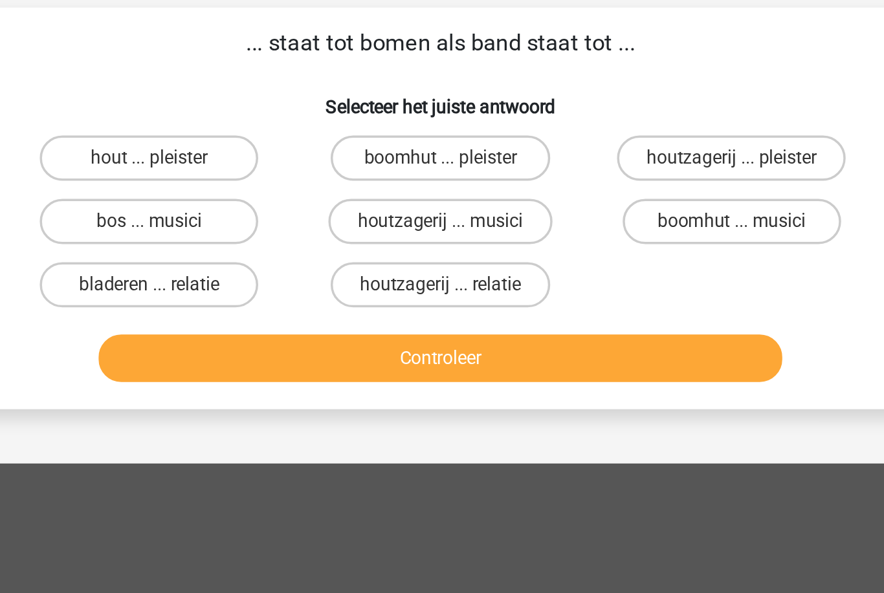
click at [546, 200] on label "boomhut ... musici" at bounding box center [608, 213] width 125 height 26
click at [608, 213] on input "boomhut ... musici" at bounding box center [612, 217] width 8 height 8
radio input "true"
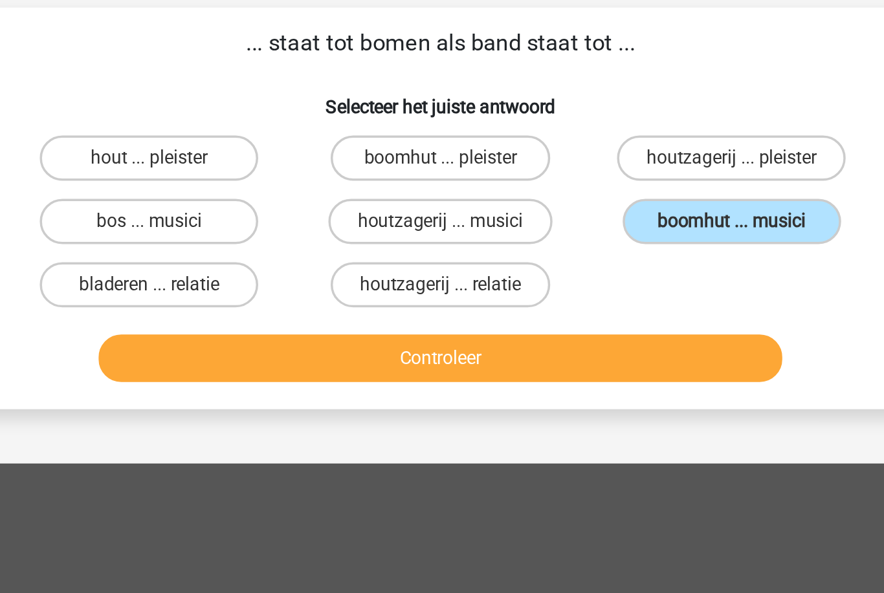
click at [352, 278] on button "Controleer" at bounding box center [441, 291] width 391 height 27
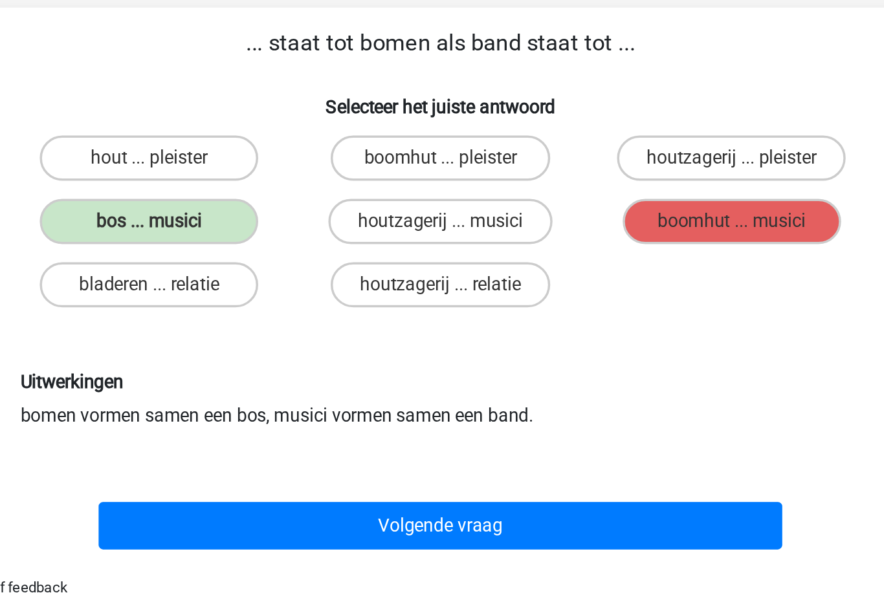
click at [301, 373] on button "Volgende vraag" at bounding box center [441, 386] width 391 height 27
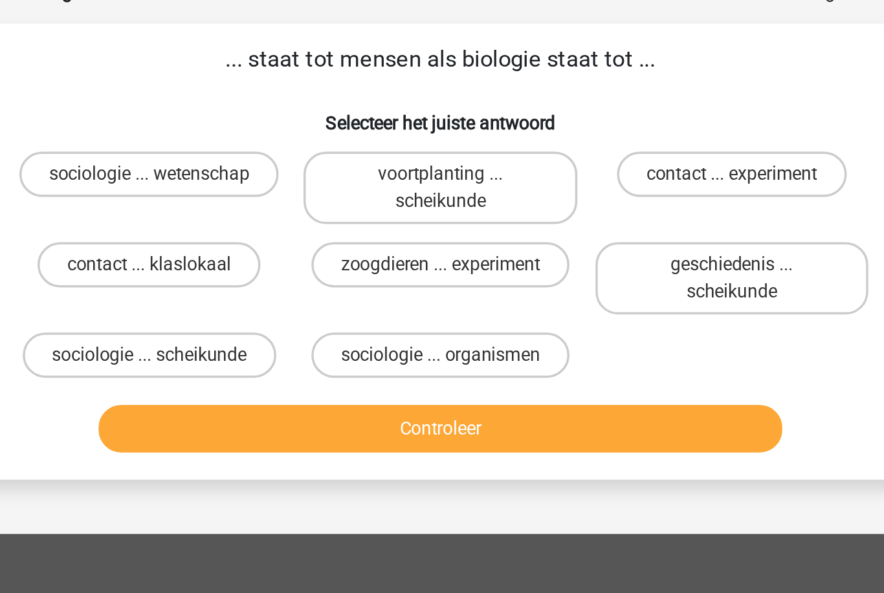
click at [368, 267] on label "sociologie ... organismen" at bounding box center [442, 280] width 148 height 26
click at [442, 280] on input "sociologie ... organismen" at bounding box center [446, 284] width 8 height 8
radio input "true"
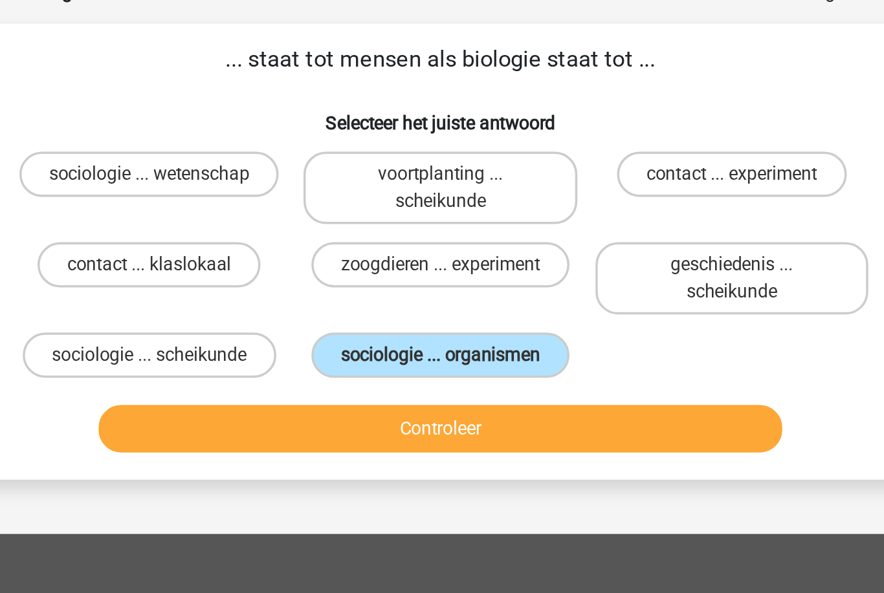
click at [296, 309] on button "Controleer" at bounding box center [441, 322] width 391 height 27
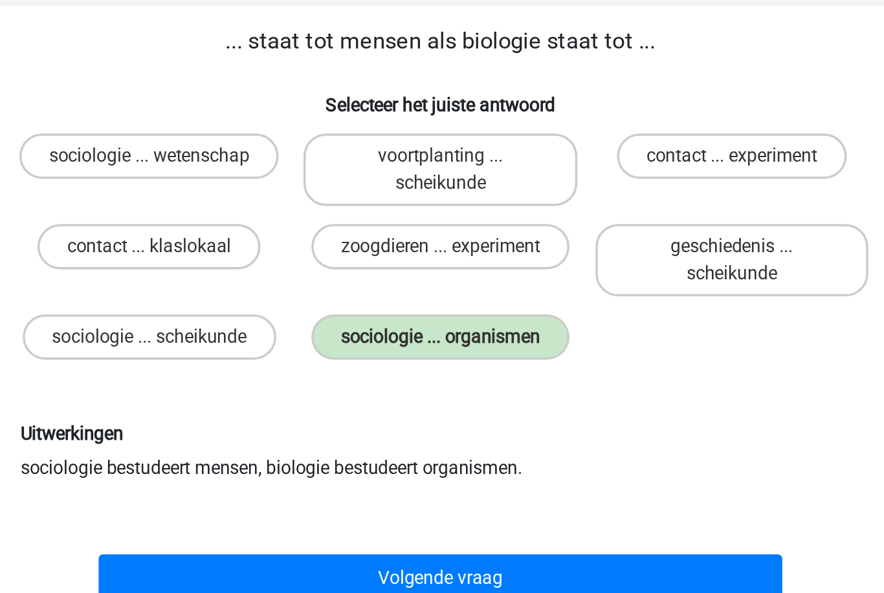
click at [342, 404] on button "Volgende vraag" at bounding box center [441, 417] width 391 height 27
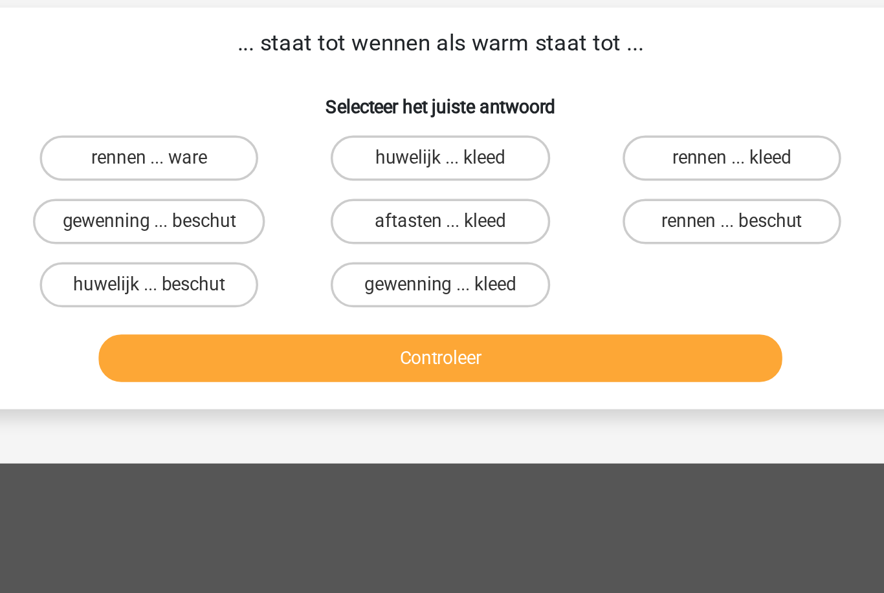
click at [213, 164] on label "rennen ... ware" at bounding box center [275, 177] width 125 height 26
click at [276, 177] on input "rennen ... ware" at bounding box center [280, 181] width 8 height 8
radio input "true"
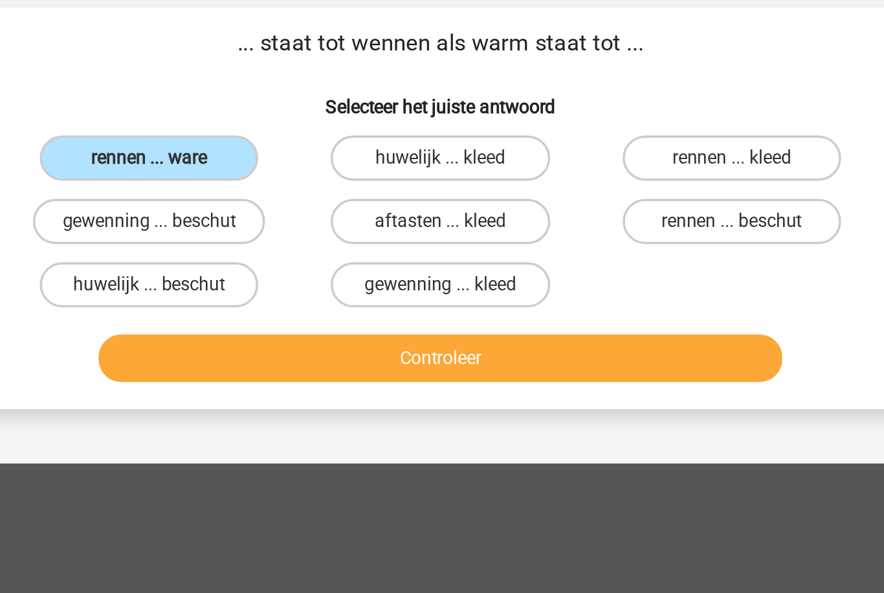
click at [246, 278] on button "Controleer" at bounding box center [441, 291] width 391 height 27
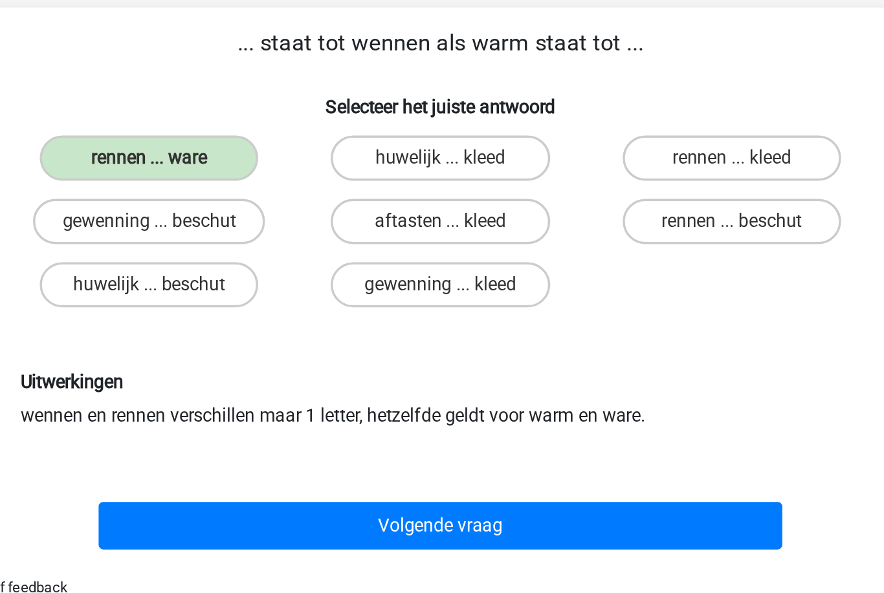
click at [246, 373] on button "Volgende vraag" at bounding box center [441, 386] width 391 height 27
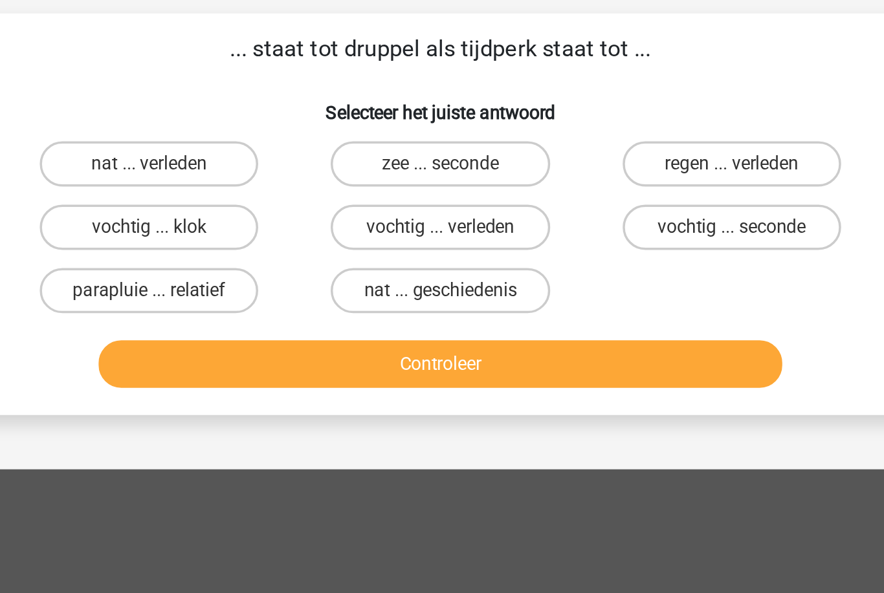
click at [546, 164] on label "regen ... verleden" at bounding box center [608, 177] width 125 height 26
click at [608, 177] on input "regen ... verleden" at bounding box center [612, 181] width 8 height 8
radio input "true"
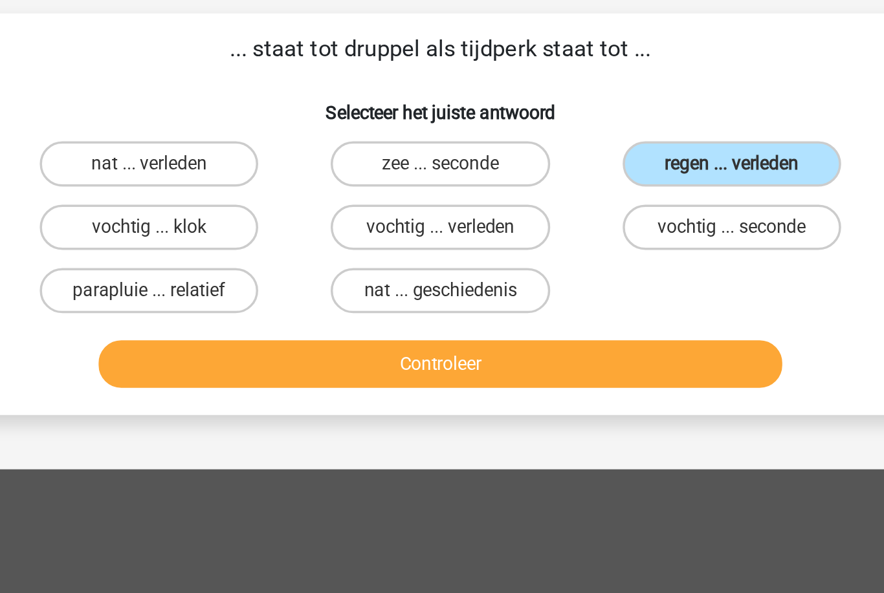
click at [412, 278] on button "Controleer" at bounding box center [441, 291] width 391 height 27
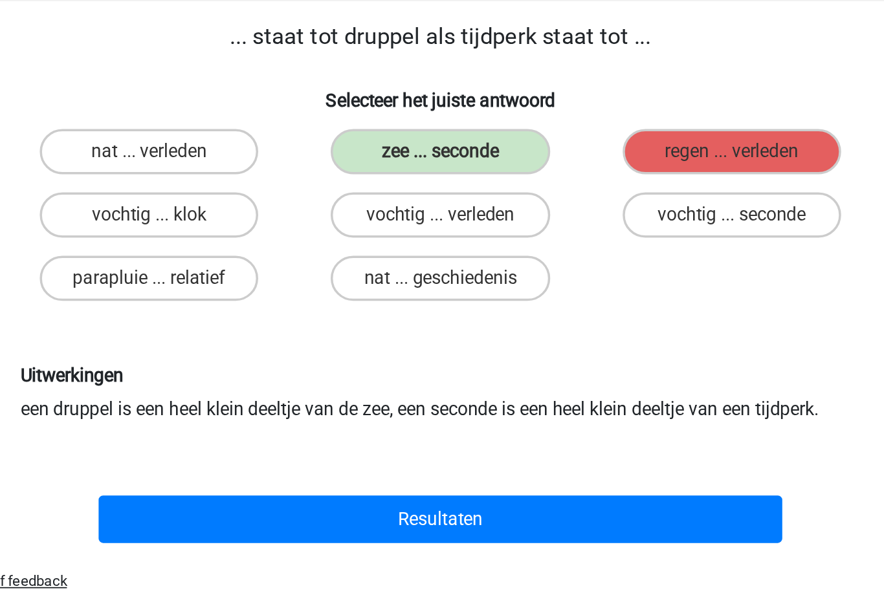
click at [349, 373] on button "Resultaten" at bounding box center [441, 386] width 391 height 27
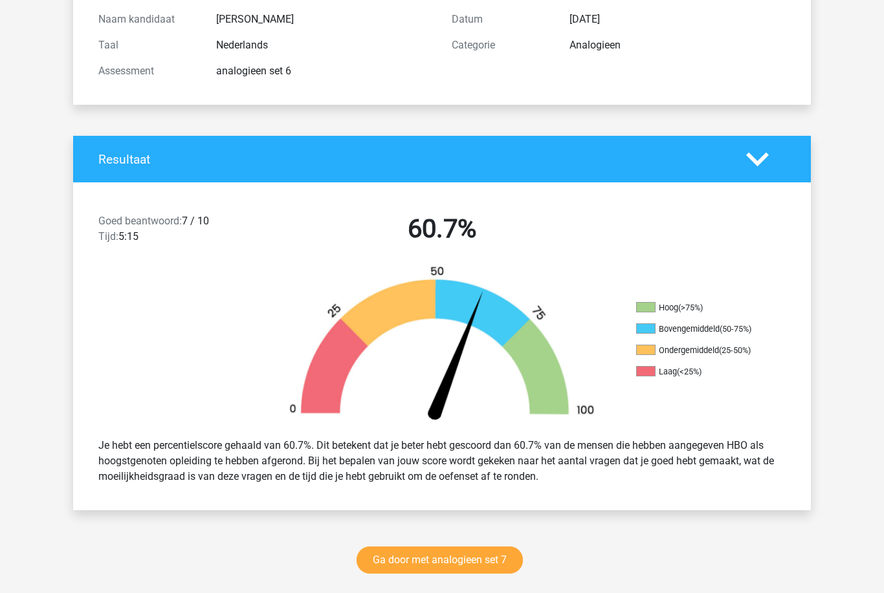
scroll to position [151, 0]
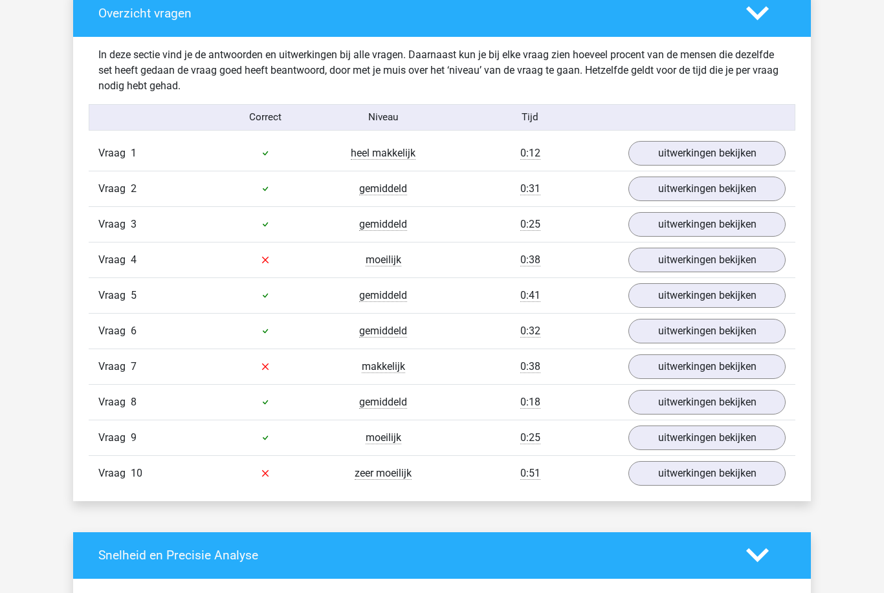
click at [702, 369] on link "uitwerkingen bekijken" at bounding box center [706, 367] width 157 height 25
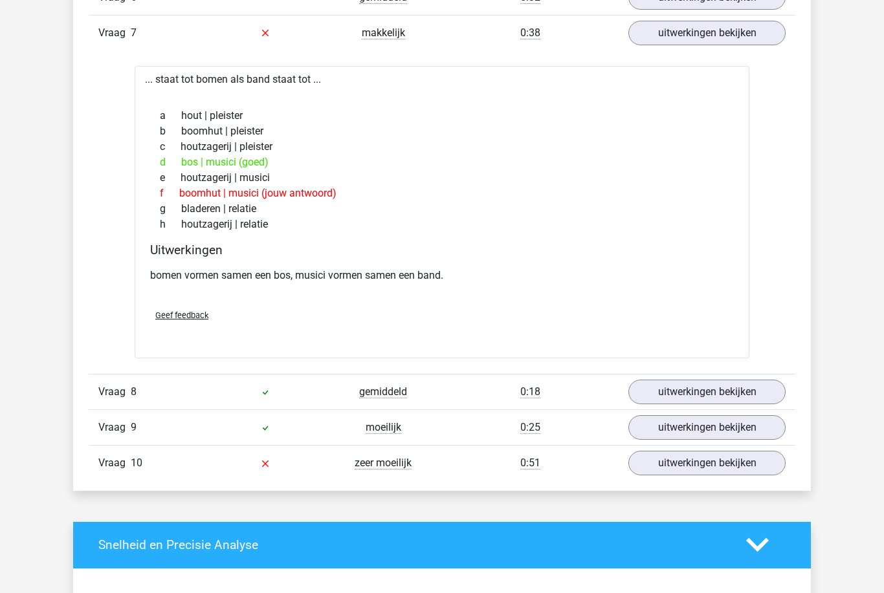
scroll to position [1099, 0]
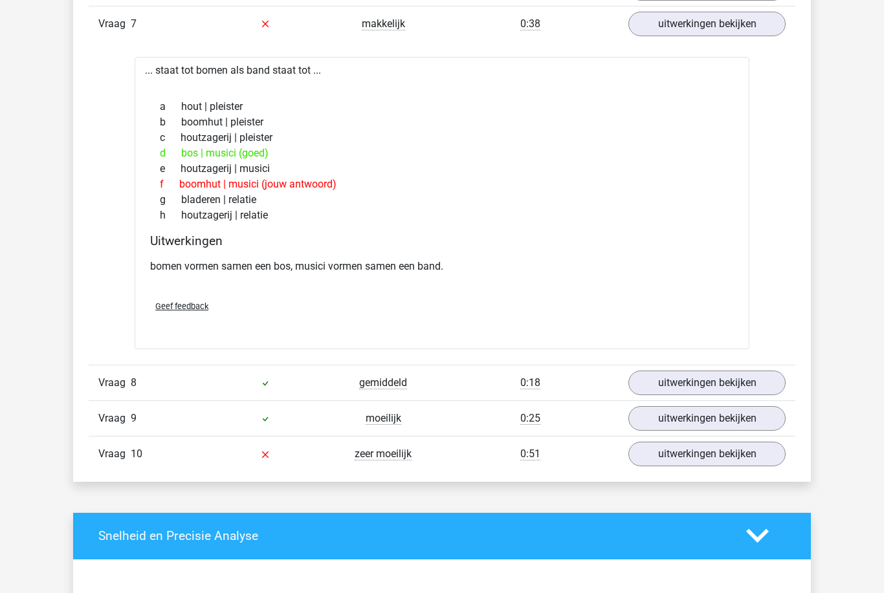
click at [748, 459] on link "uitwerkingen bekijken" at bounding box center [706, 454] width 157 height 25
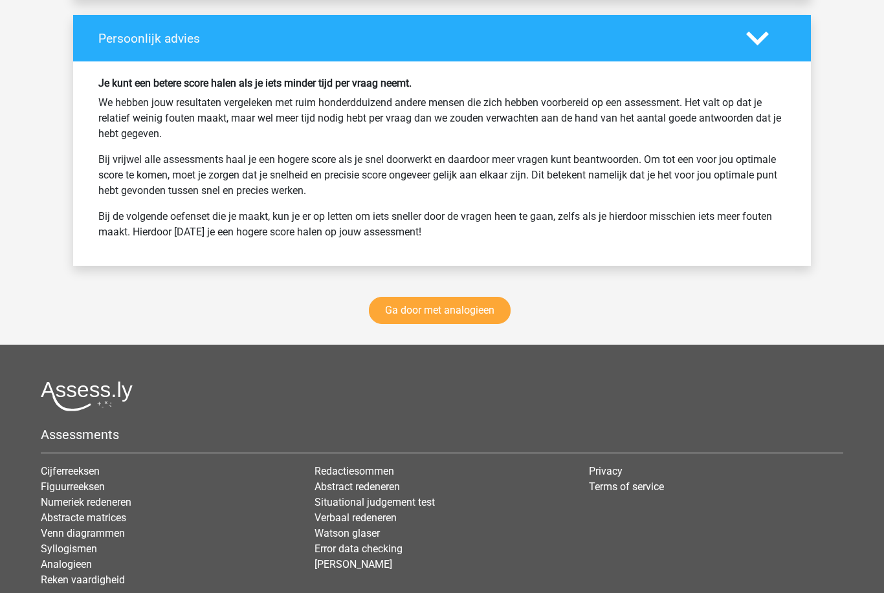
scroll to position [2361, 0]
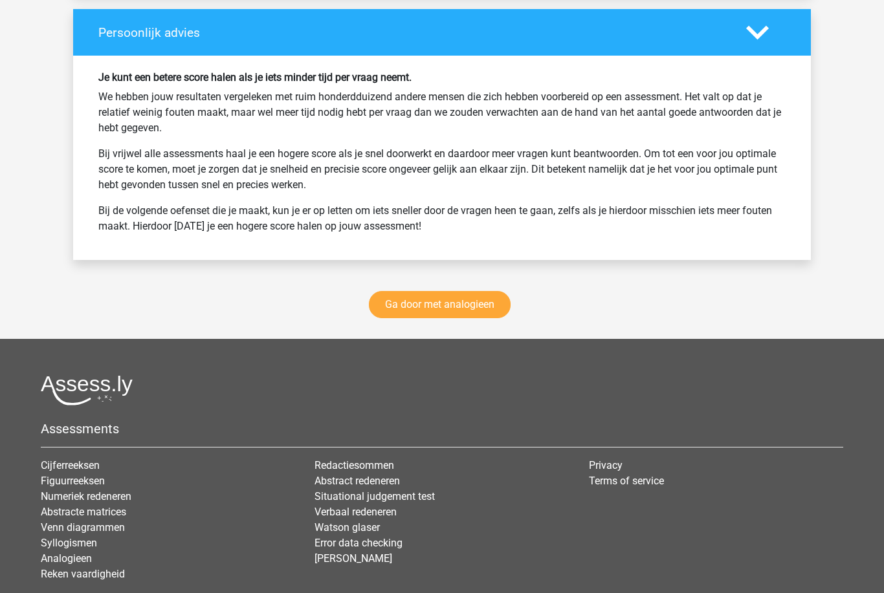
click at [428, 309] on link "Ga door met analogieen" at bounding box center [440, 304] width 142 height 27
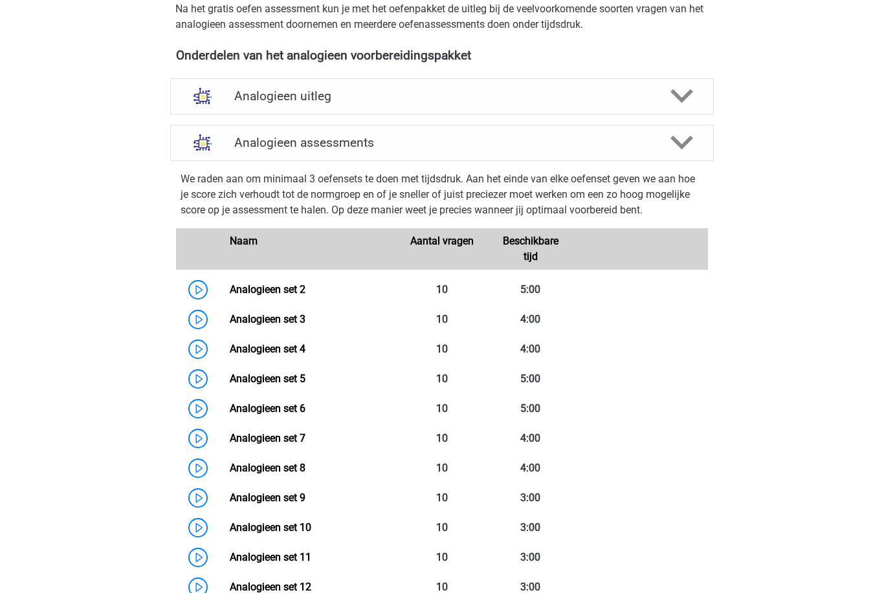
click at [208, 136] on img at bounding box center [202, 143] width 33 height 33
click at [224, 130] on div at bounding box center [202, 142] width 43 height 33
click at [279, 136] on h4 "Analogieen assessments" at bounding box center [441, 142] width 415 height 15
click at [679, 140] on icon at bounding box center [681, 142] width 23 height 23
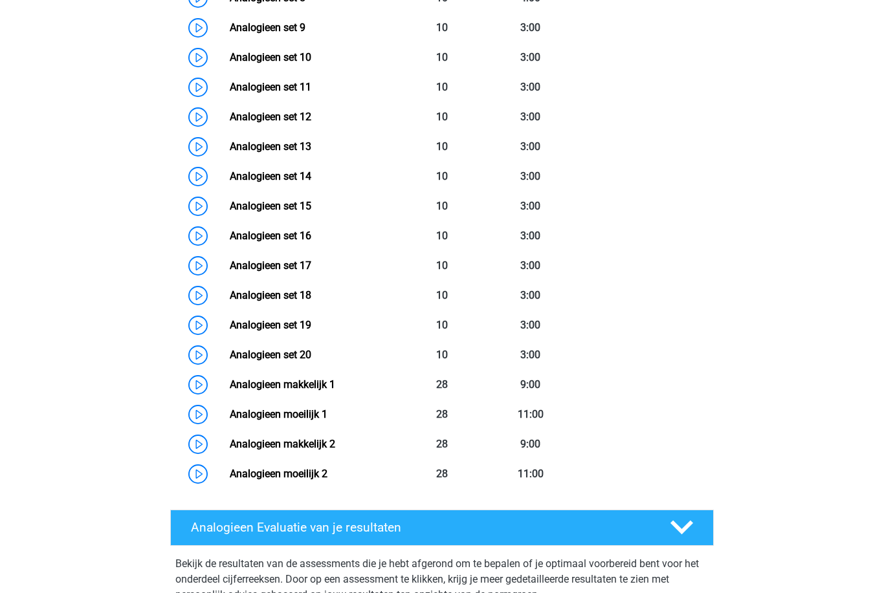
scroll to position [879, 0]
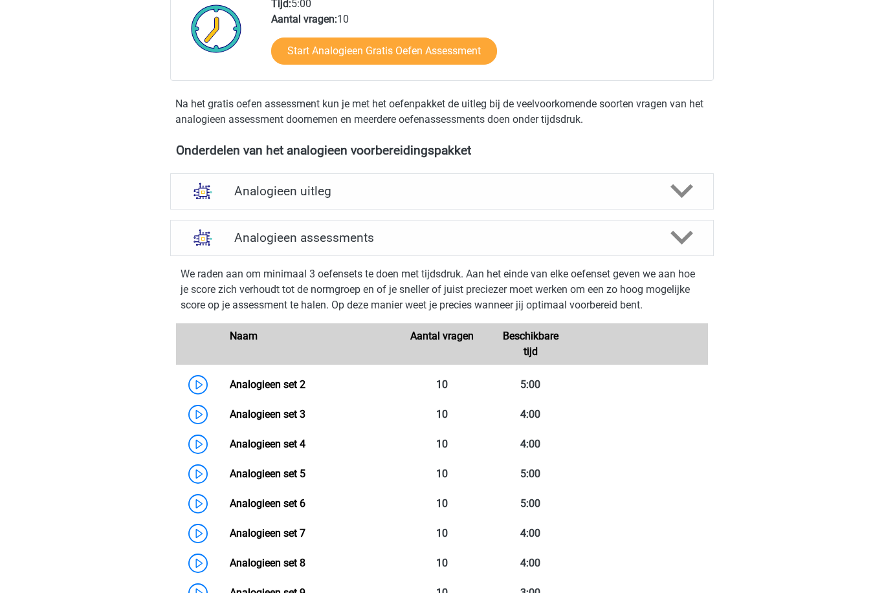
click at [218, 188] on img at bounding box center [202, 191] width 33 height 33
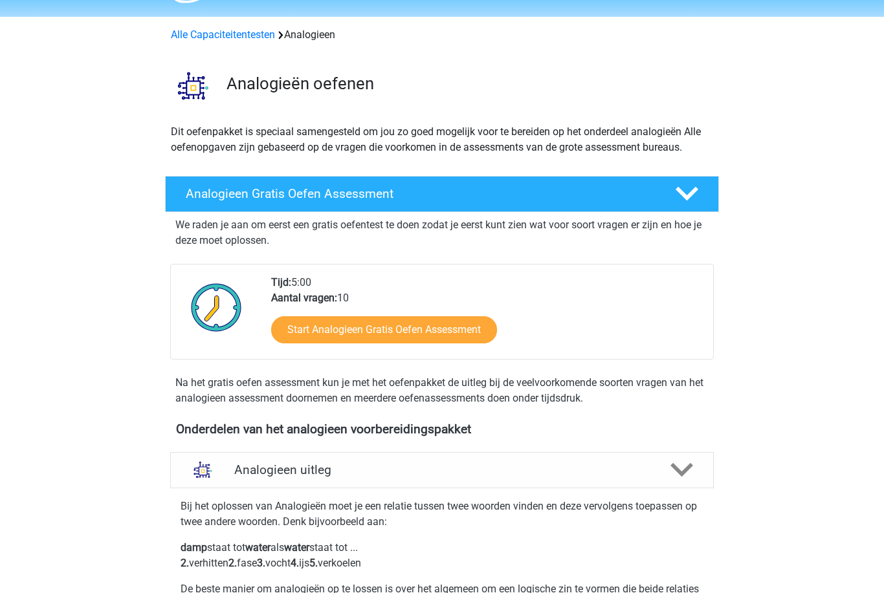
scroll to position [0, 0]
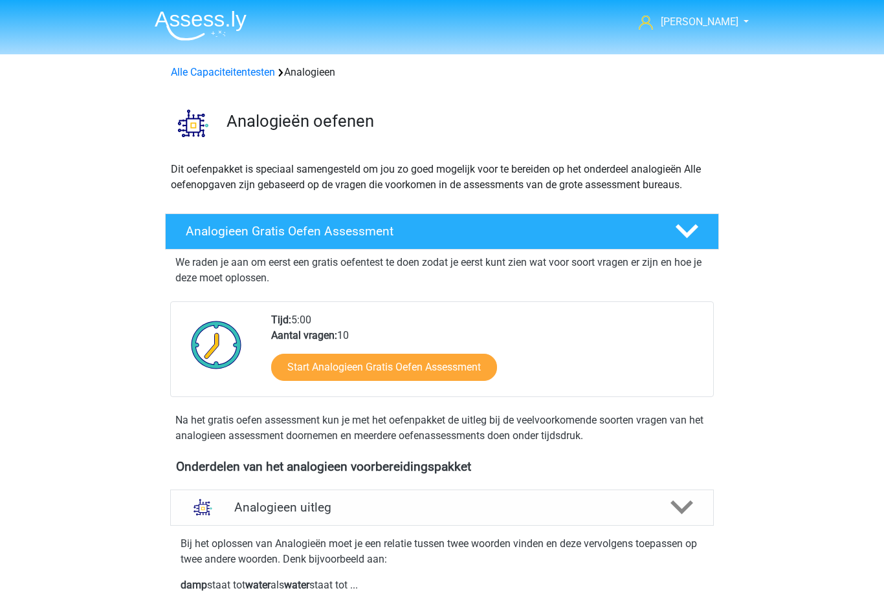
click at [193, 73] on link "Alle Capaciteitentesten" at bounding box center [223, 72] width 104 height 12
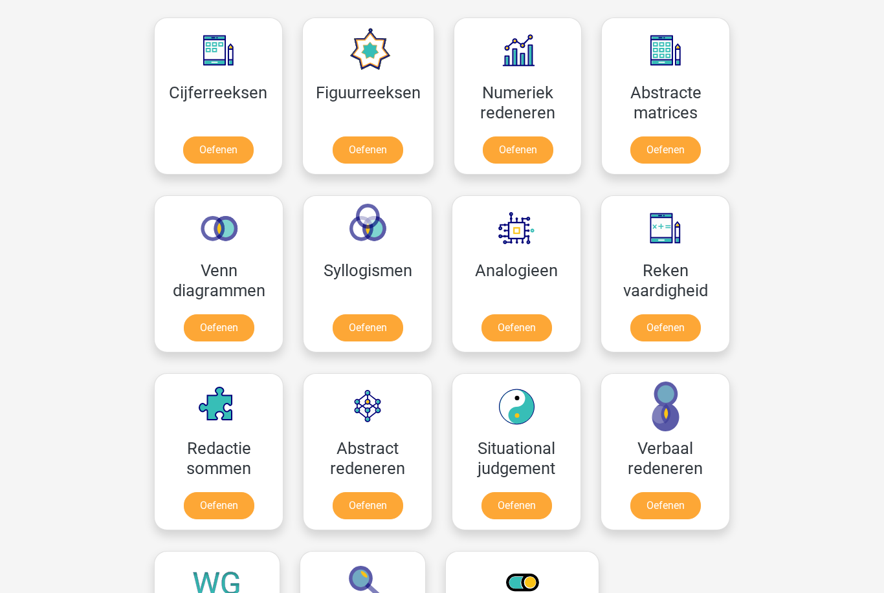
scroll to position [588, 0]
click at [215, 321] on link "Oefenen" at bounding box center [219, 329] width 71 height 27
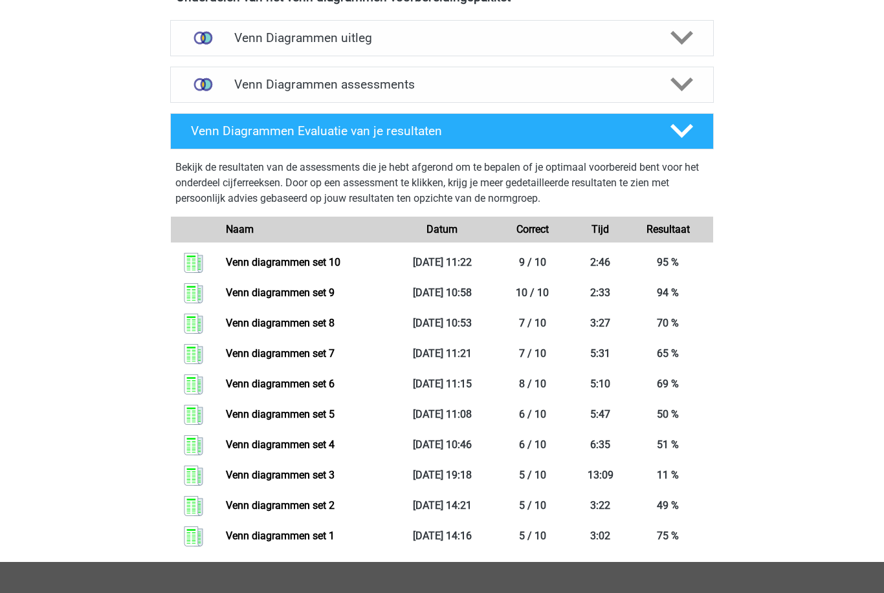
scroll to position [481, 0]
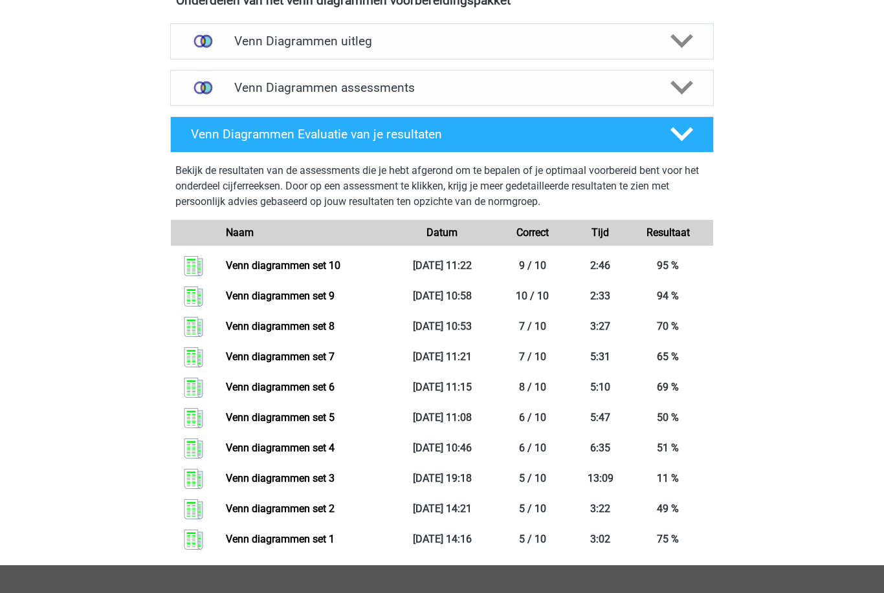
click at [210, 88] on img at bounding box center [202, 88] width 33 height 33
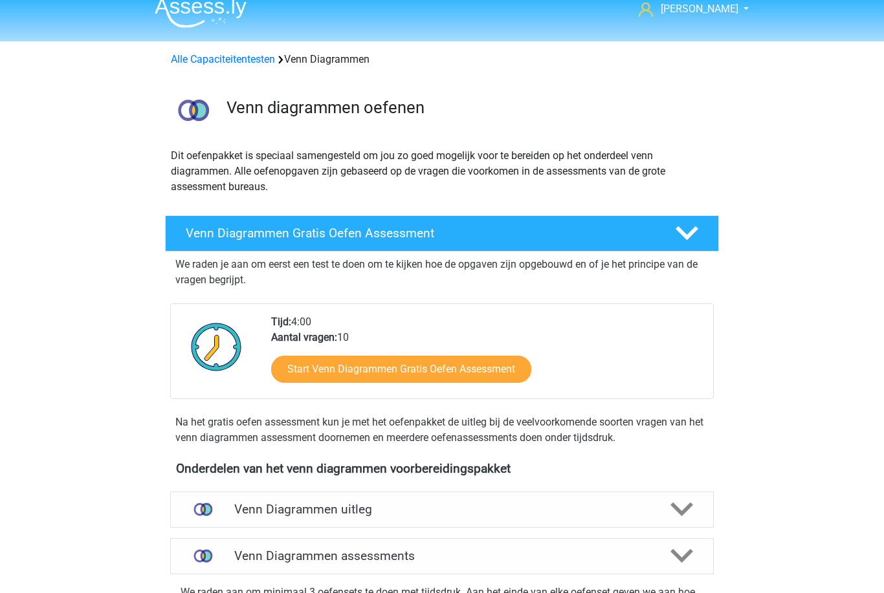
scroll to position [0, 0]
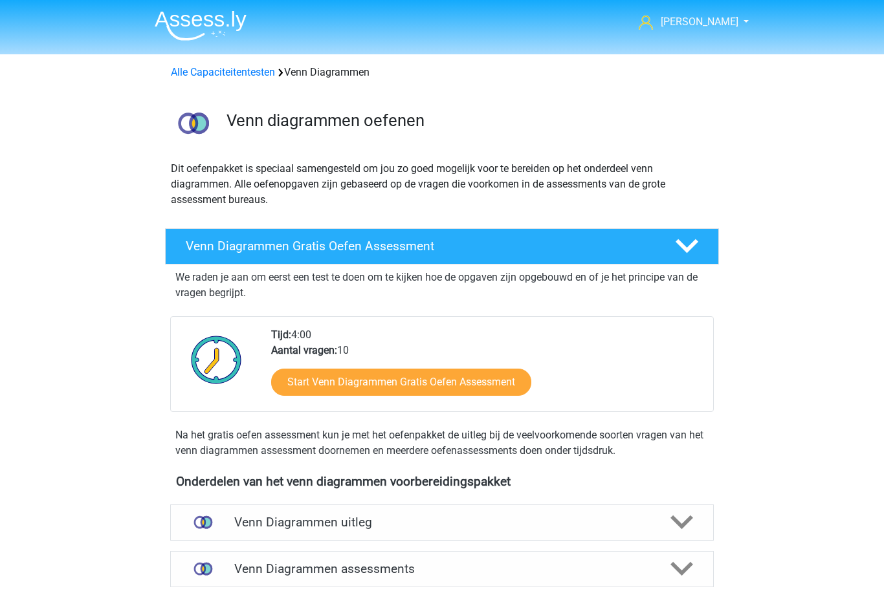
click at [187, 72] on link "Alle Capaciteitentesten" at bounding box center [223, 72] width 104 height 12
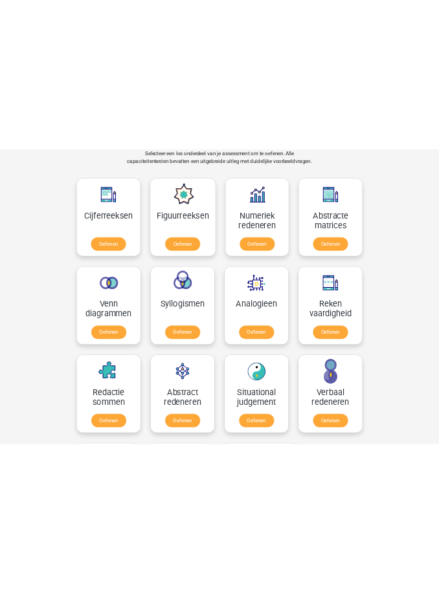
scroll to position [1129, 0]
